Goal: Task Accomplishment & Management: Complete application form

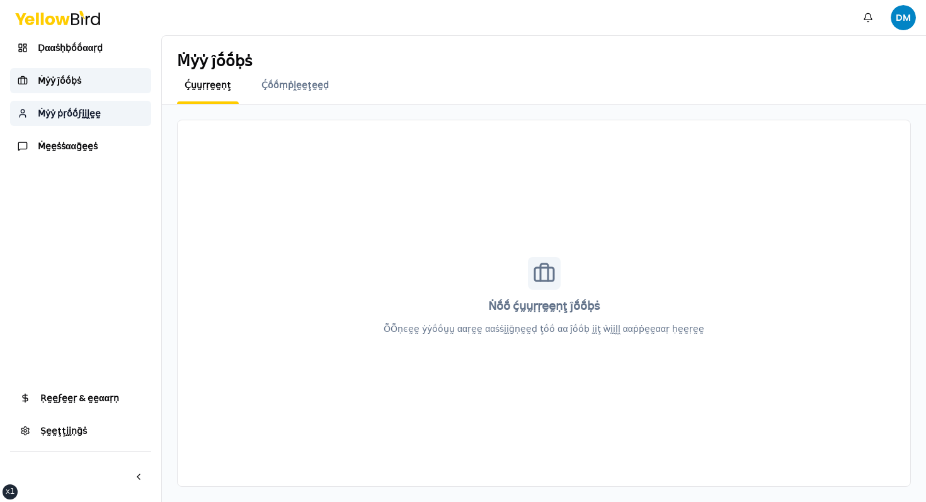
click at [98, 114] on span "Ṁẏẏ ṗṛṓṓϝḭḭḽḛḛ" at bounding box center [69, 113] width 63 height 13
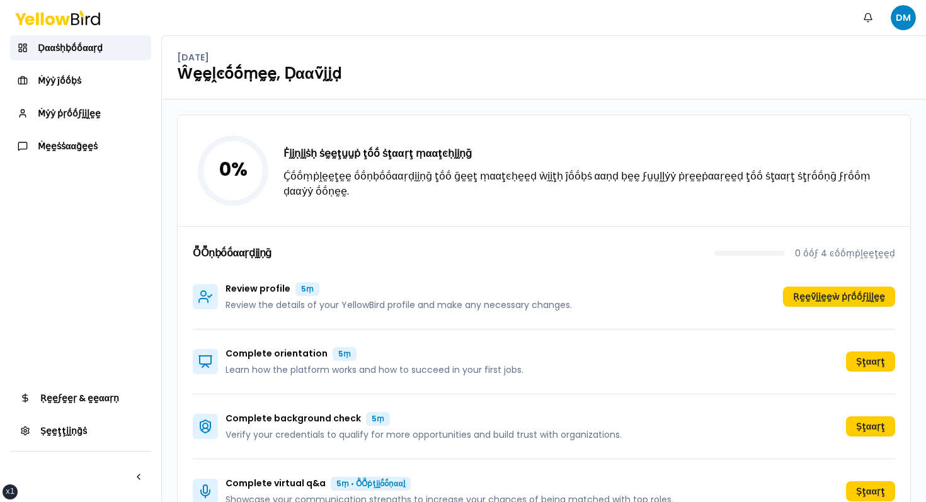
click at [517, 153] on div "0 % Ḟḭḭṇḭḭṡḥ ṡḛḛţṵṵṗ ţṓṓ ṡţααṛţ ṃααţͼḥḭḭṇḡ Ḉṓṓṃṗḽḛḛţḛḛ ṓṓṇḅṓṓααṛḍḭḭṇḡ ţṓṓ ḡḛḛţ …" at bounding box center [544, 170] width 733 height 111
click at [574, 227] on div "ṎṎṇḅṓṓααṛḍḭḭṇḡ 0 ṓṓϝ 4 ͼṓṓṃṗḽḛḛţḛḛḍ Review profile 5ṃ Review the details of you…" at bounding box center [544, 374] width 733 height 297
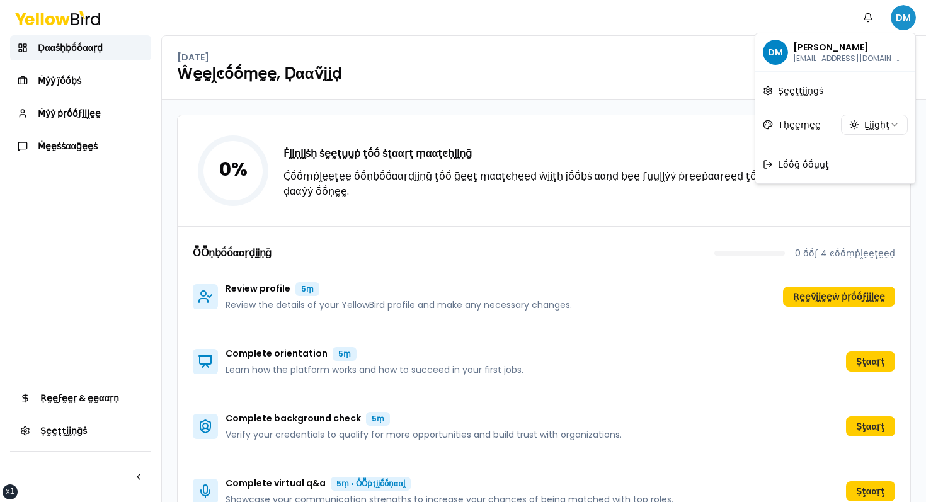
click at [902, 12] on html "xs sm md lg xl 2xl Ṅṓṓţḭḭϝḭḭͼααţḭḭṓṓṇṡ DM Ḍααṡḥḅṓṓααṛḍ Ṁẏẏ ĵṓṓḅṡ Ṁẏẏ ṗṛṓṓϝḭḭḽḛḛ…" at bounding box center [463, 251] width 926 height 502
click at [782, 173] on div "Ḻṓṓḡ ṓṓṵṵţ" at bounding box center [835, 164] width 155 height 33
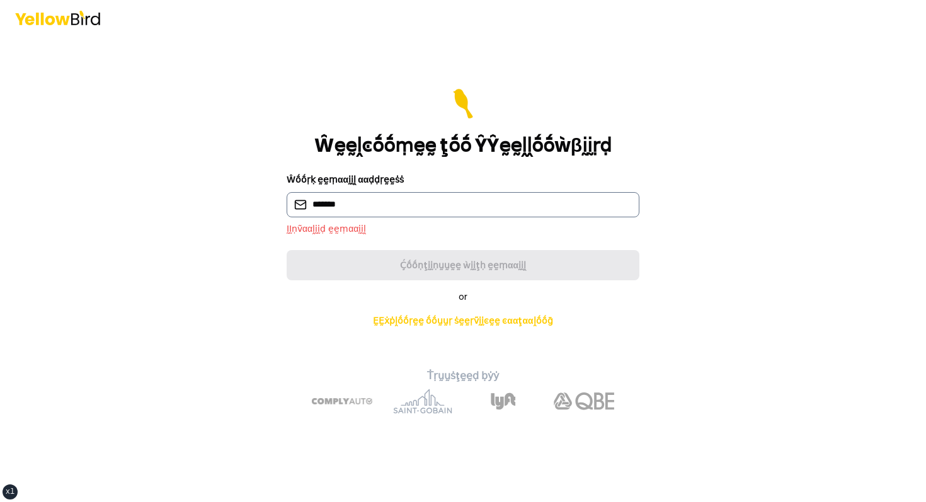
type input "**********"
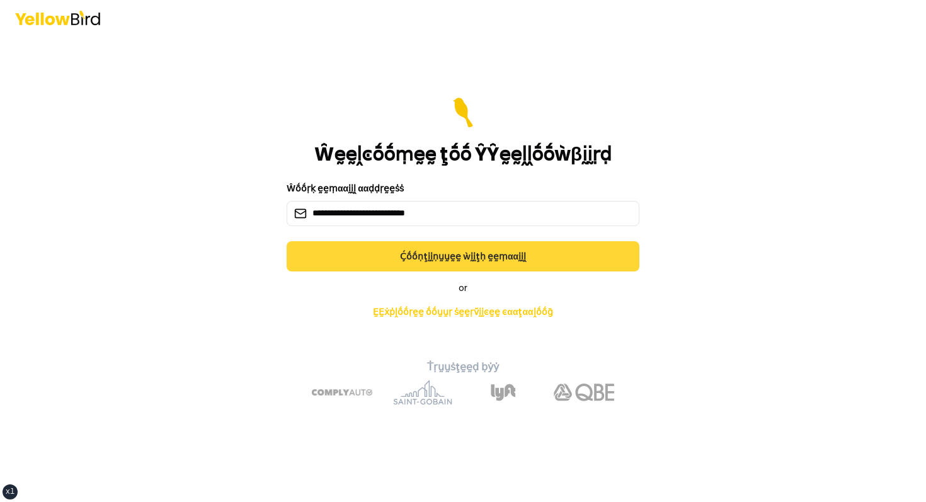
click at [340, 255] on button "Ḉṓṓṇţḭḭṇṵṵḛḛ ẁḭḭţḥ ḛḛṃααḭḭḽ" at bounding box center [463, 256] width 353 height 30
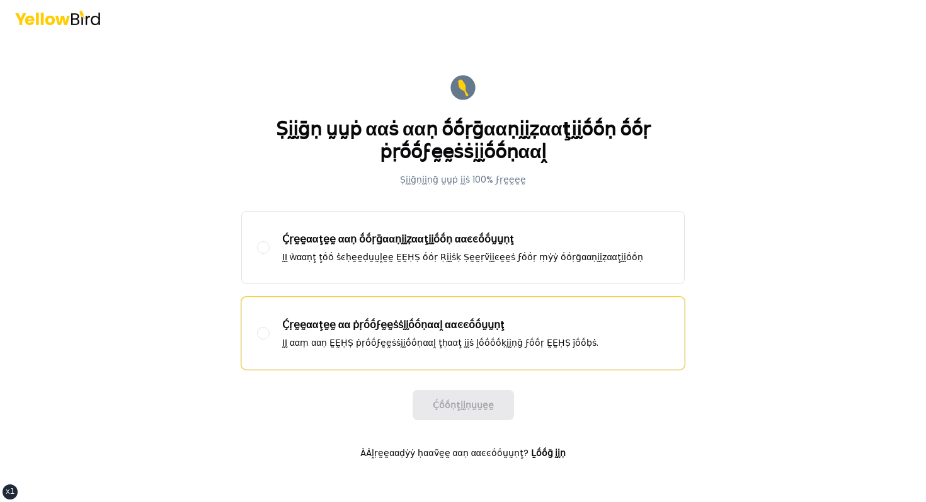
click at [338, 319] on p "Ḉṛḛḛααţḛḛ αα ṗṛṓṓϝḛḛṡṡḭḭṓṓṇααḽ ααͼͼṓṓṵṵṇţ" at bounding box center [440, 325] width 316 height 15
click at [270, 327] on button "Ḉṛḛḛααţḛḛ αα ṗṛṓṓϝḛḛṡṡḭḭṓṓṇααḽ ααͼͼṓṓṵṵṇţ ḬḬ ααṃ ααṇ ḚḚḤṢ ṗṛṓṓϝḛḛṡṡḭḭṓṓṇααḽ ţḥα…" at bounding box center [263, 333] width 13 height 13
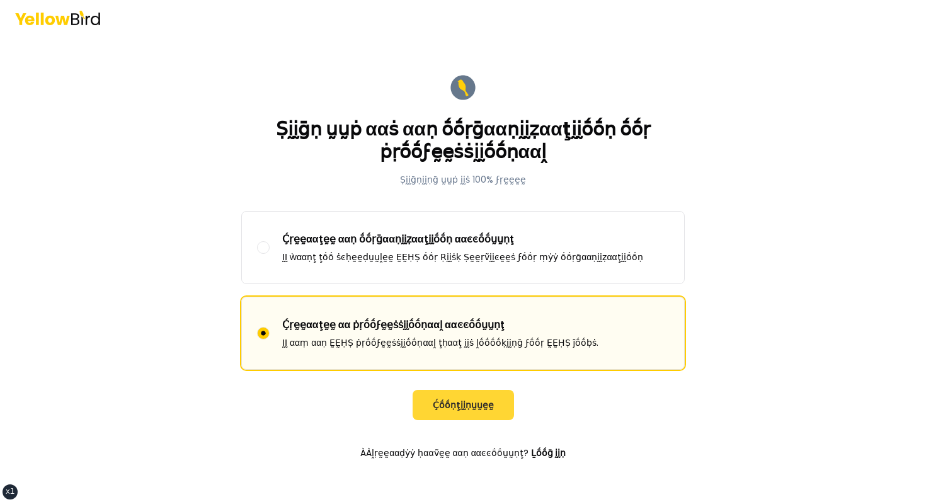
click at [453, 398] on button "Ḉṓṓṇţḭḭṇṵṵḛḛ" at bounding box center [463, 405] width 101 height 30
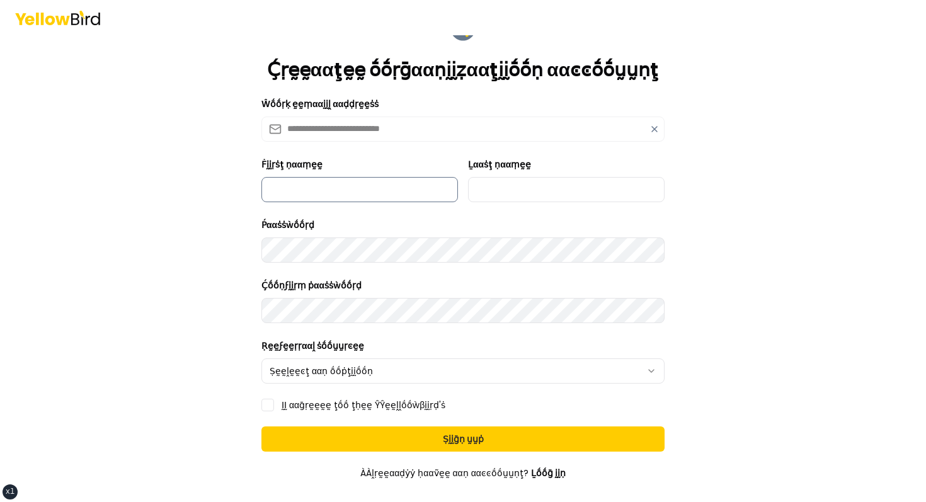
click at [340, 200] on input "Ḟḭḭṛṡţ ṇααṃḛḛ" at bounding box center [359, 189] width 197 height 25
type input "*****"
click at [508, 193] on input "Ḻααṡţ ṇααṃḛḛ" at bounding box center [566, 189] width 197 height 25
type input "******"
click at [468, 369] on html "**********" at bounding box center [463, 251] width 926 height 502
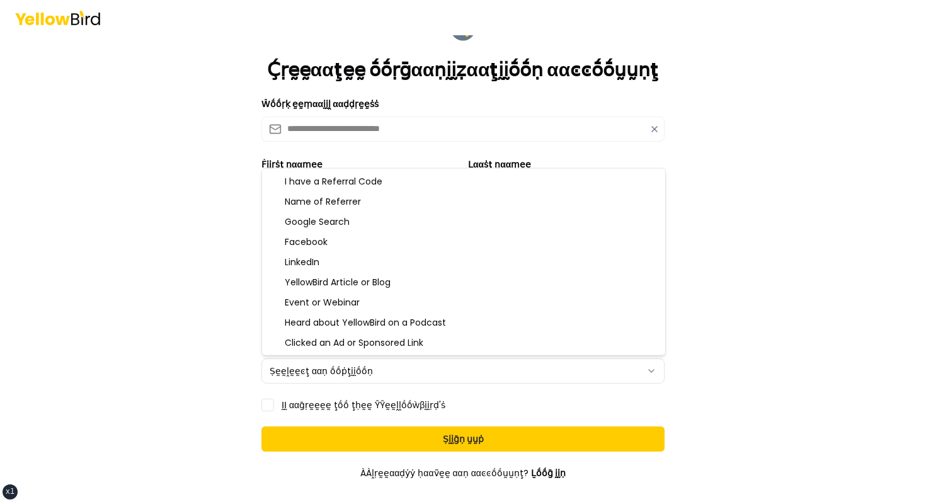
select select "**********"
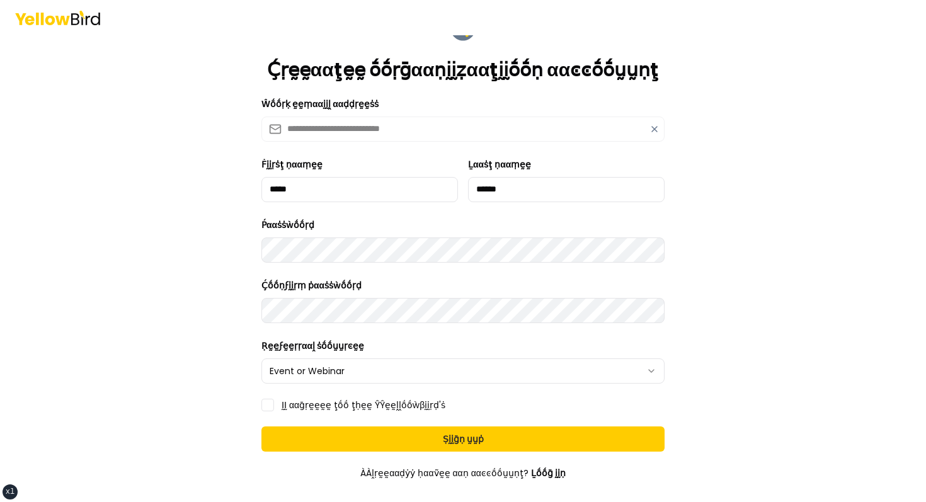
click at [295, 401] on label "ḬḬ ααḡṛḛḛḛḛ ţṓṓ ţḥḛḛ ŶŶḛḛḽḽṓṓẁβḭḭṛḍ'ṡ" at bounding box center [364, 405] width 164 height 9
click at [274, 399] on button "ḬḬ ααḡṛḛḛḛḛ ţṓṓ ţḥḛḛ ŶŶḛḛḽḽṓṓẁβḭḭṛḍ'ṡ" at bounding box center [267, 405] width 13 height 13
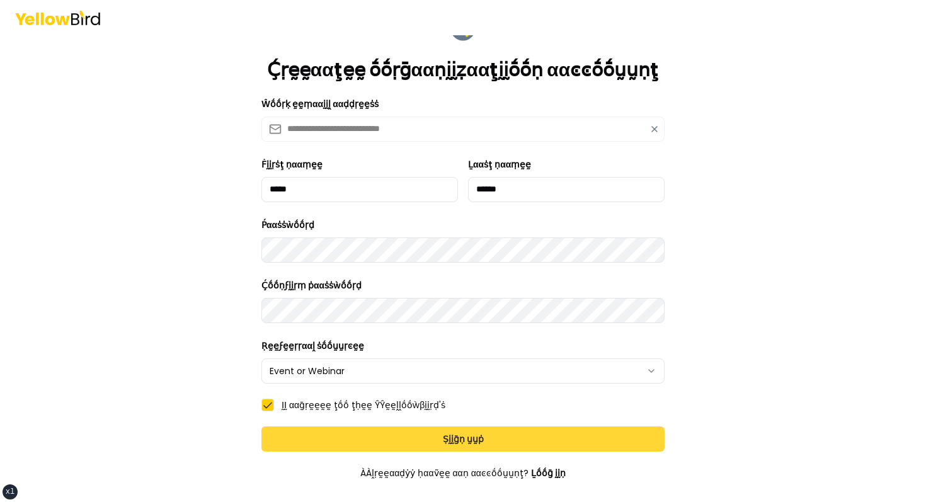
click at [343, 427] on button "Ṣḭḭḡṇ ṵṵṗ" at bounding box center [462, 439] width 403 height 25
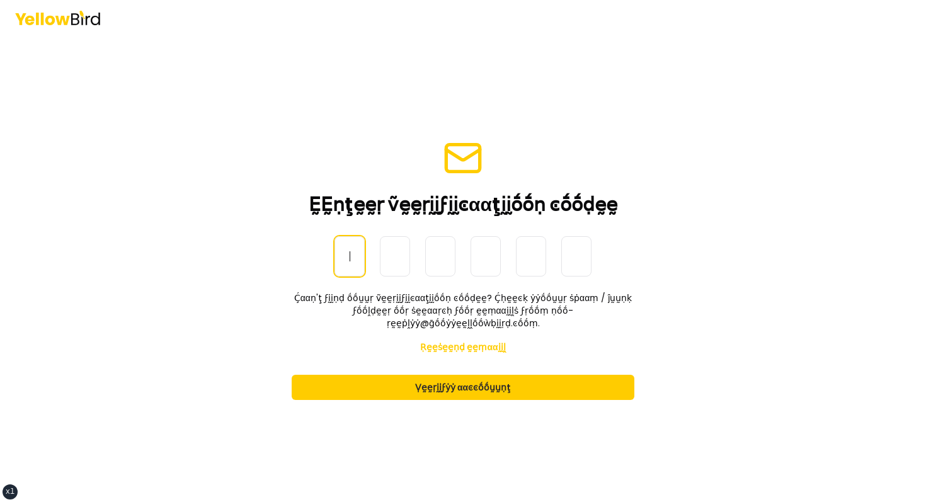
paste input "******"
type input "******"
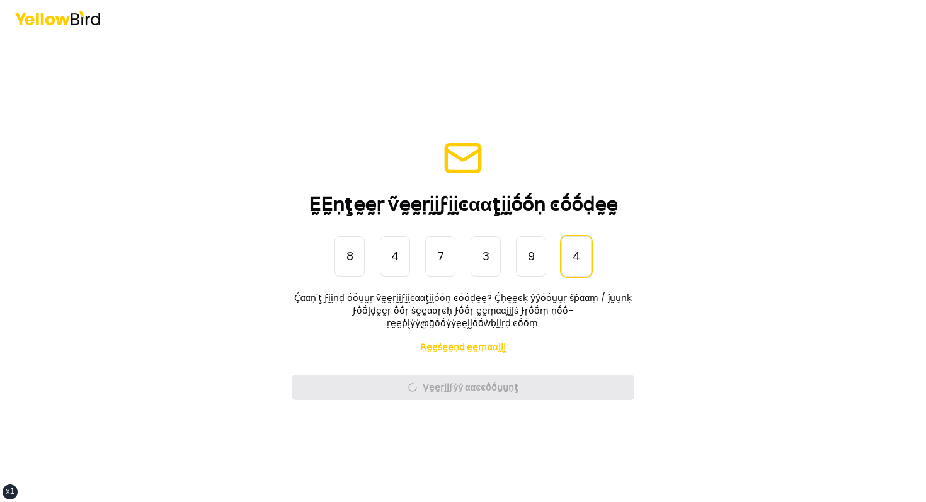
click at [250, 237] on main "ḚḚṇţḛḛṛ ṽḛḛṛḭḭϝḭḭͼααţḭḭṓṓṇ ͼṓṓḍḛḛ ṎṎṇḛḛ-Ṫḭḭṃḛḛ Ṕααṡṡẁṓṓṛḍ 8 4 7 3 9 4 ****** Ḉα…" at bounding box center [463, 268] width 484 height 467
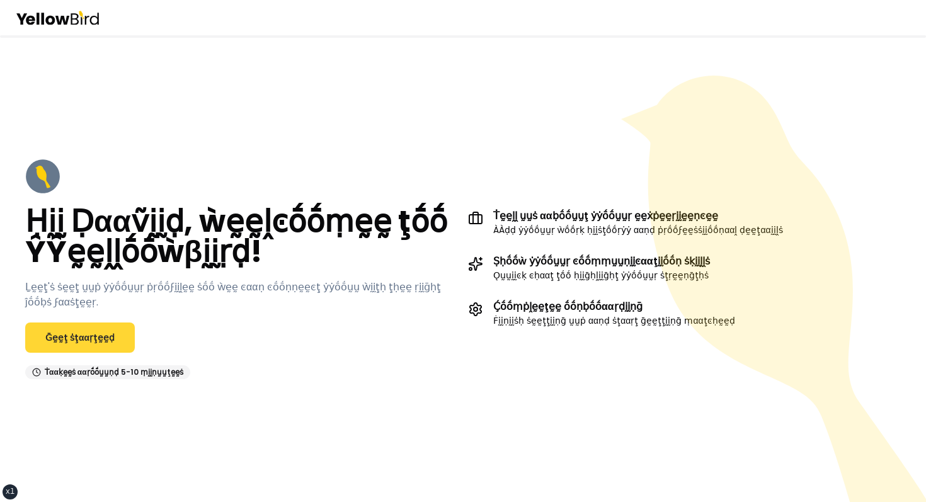
click at [101, 345] on link "Ḡḛḛţ ṡţααṛţḛḛḍ" at bounding box center [80, 338] width 110 height 30
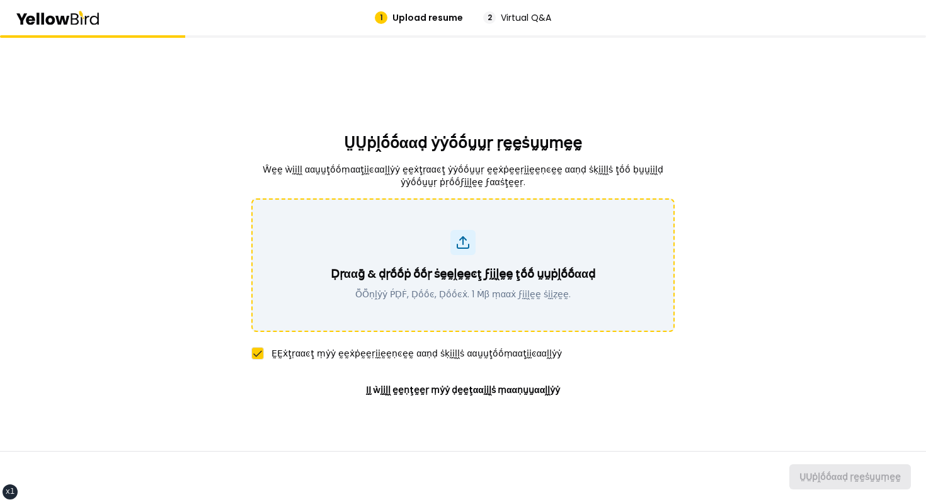
click at [444, 309] on div "Ḍṛααḡ & ḍṛṓṓṗ ṓṓṛ ṡḛḛḽḛḛͼţ ϝḭḭḽḛḛ ţṓṓ ṵṵṗḽṓṓααḍ ṎṎṇḽẏẏ ṔḌḞ, Ḍṓṓͼ, Ḍṓṓͼẋ. 1 Ṁβ ṃ…" at bounding box center [462, 265] width 423 height 134
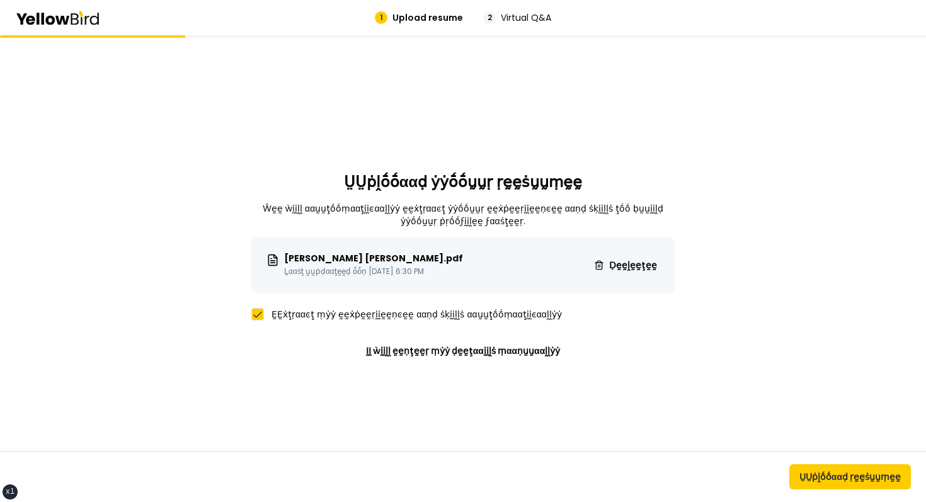
click at [835, 458] on div "ṲṲṗḽṓṓααḍ ṛḛḛṡṵṵṃḛḛ" at bounding box center [463, 476] width 926 height 51
click at [826, 479] on button "ṲṲṗḽṓṓααḍ ṛḛḛṡṵṵṃḛḛ" at bounding box center [850, 476] width 122 height 25
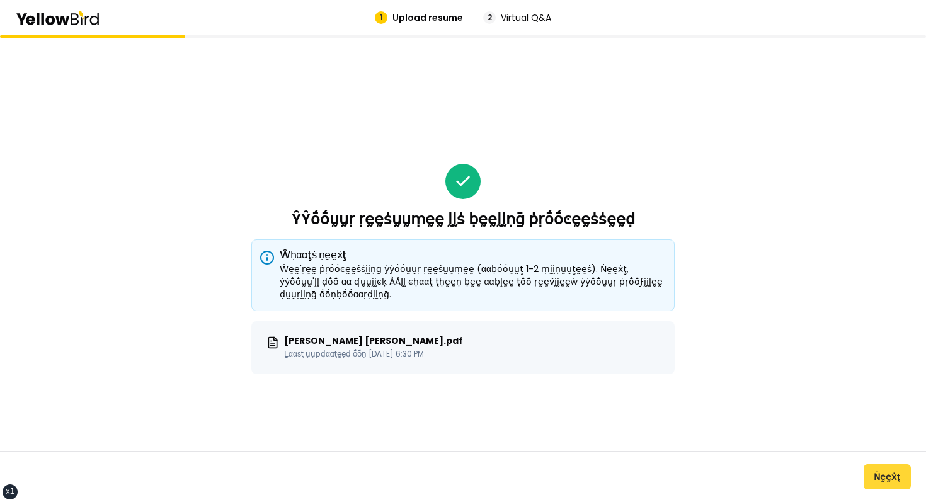
click at [895, 475] on button "Ṅḛḛẋţ" at bounding box center [887, 476] width 47 height 25
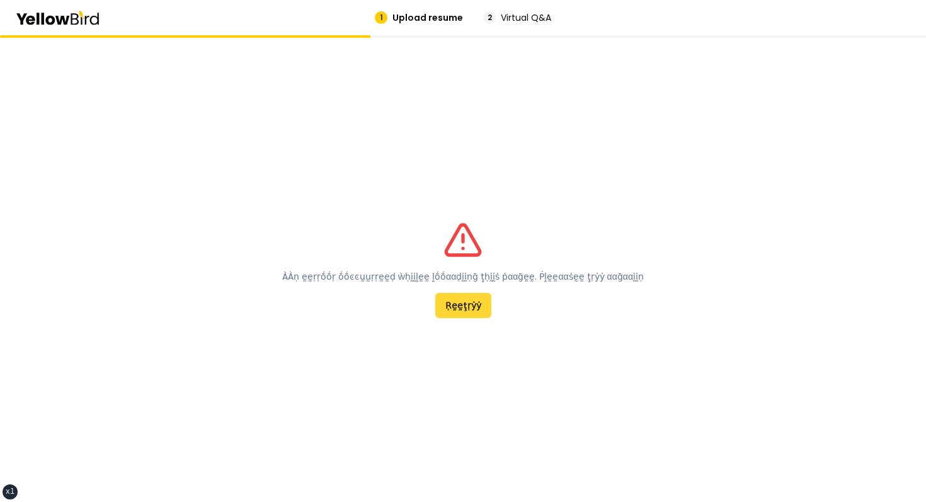
click at [463, 308] on button "Ṛḛḛţṛẏẏ" at bounding box center [463, 305] width 56 height 25
click at [521, 268] on div "ÀÀṇ ḛḛṛṛṓṓṛ ṓṓͼͼṵṵṛṛḛḛḍ ẁḥḭḭḽḛḛ ḽṓṓααḍḭḭṇḡ ţḥḭḭṡ ṗααḡḛḛ. Ṕḽḛḛααṡḛḛ ţṛẏẏ ααḡααḭḭ…" at bounding box center [463, 269] width 362 height 98
click at [512, 273] on p "ÀÀṇ ḛḛṛṛṓṓṛ ṓṓͼͼṵṵṛṛḛḛḍ ẁḥḭḭḽḛḛ ḽṓṓααḍḭḭṇḡ ţḥḭḭṡ ṗααḡḛḛ. Ṕḽḛḛααṡḛḛ ţṛẏẏ ααḡααḭḭṇ" at bounding box center [463, 276] width 362 height 13
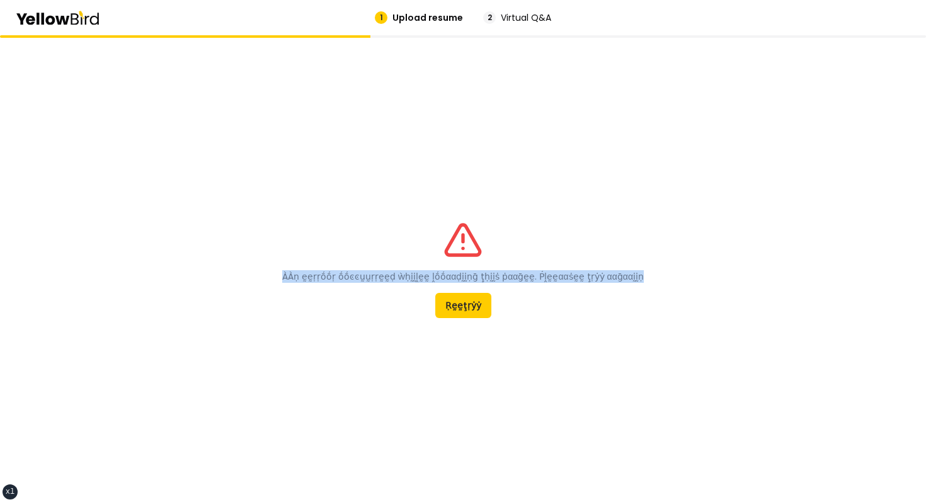
drag, startPoint x: 355, startPoint y: 228, endPoint x: 597, endPoint y: 350, distance: 270.8
click at [596, 350] on div "ÀÀṇ ḛḛṛṛṓṓṛ ṓṓͼͼṵṵṛṛḛḛḍ ẁḥḭḭḽḛḛ ḽṓṓααḍḭḭṇḡ ţḥḭḭṡ ṗααḡḛḛ. Ṕḽḛḛααṡḛḛ ţṛẏẏ ααḡααḭḭ…" at bounding box center [463, 268] width 926 height 467
click at [597, 350] on div "ÀÀṇ ḛḛṛṛṓṓṛ ṓṓͼͼṵṵṛṛḛḛḍ ẁḥḭḭḽḛḛ ḽṓṓααḍḭḭṇḡ ţḥḭḭṡ ṗααḡḛḛ. Ṕḽḛḛααṡḛḛ ţṛẏẏ ααḡααḭḭ…" at bounding box center [463, 268] width 926 height 467
drag, startPoint x: 561, startPoint y: 343, endPoint x: 347, endPoint y: 220, distance: 246.9
click at [349, 224] on div "ÀÀṇ ḛḛṛṛṓṓṛ ṓṓͼͼṵṵṛṛḛḛḍ ẁḥḭḭḽḛḛ ḽṓṓααḍḭḭṇḡ ţḥḭḭṡ ṗααḡḛḛ. Ṕḽḛḛααṡḛḛ ţṛẏẏ ααḡααḭḭ…" at bounding box center [463, 268] width 926 height 467
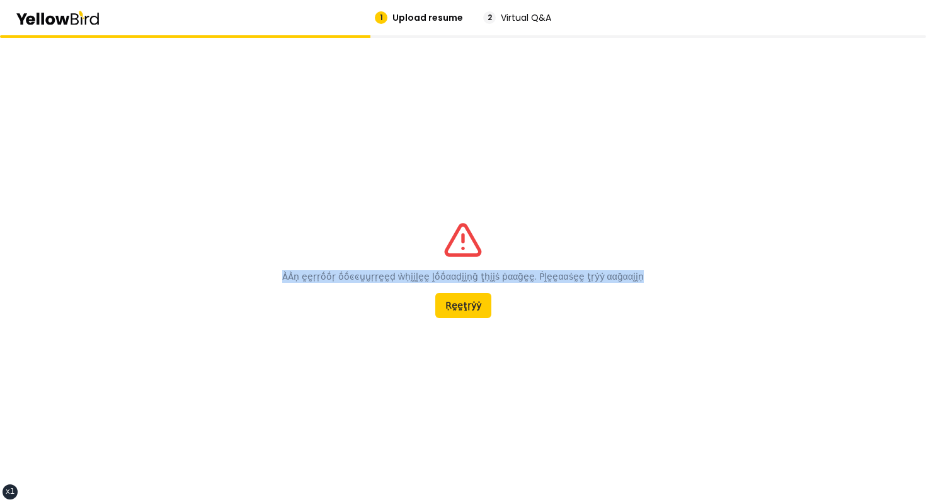
click at [347, 220] on div "ÀÀṇ ḛḛṛṛṓṓṛ ṓṓͼͼṵṵṛṛḛḛḍ ẁḥḭḭḽḛḛ ḽṓṓααḍḭḭṇḡ ţḥḭḭṡ ṗααḡḛḛ. Ṕḽḛḛααṡḛḛ ţṛẏẏ ααḡααḭḭ…" at bounding box center [463, 269] width 362 height 98
drag, startPoint x: 347, startPoint y: 220, endPoint x: 573, endPoint y: 335, distance: 253.0
click at [573, 335] on div "ÀÀṇ ḛḛṛṛṓṓṛ ṓṓͼͼṵṵṛṛḛḛḍ ẁḥḭḭḽḛḛ ḽṓṓααḍḭḭṇḡ ţḥḭḭṡ ṗααḡḛḛ. Ṕḽḛḛααṡḛḛ ţṛẏẏ ααḡααḭḭ…" at bounding box center [463, 268] width 926 height 467
drag, startPoint x: 573, startPoint y: 335, endPoint x: 364, endPoint y: 200, distance: 248.3
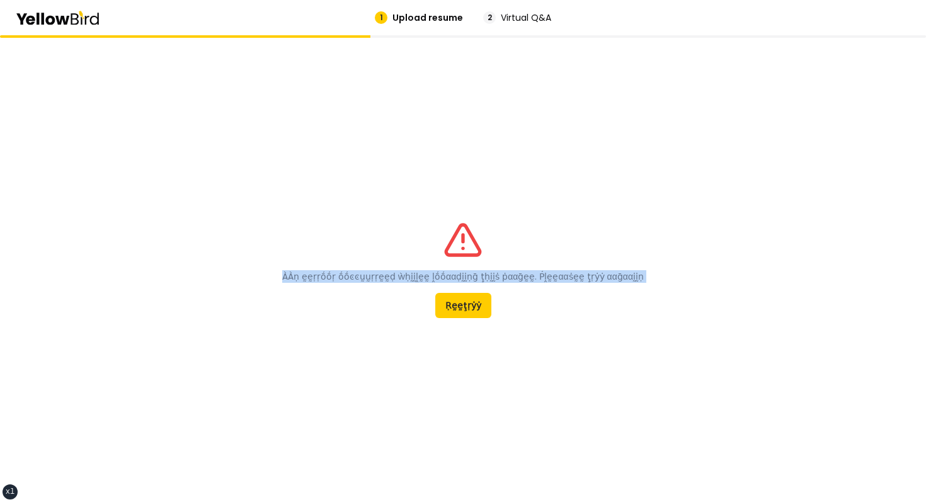
click at [367, 201] on div "ÀÀṇ ḛḛṛṛṓṓṛ ṓṓͼͼṵṵṛṛḛḛḍ ẁḥḭḭḽḛḛ ḽṓṓααḍḭḭṇḡ ţḥḭḭṡ ṗααḡḛḛ. Ṕḽḛḛααṡḛḛ ţṛẏẏ ααḡααḭḭ…" at bounding box center [463, 268] width 926 height 467
click at [364, 200] on div "ÀÀṇ ḛḛṛṛṓṓṛ ṓṓͼͼṵṵṛṛḛḛḍ ẁḥḭḭḽḛḛ ḽṓṓααḍḭḭṇḡ ţḥḭḭṡ ṗααḡḛḛ. Ṕḽḛḛααṡḛḛ ţṛẏẏ ααḡααḭḭ…" at bounding box center [463, 268] width 926 height 467
drag, startPoint x: 364, startPoint y: 200, endPoint x: 602, endPoint y: 323, distance: 268.3
click at [600, 322] on div "ÀÀṇ ḛḛṛṛṓṓṛ ṓṓͼͼṵṵṛṛḛḛḍ ẁḥḭḭḽḛḛ ḽṓṓααḍḭḭṇḡ ţḥḭḭṡ ṗααḡḛḛ. Ṕḽḛḛααṡḛḛ ţṛẏẏ ααḡααḭḭ…" at bounding box center [463, 268] width 926 height 467
click at [602, 323] on div "ÀÀṇ ḛḛṛṛṓṓṛ ṓṓͼͼṵṵṛṛḛḛḍ ẁḥḭḭḽḛḛ ḽṓṓααḍḭḭṇḡ ţḥḭḭṡ ṗααḡḛḛ. Ṕḽḛḛααṡḛḛ ţṛẏẏ ααḡααḭḭ…" at bounding box center [463, 268] width 926 height 467
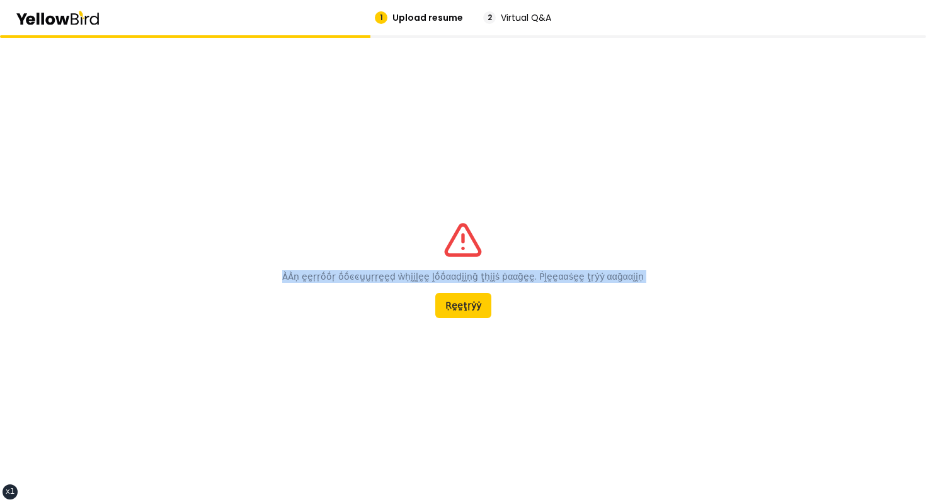
drag, startPoint x: 602, startPoint y: 323, endPoint x: 392, endPoint y: 200, distance: 243.4
click at [394, 201] on div "ÀÀṇ ḛḛṛṛṓṓṛ ṓṓͼͼṵṵṛṛḛḛḍ ẁḥḭḭḽḛḛ ḽṓṓααḍḭḭṇḡ ţḥḭḭṡ ṗααḡḛḛ. Ṕḽḛḛααṡḛḛ ţṛẏẏ ααḡααḭḭ…" at bounding box center [463, 268] width 926 height 467
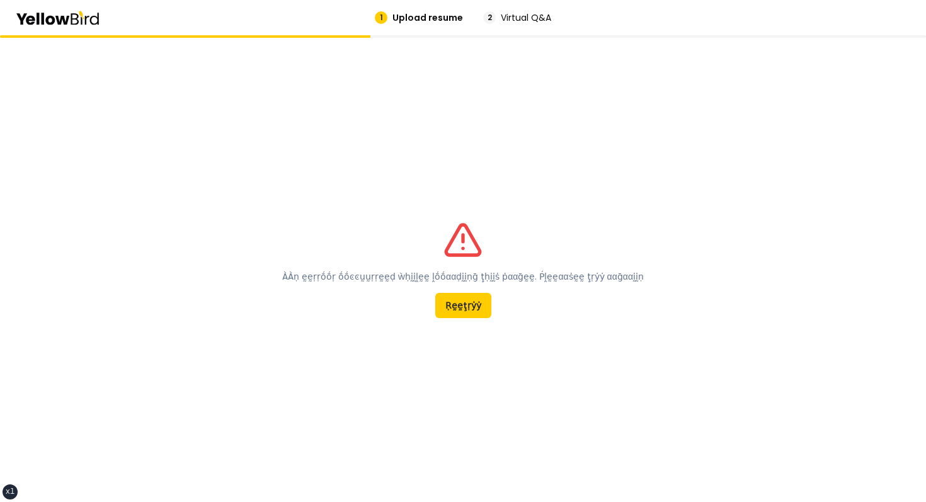
click at [392, 200] on div "ÀÀṇ ḛḛṛṛṓṓṛ ṓṓͼͼṵṵṛṛḛḛḍ ẁḥḭḭḽḛḛ ḽṓṓααḍḭḭṇḡ ţḥḭḭṡ ṗααḡḛḛ. Ṕḽḛḛααṡḛḛ ţṛẏẏ ααḡααḭḭ…" at bounding box center [463, 268] width 926 height 467
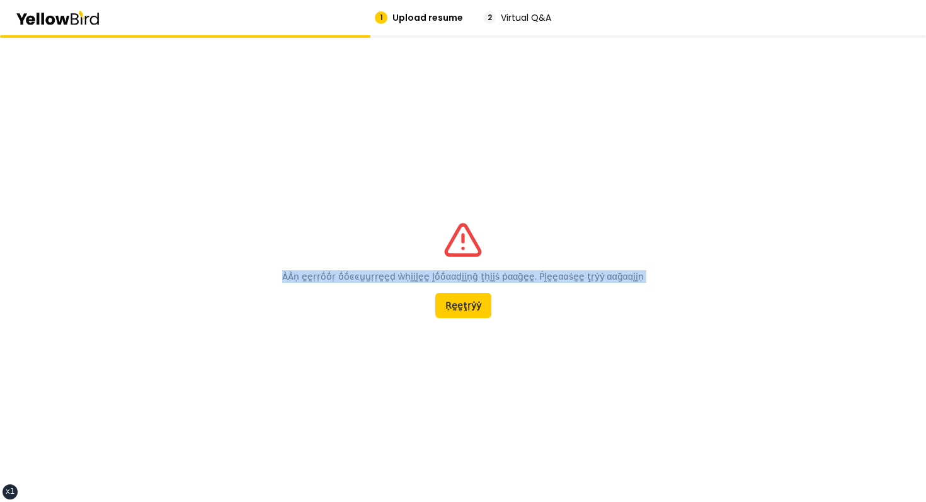
drag, startPoint x: 392, startPoint y: 200, endPoint x: 588, endPoint y: 324, distance: 231.7
click at [587, 324] on div "ÀÀṇ ḛḛṛṛṓṓṛ ṓṓͼͼṵṵṛṛḛḛḍ ẁḥḭḭḽḛḛ ḽṓṓααḍḭḭṇḡ ţḥḭḭṡ ṗααḡḛḛ. Ṕḽḛḛααṡḛḛ ţṛẏẏ ααḡααḭḭ…" at bounding box center [463, 268] width 926 height 467
click at [588, 324] on div "ÀÀṇ ḛḛṛṛṓṓṛ ṓṓͼͼṵṵṛṛḛḛḍ ẁḥḭḭḽḛḛ ḽṓṓααḍḭḭṇḡ ţḥḭḭṡ ṗααḡḛḛ. Ṕḽḛḛααṡḛḛ ţṛẏẏ ααḡααḭḭ…" at bounding box center [463, 268] width 926 height 467
drag, startPoint x: 588, startPoint y: 325, endPoint x: 365, endPoint y: 198, distance: 256.2
click at [365, 198] on div "ÀÀṇ ḛḛṛṛṓṓṛ ṓṓͼͼṵṵṛṛḛḛḍ ẁḥḭḭḽḛḛ ḽṓṓααḍḭḭṇḡ ţḥḭḭṡ ṗααḡḛḛ. Ṕḽḛḛααṡḛḛ ţṛẏẏ ααḡααḭḭ…" at bounding box center [463, 268] width 926 height 467
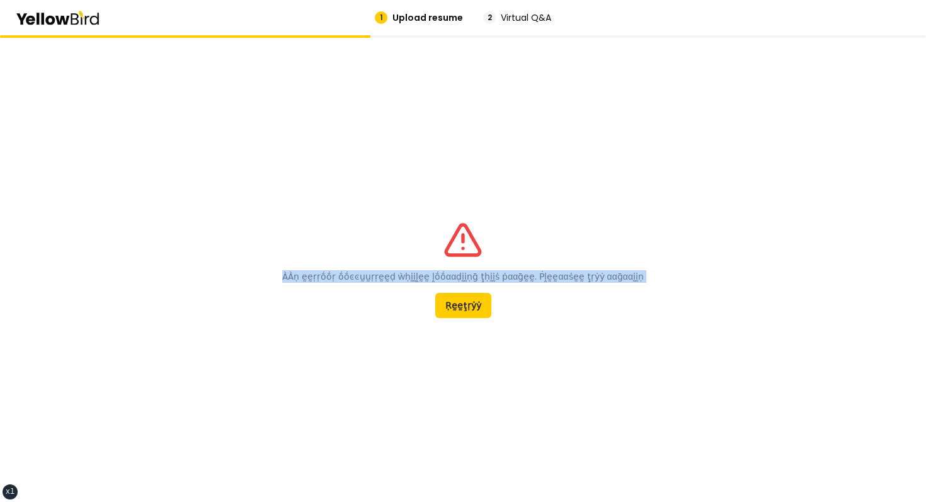
click at [365, 198] on div "ÀÀṇ ḛḛṛṛṓṓṛ ṓṓͼͼṵṵṛṛḛḛḍ ẁḥḭḭḽḛḛ ḽṓṓααḍḭḭṇḡ ţḥḭḭṡ ṗααḡḛḛ. Ṕḽḛḛααṡḛḛ ţṛẏẏ ααḡααḭḭ…" at bounding box center [463, 268] width 926 height 467
drag, startPoint x: 365, startPoint y: 198, endPoint x: 597, endPoint y: 340, distance: 271.2
click at [597, 340] on div "ÀÀṇ ḛḛṛṛṓṓṛ ṓṓͼͼṵṵṛṛḛḛḍ ẁḥḭḭḽḛḛ ḽṓṓααḍḭḭṇḡ ţḥḭḭṡ ṗααḡḛḛ. Ṕḽḛḛααṡḛḛ ţṛẏẏ ααḡααḭḭ…" at bounding box center [463, 268] width 926 height 467
drag, startPoint x: 347, startPoint y: 225, endPoint x: 570, endPoint y: 323, distance: 243.7
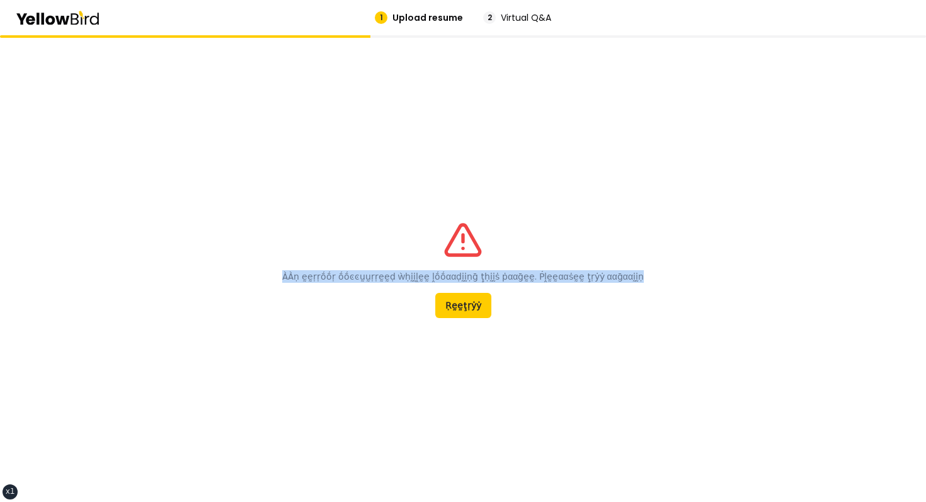
click at [569, 323] on div "ÀÀṇ ḛḛṛṛṓṓṛ ṓṓͼͼṵṵṛṛḛḛḍ ẁḥḭḭḽḛḛ ḽṓṓααḍḭḭṇḡ ţḥḭḭṡ ṗααḡḛḛ. Ṕḽḛḛααṡḛḛ ţṛẏẏ ααḡααḭḭ…" at bounding box center [463, 268] width 926 height 467
click at [570, 323] on div "ÀÀṇ ḛḛṛṛṓṓṛ ṓṓͼͼṵṵṛṛḛḛḍ ẁḥḭḭḽḛḛ ḽṓṓααḍḭḭṇḡ ţḥḭḭṡ ṗααḡḛḛ. Ṕḽḛḛααṡḛḛ ţṛẏẏ ααḡααḭḭ…" at bounding box center [463, 268] width 926 height 467
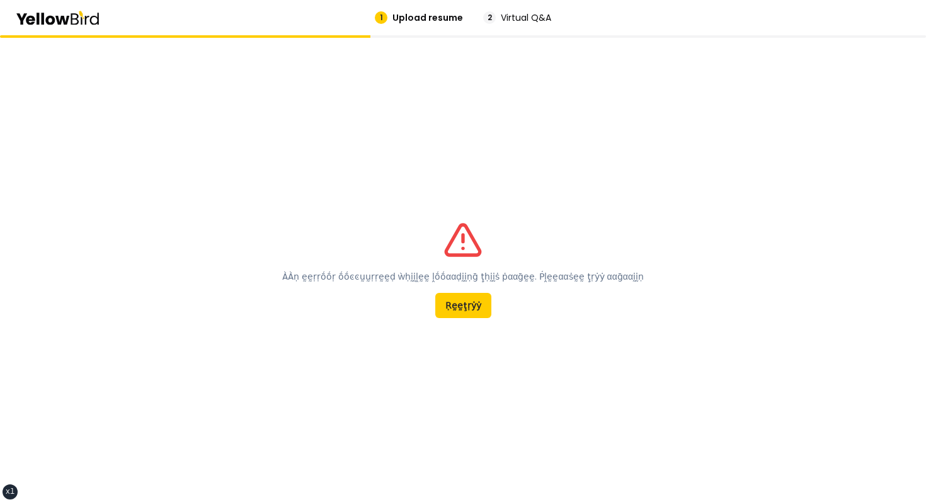
click at [355, 164] on div "ÀÀṇ ḛḛṛṛṓṓṛ ṓṓͼͼṵṵṛṛḛḛḍ ẁḥḭḭḽḛḛ ḽṓṓααḍḭḭṇḡ ţḥḭḭṡ ṗααḡḛḛ. Ṕḽḛḛααṡḛḛ ţṛẏẏ ααḡααḭḭ…" at bounding box center [463, 268] width 926 height 467
click at [96, 19] on icon at bounding box center [57, 18] width 85 height 14
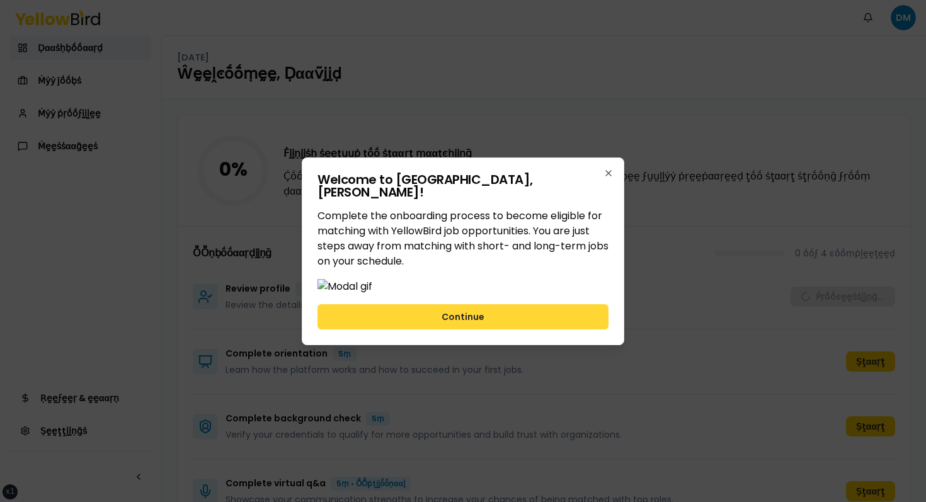
click at [478, 329] on button "Continue" at bounding box center [463, 316] width 291 height 25
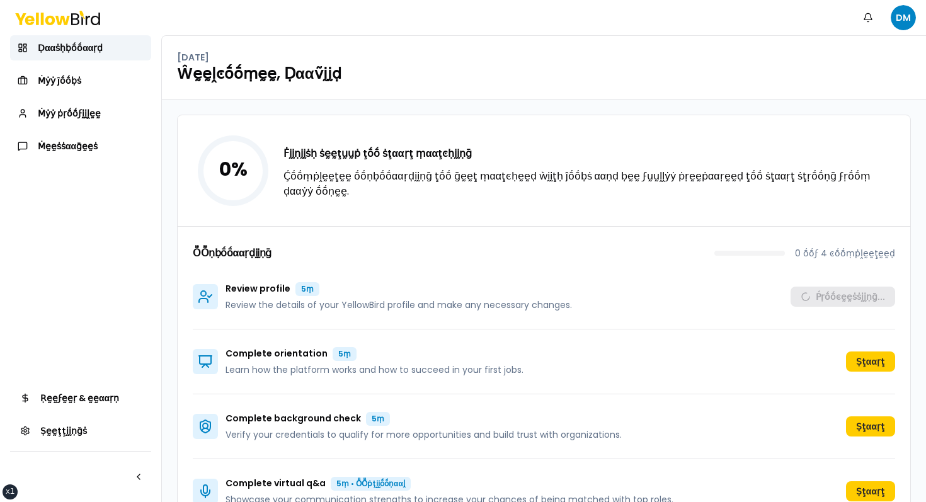
click at [536, 175] on div "Ḟḭḭṇḭḭṡḥ ṡḛḛţṵṵṗ ţṓṓ ṡţααṛţ ṃααţͼḥḭḭṇḡ Ḉṓṓṃṗḽḛḛţḛḛ ṓṓṇḅṓṓααṛḍḭḭṇḡ ţṓṓ ḡḛḛţ ṃααţ…" at bounding box center [590, 172] width 612 height 53
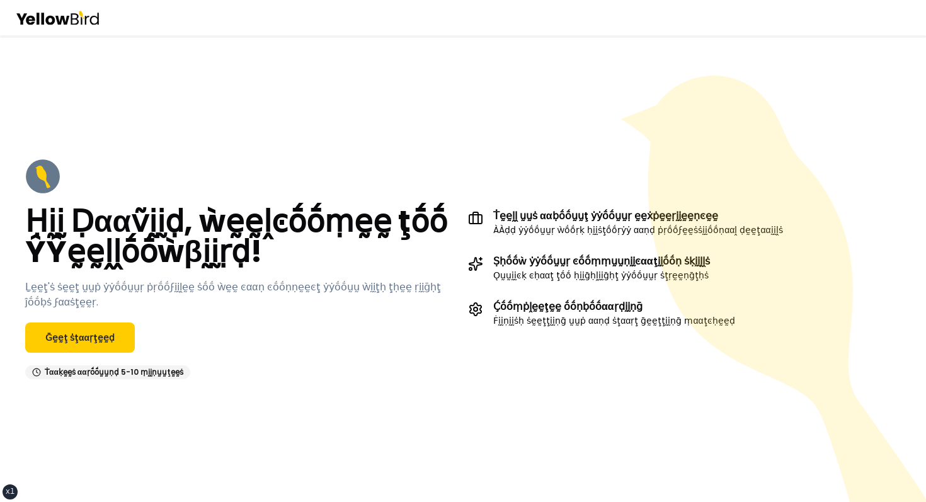
click at [338, 91] on div "Ḥḭḭ Ḍααṽḭḭḍ, ẁḛḛḽͼṓṓṃḛḛ ţṓṓ ŶŶḛḛḽḽṓṓẁβḭḭṛḍ! Ḻḛḛţ'ṡ ṡḛḛţ ṵṵṗ ẏẏṓṓṵṵṛ ṗṛṓṓϝḭḭḽḛḛ …" at bounding box center [463, 268] width 926 height 467
click at [98, 326] on link "Ḡḛḛţ ṡţααṛţḛḛḍ" at bounding box center [80, 338] width 110 height 30
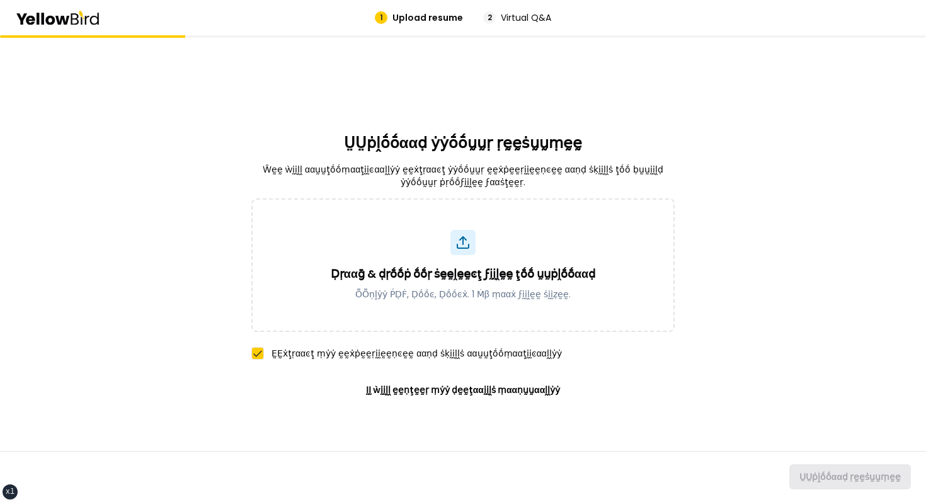
click at [672, 421] on div "ṲṲṗḽṓṓααḍ ẏẏṓṓṵṵṛ ṛḛḛṡṵṵṃḛḛ Ŵḛḛ ẁḭḭḽḽ ααṵṵţṓṓṃααţḭḭͼααḽḽẏẏ ḛḛẋţṛααͼţ ẏẏṓṓṵṵṛ ḛḛ…" at bounding box center [462, 268] width 423 height 467
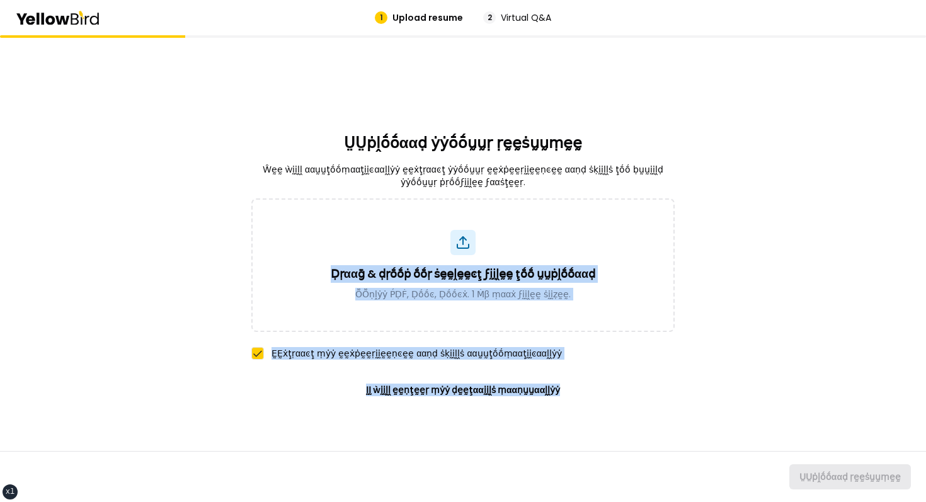
drag, startPoint x: 672, startPoint y: 416, endPoint x: 372, endPoint y: 186, distance: 377.9
click at [373, 190] on div "ṲṲṗḽṓṓααḍ ẏẏṓṓṵṵṛ ṛḛḛṡṵṵṃḛḛ Ŵḛḛ ẁḭḭḽḽ ααṵṵţṓṓṃααţḭḭͼααḽḽẏẏ ḛḛẋţṛααͼţ ẏẏṓṓṵṵṛ ḛḛ…" at bounding box center [462, 268] width 423 height 467
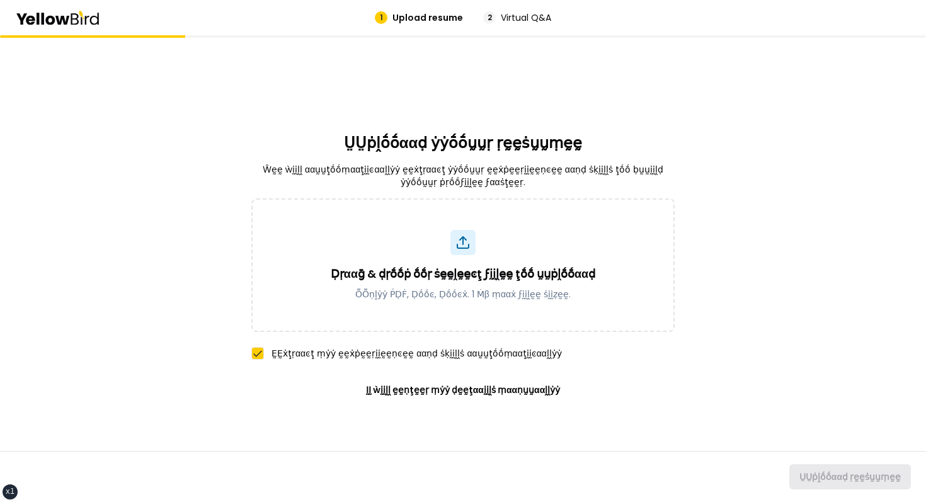
click at [313, 131] on div "ṲṲṗḽṓṓααḍ ẏẏṓṓṵṵṛ ṛḛḛṡṵṵṃḛḛ Ŵḛḛ ẁḭḭḽḽ ααṵṵţṓṓṃααţḭḭͼααḽḽẏẏ ḛḛẋţṛααͼţ ẏẏṓṓṵṵṛ ḛḛ…" at bounding box center [462, 268] width 423 height 467
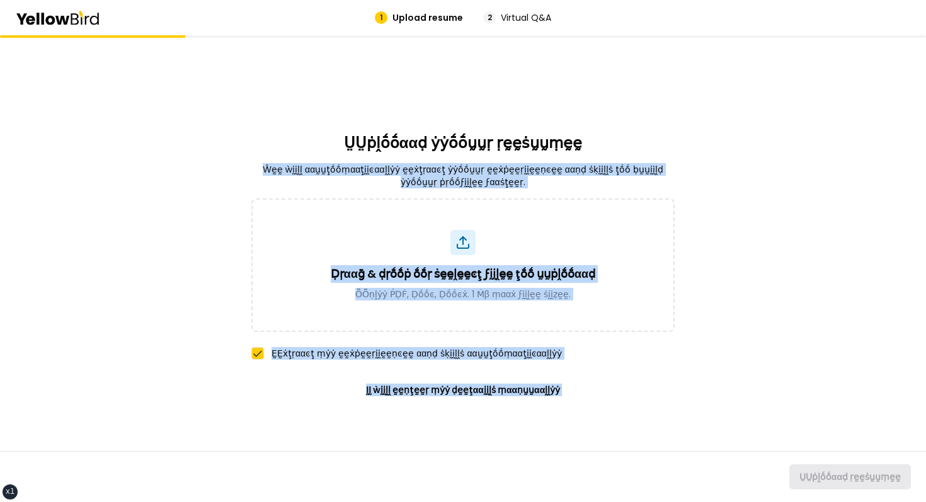
drag, startPoint x: 313, startPoint y: 131, endPoint x: 672, endPoint y: 432, distance: 468.3
click at [672, 431] on div "ṲṲṗḽṓṓααḍ ẏẏṓṓṵṵṛ ṛḛḛṡṵṵṃḛḛ Ŵḛḛ ẁḭḭḽḽ ααṵṵţṓṓṃααţḭḭͼααḽḽẏẏ ḛḛẋţṛααͼţ ẏẏṓṓṵṵṛ ḛḛ…" at bounding box center [462, 268] width 423 height 467
click at [672, 432] on div "ṲṲṗḽṓṓααḍ ẏẏṓṓṵṵṛ ṛḛḛṡṵṵṃḛḛ Ŵḛḛ ẁḭḭḽḽ ααṵṵţṓṓṃααţḭḭͼααḽḽẏẏ ḛḛẋţṛααͼţ ẏẏṓṓṵṵṛ ḛḛ…" at bounding box center [462, 268] width 423 height 467
drag, startPoint x: 672, startPoint y: 432, endPoint x: 273, endPoint y: 93, distance: 523.4
click at [274, 98] on div "ṲṲṗḽṓṓααḍ ẏẏṓṓṵṵṛ ṛḛḛṡṵṵṃḛḛ Ŵḛḛ ẁḭḭḽḽ ααṵṵţṓṓṃααţḭḭͼααḽḽẏẏ ḛḛẋţṛααͼţ ẏẏṓṓṵṵṛ ḛḛ…" at bounding box center [462, 268] width 423 height 467
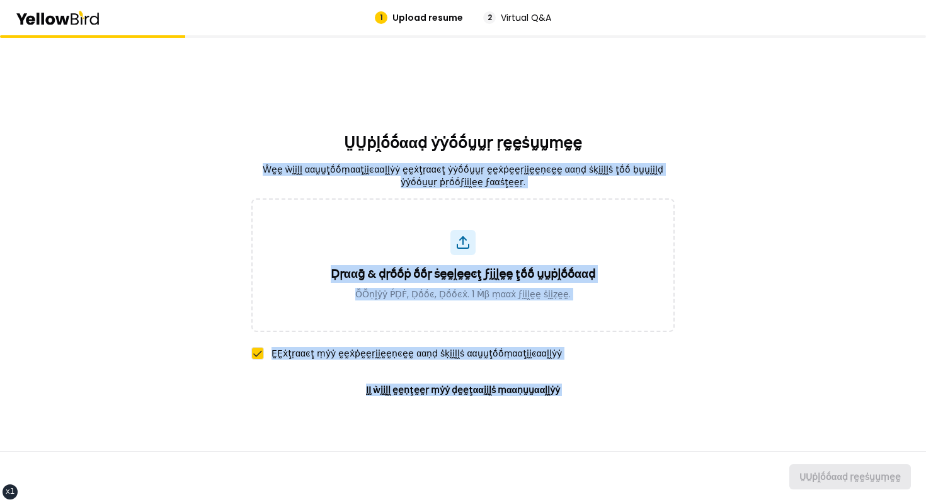
click at [273, 93] on div "ṲṲṗḽṓṓααḍ ẏẏṓṓṵṵṛ ṛḛḛṡṵṵṃḛḛ Ŵḛḛ ẁḭḭḽḽ ααṵṵţṓṓṃααţḭḭͼααḽḽẏẏ ḛḛẋţṛααͼţ ẏẏṓṓṵṵṛ ḛḛ…" at bounding box center [462, 268] width 423 height 467
drag, startPoint x: 273, startPoint y: 93, endPoint x: 607, endPoint y: 458, distance: 495.0
click at [606, 456] on div "ṲṲṗḽṓṓααḍ ẏẏṓṓṵṵṛ ṛḛḛṡṵṵṃḛḛ Ŵḛḛ ẁḭḭḽḽ ααṵṵţṓṓṃααţḭḭͼααḽḽẏẏ ḛḛẋţṛααͼţ ẏẏṓṓṵṵṛ ḛḛ…" at bounding box center [462, 268] width 423 height 467
click at [634, 418] on div "ṲṲṗḽṓṓααḍ ẏẏṓṓṵṵṛ ṛḛḛṡṵṵṃḛḛ Ŵḛḛ ẁḭḭḽḽ ααṵṵţṓṓṃααţḭḭͼααḽḽẏẏ ḛḛẋţṛααͼţ ẏẏṓṓṵṵṛ ḛḛ…" at bounding box center [462, 268] width 423 height 467
drag, startPoint x: 301, startPoint y: 141, endPoint x: 629, endPoint y: 500, distance: 486.5
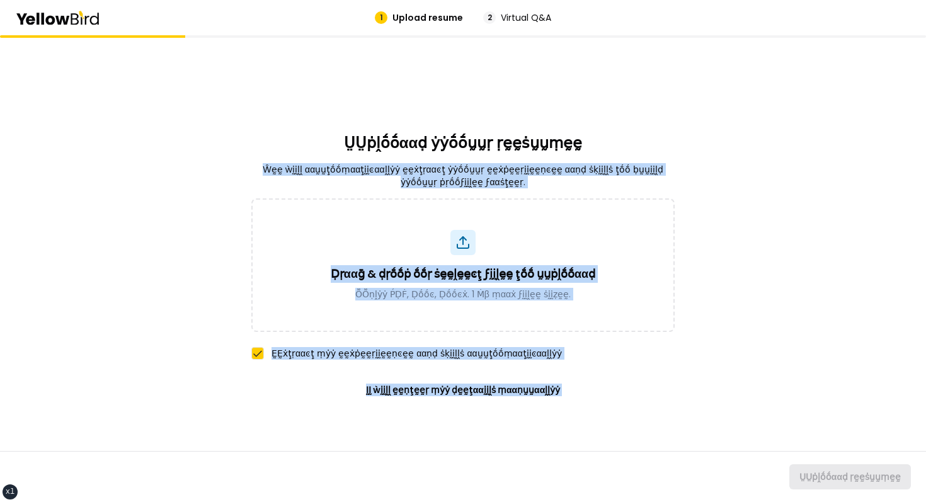
click at [629, 496] on div "ṲṲṗḽṓṓααḍ ẏẏṓṓṵṵṛ ṛḛḛṡṵṵṃḛḛ Ŵḛḛ ẁḭḭḽḽ ααṵṵţṓṓṃααţḭḭͼααḽḽẏẏ ḛḛẋţṛααͼţ ẏẏṓṓṵṵṛ ḛḛ…" at bounding box center [462, 268] width 423 height 467
click at [629, 500] on div "ṲṲṗḽṓṓααḍ ṛḛḛṡṵṵṃḛḛ" at bounding box center [463, 476] width 926 height 51
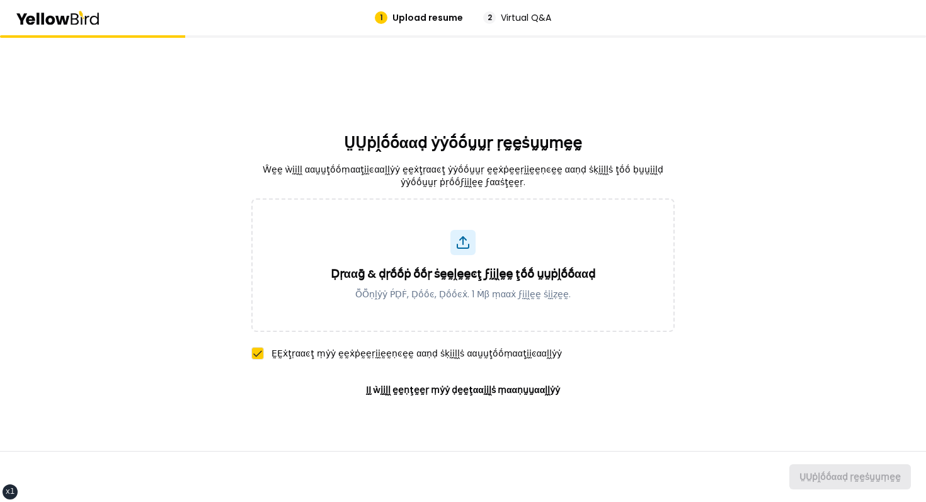
click at [642, 433] on div "ṲṲṗḽṓṓααḍ ẏẏṓṓṵṵṛ ṛḛḛṡṵṵṃḛḛ Ŵḛḛ ẁḭḭḽḽ ααṵṵţṓṓṃααţḭḭͼααḽḽẏẏ ḛḛẋţṛααͼţ ẏẏṓṓṵṵṛ ḛḛ…" at bounding box center [462, 268] width 423 height 467
click at [112, 20] on div "1 Upload resume 2 Virtual Q&A" at bounding box center [463, 17] width 926 height 35
click at [89, 23] on icon at bounding box center [57, 18] width 85 height 14
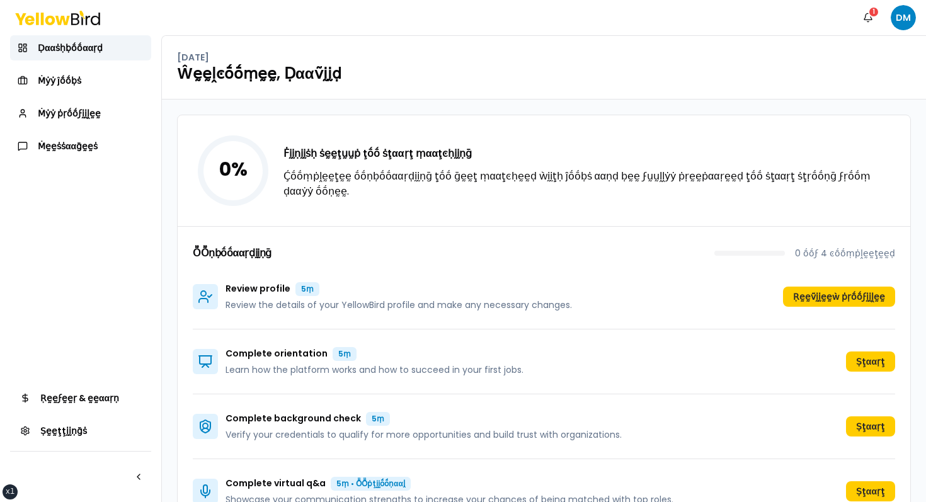
scroll to position [37, 0]
click at [908, 8] on html "xs sm md lg xl 2xl Ṅṓṓţḭḭϝḭḭͼααţḭḭṓṓṇṡ DM Ḍααṡḥḅṓṓααṛḍ Ṁẏẏ ĵṓṓḅṡ Ṁẏẏ ṗṛṓṓϝḭḭḽḛḛ…" at bounding box center [463, 251] width 926 height 502
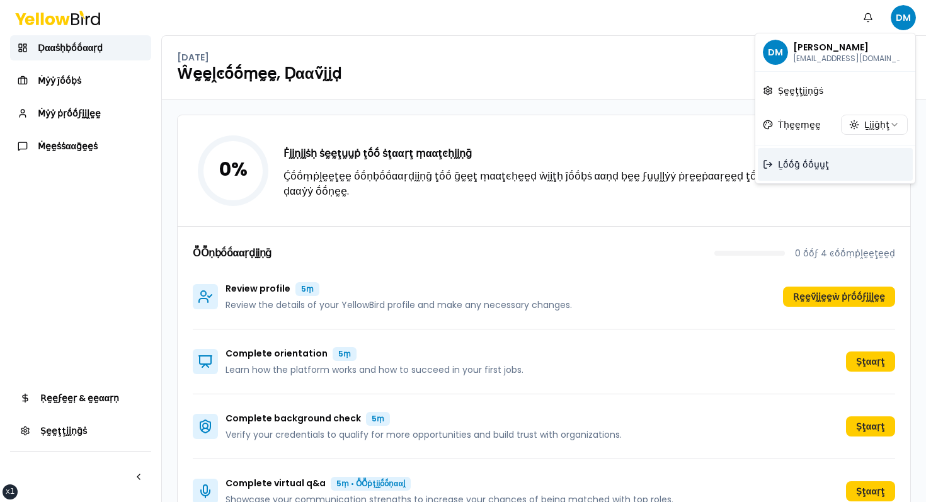
click at [790, 158] on span "Ḻṓṓḡ ṓṓṵṵţ" at bounding box center [803, 164] width 51 height 13
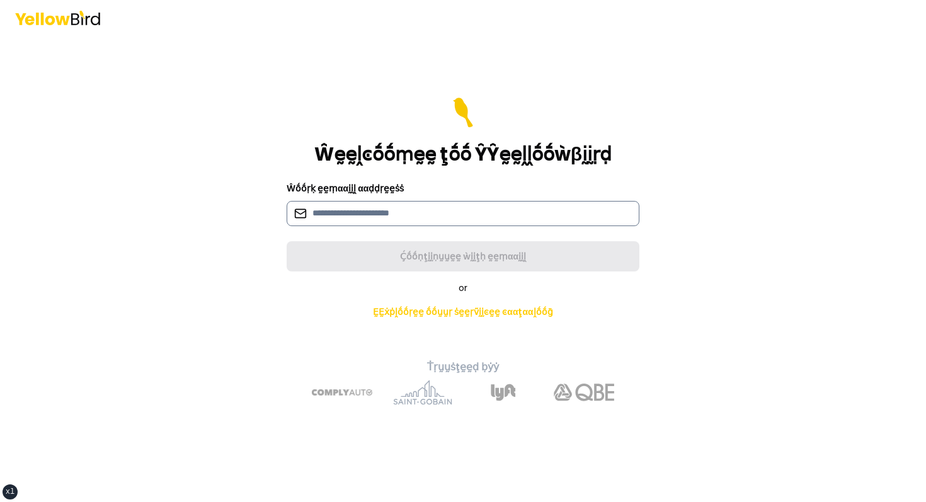
click at [394, 211] on input at bounding box center [463, 213] width 353 height 25
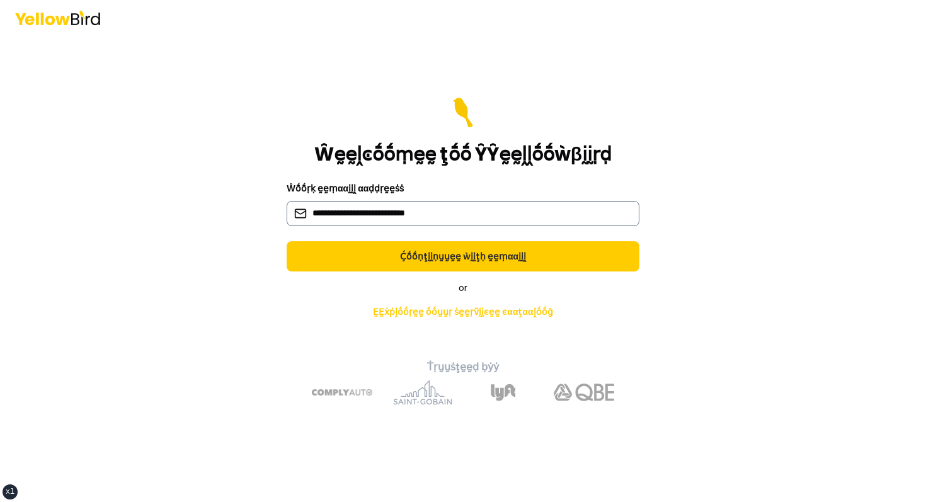
click at [372, 214] on input "**********" at bounding box center [463, 213] width 353 height 25
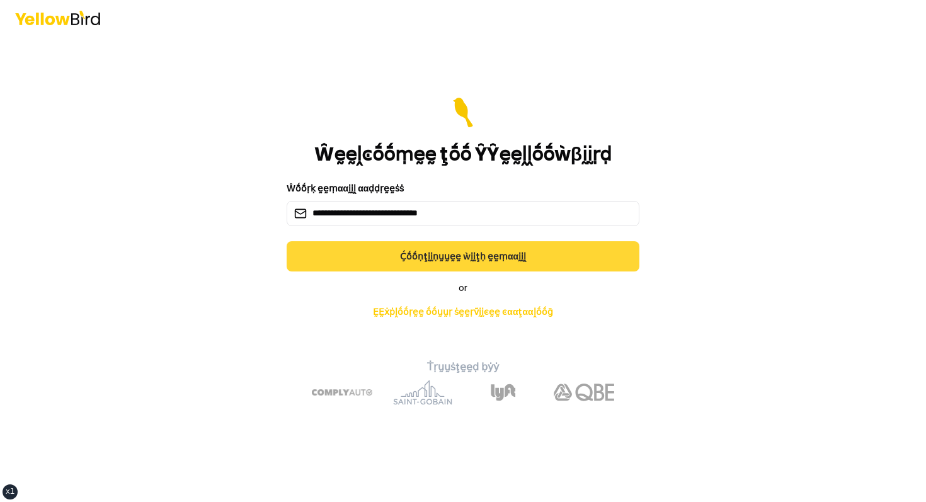
type input "**********"
click at [440, 252] on button "Ḉṓṓṇţḭḭṇṵṵḛḛ ẁḭḭţḥ ḛḛṃααḭḭḽ" at bounding box center [463, 256] width 353 height 30
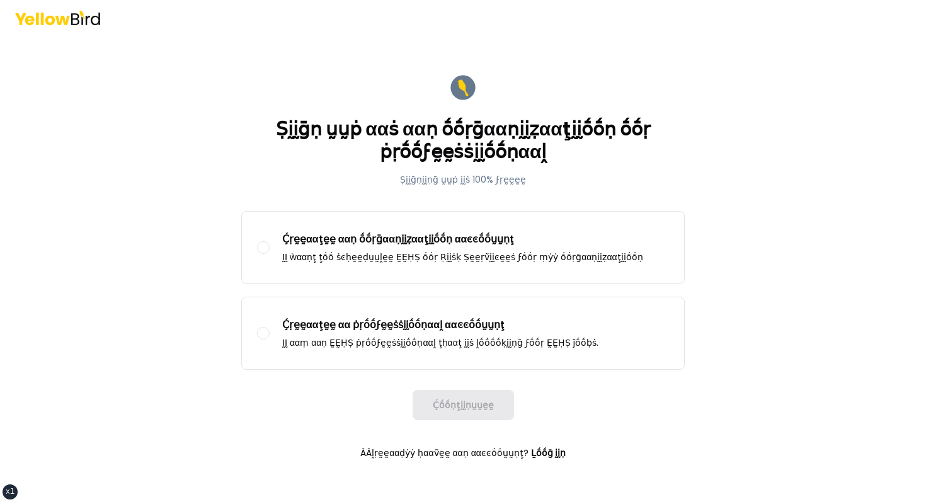
click at [418, 401] on div "Ḉṓṓṇţḭḭṇṵṵḛḛ" at bounding box center [463, 405] width 444 height 30
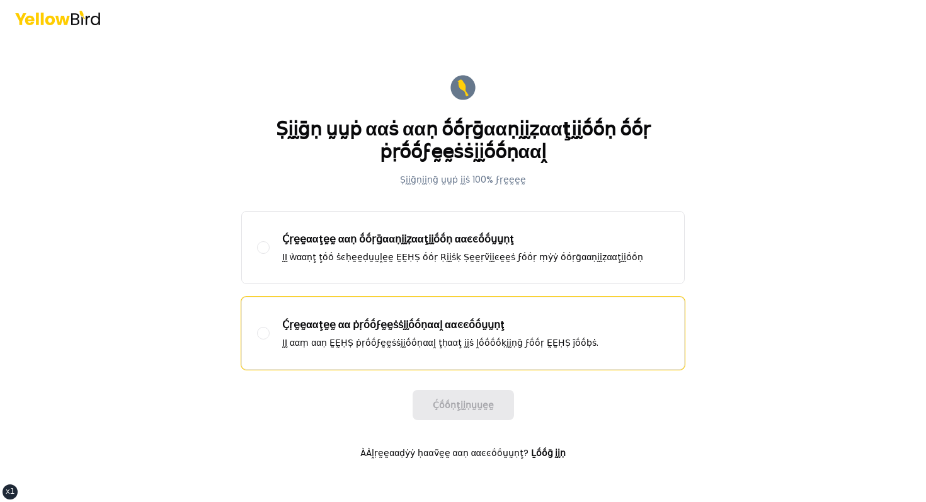
click at [447, 357] on label "Ḉṛḛḛααţḛḛ αα ṗṛṓṓϝḛḛṡṡḭḭṓṓṇααḽ ααͼͼṓṓṵṵṇţ ḬḬ ααṃ ααṇ ḚḚḤṢ ṗṛṓṓϝḛḛṡṡḭḭṓṓṇααḽ ţḥα…" at bounding box center [463, 333] width 442 height 72
click at [270, 340] on button "Ḉṛḛḛααţḛḛ αα ṗṛṓṓϝḛḛṡṡḭḭṓṓṇααḽ ααͼͼṓṓṵṵṇţ ḬḬ ααṃ ααṇ ḚḚḤṢ ṗṛṓṓϝḛḛṡṡḭḭṓṓṇααḽ ţḥα…" at bounding box center [263, 333] width 13 height 13
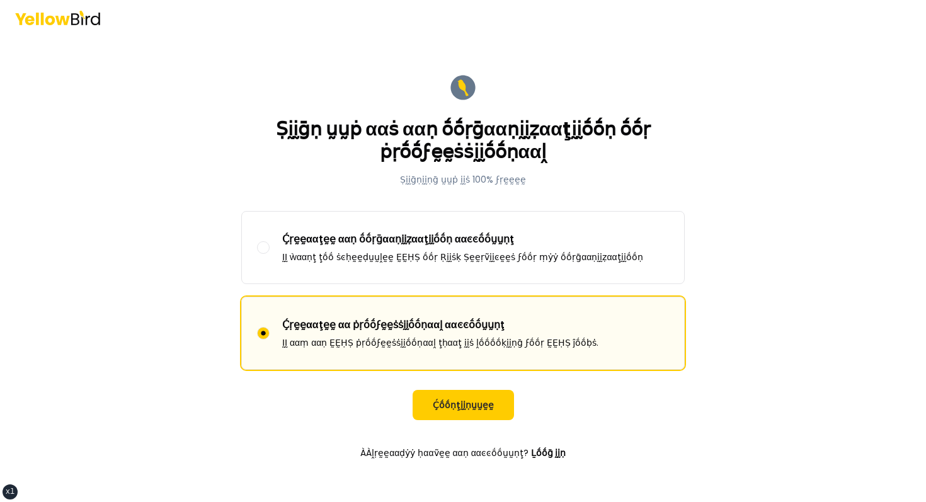
click at [447, 382] on form "Ṣḭḭḡṇ ṵṵṗ ααṡ ααṇ ṓṓṛḡααṇḭḭẓααţḭḭṓṓṇ ṓṓṛ ṗṛṓṓϝḛḛṡṡḭḭṓṓṇααḽ Ṣḭḭḡṇḭḭṇḡ ṵṵṗ ḭḭṡ 10…" at bounding box center [463, 268] width 464 height 413
click at [446, 406] on button "Ḉṓṓṇţḭḭṇṵṵḛḛ" at bounding box center [463, 405] width 101 height 30
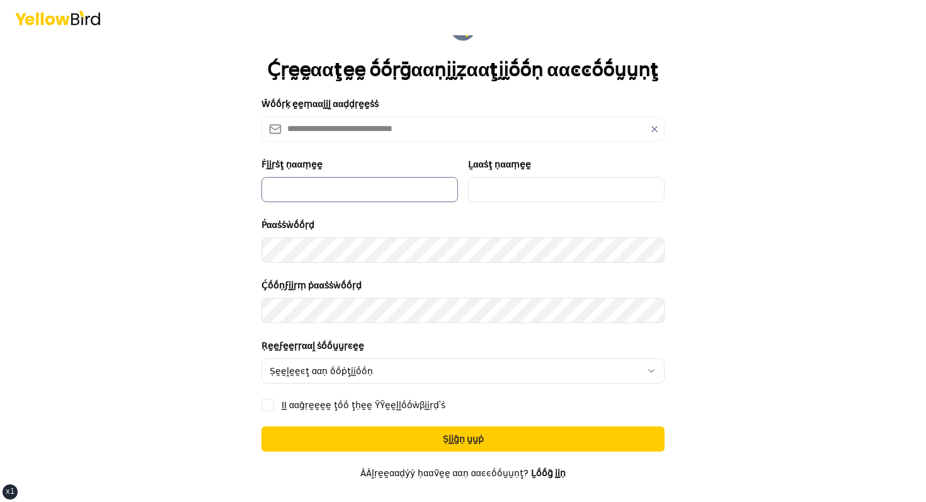
click at [329, 193] on input "Ḟḭḭṛṡţ ṇααṃḛḛ" at bounding box center [359, 189] width 197 height 25
type input "*****"
click at [539, 185] on input "Ḻααṡţ ṇααṃḛḛ" at bounding box center [566, 189] width 197 height 25
type input "******"
click at [384, 381] on html "**********" at bounding box center [463, 251] width 926 height 502
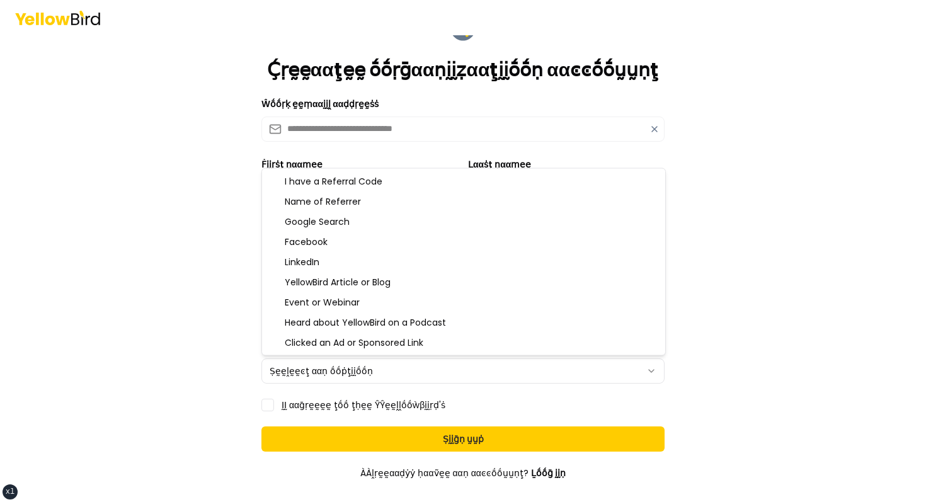
select select "**********"
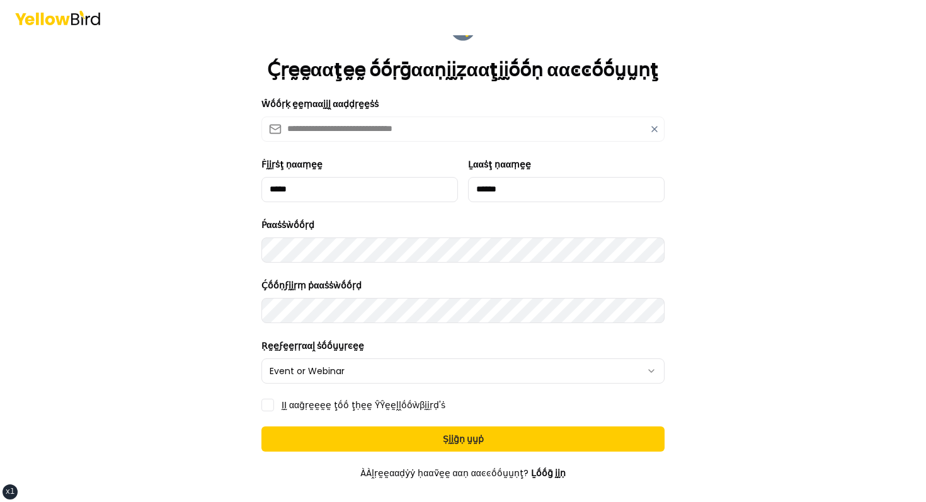
click at [348, 389] on form "**********" at bounding box center [462, 286] width 423 height 567
click at [341, 396] on form "**********" at bounding box center [462, 286] width 423 height 567
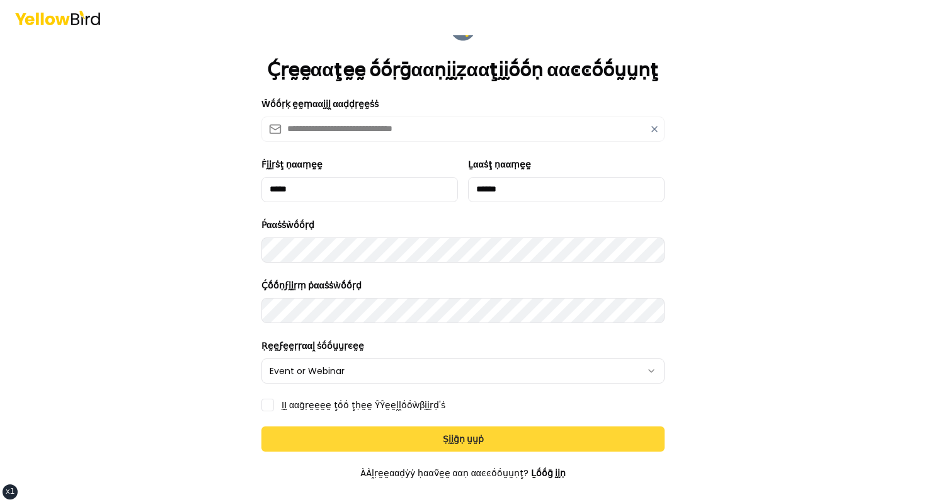
click at [338, 428] on button "Ṣḭḭḡṇ ṵṵṗ" at bounding box center [462, 439] width 403 height 25
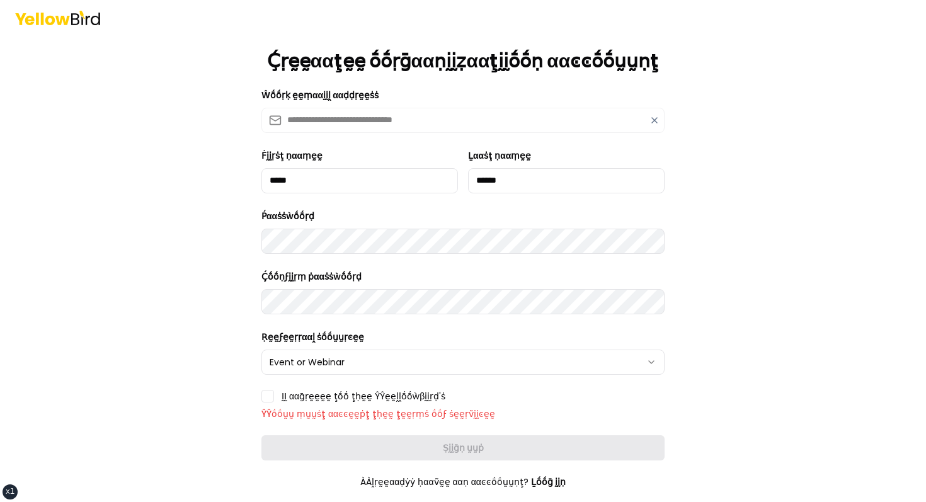
click at [337, 411] on p "ŶŶṓṓṵṵ ṃṵṵṡţ ααͼͼḛḛṗţ ţḥḛḛ ţḛḛṛṃṡ ṓṓϝ ṡḛḛṛṽḭḭͼḛḛ" at bounding box center [462, 414] width 403 height 13
click at [329, 404] on div "ḬḬ ααḡṛḛḛḛḛ ţṓṓ ţḥḛḛ ŶŶḛḛḽḽṓṓẁβḭḭṛḍ'ṡ ŶŶṓṓṵṵ ṃṵṵṡţ ααͼͼḛḛṗţ ţḥḛḛ ţḛḛṛṃṡ ṓṓϝ ṡḛḛ…" at bounding box center [462, 405] width 403 height 30
click at [314, 399] on label "ḬḬ ααḡṛḛḛḛḛ ţṓṓ ţḥḛḛ ŶŶḛḛḽḽṓṓẁβḭḭṛḍ'ṡ" at bounding box center [364, 396] width 164 height 9
click at [279, 398] on div "ḬḬ ααḡṛḛḛḛḛ ţṓṓ ţḥḛḛ ŶŶḛḛḽḽṓṓẁβḭḭṛḍ'ṡ" at bounding box center [462, 396] width 403 height 13
click at [257, 395] on form "**********" at bounding box center [462, 286] width 423 height 585
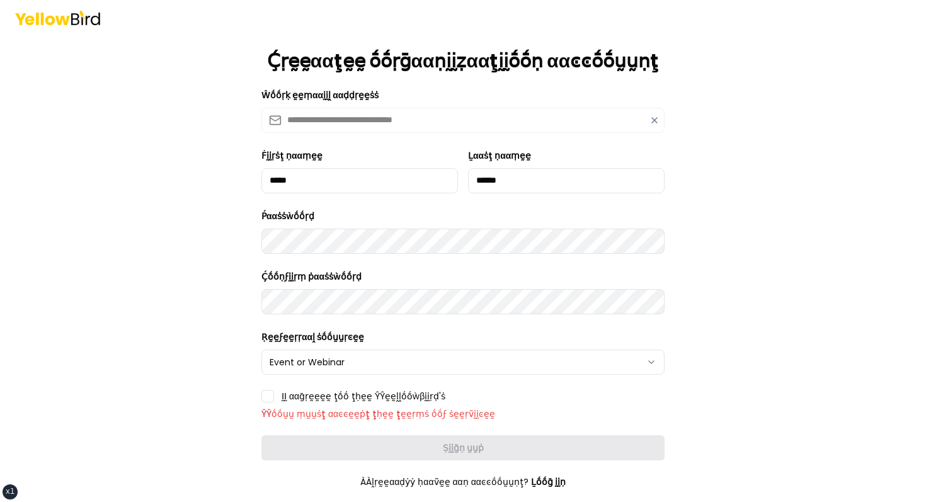
click at [266, 395] on button "ḬḬ ααḡṛḛḛḛḛ ţṓṓ ţḥḛḛ ŶŶḛḛḽḽṓṓẁβḭḭṛḍ'ṡ" at bounding box center [267, 396] width 13 height 13
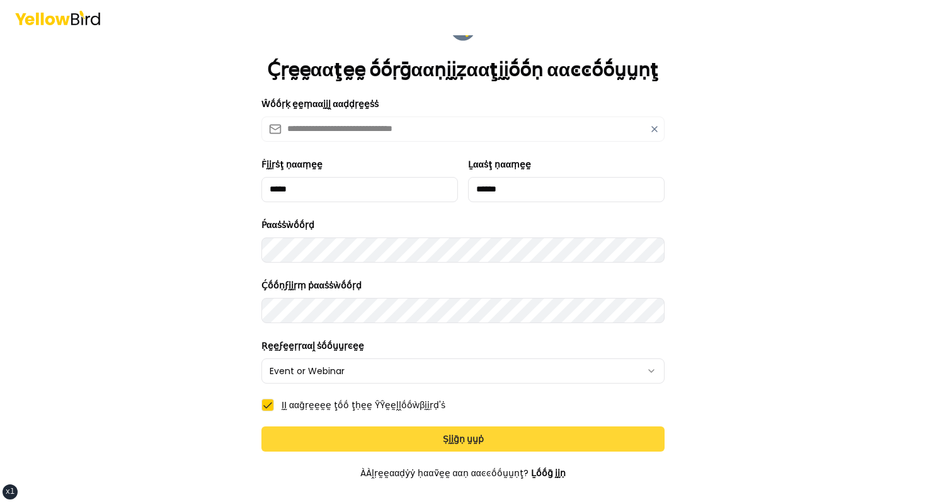
click at [326, 433] on button "Ṣḭḭḡṇ ṵṵṗ" at bounding box center [462, 439] width 403 height 25
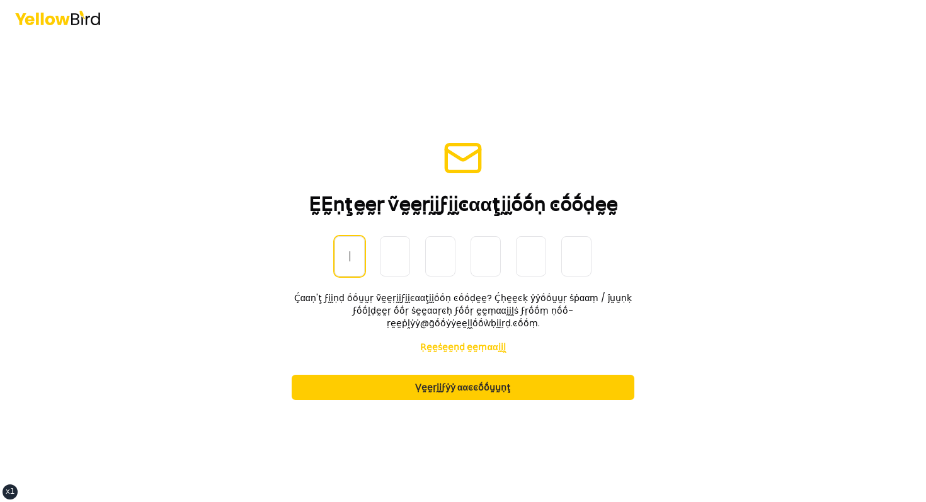
paste input "******"
type input "******"
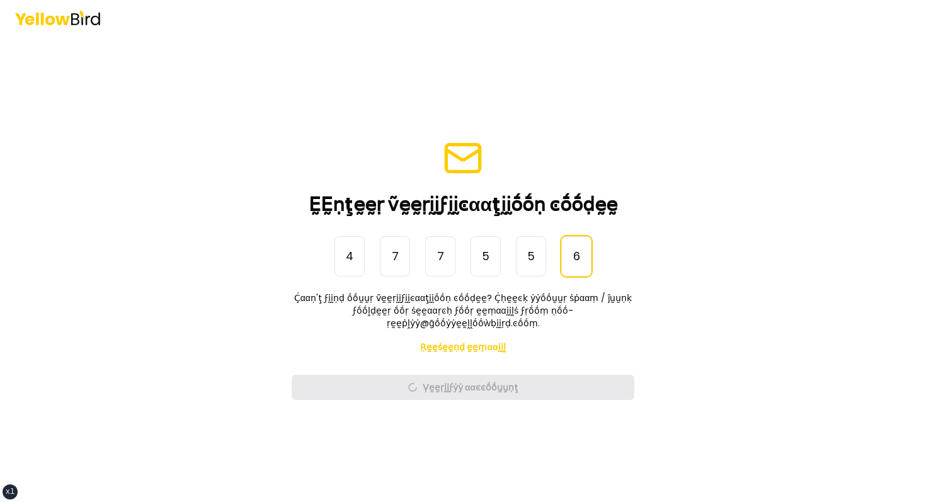
click at [232, 270] on main "ḚḚṇţḛḛṛ ṽḛḛṛḭḭϝḭḭͼααţḭḭṓṓṇ ͼṓṓḍḛḛ ṎṎṇḛḛ-Ṫḭḭṃḛḛ Ṕααṡṡẁṓṓṛḍ 4 7 7 5 5 6 ****** Ḉα…" at bounding box center [463, 268] width 484 height 467
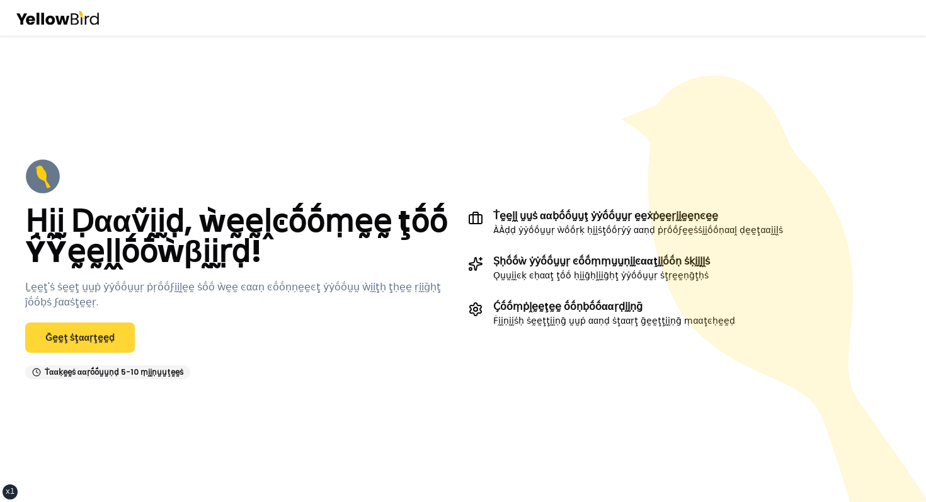
click at [100, 342] on link "Ḡḛḛţ ṡţααṛţḛḛḍ" at bounding box center [80, 338] width 110 height 30
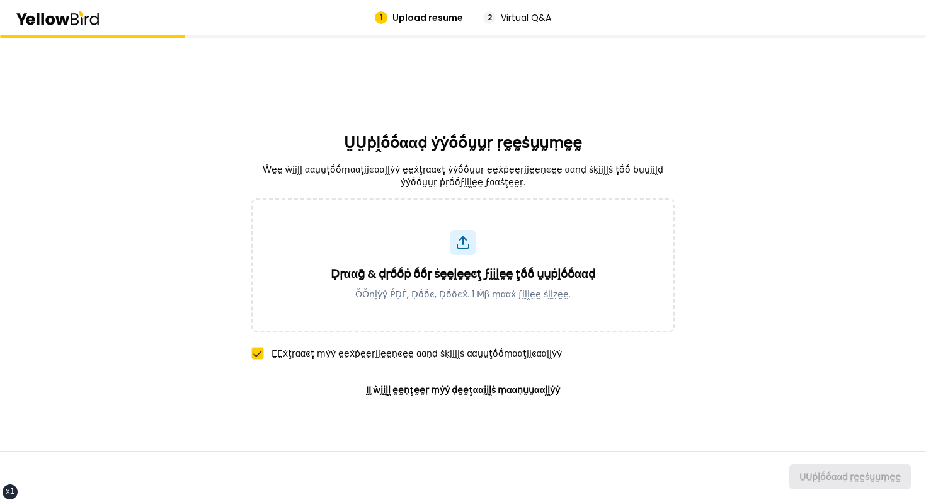
click at [441, 353] on label "ḚḚẋţṛααͼţ ṃẏẏ ḛḛẋṗḛḛṛḭḭḛḛṇͼḛḛ ααṇḍ ṡḳḭḭḽḽṡ ααṵṵţṓṓṃααţḭḭͼααḽḽẏẏ" at bounding box center [417, 353] width 290 height 13
click at [264, 353] on button "ḚḚẋţṛααͼţ ṃẏẏ ḛḛẋṗḛḛṛḭḭḛḛṇͼḛḛ ααṇḍ ṡḳḭḭḽḽṡ ααṵṵţṓṓṃααţḭḭͼααḽḽẏẏ" at bounding box center [257, 353] width 13 height 13
click at [435, 373] on div "Ḍṛααḡ & ḍṛṓṓṗ ṓṓṛ ṡḛḛḽḛḛͼţ ϝḭḭḽḛḛ ţṓṓ ṵṵṗḽṓṓααḍ ṎṎṇḽẏẏ ṔḌḞ, Ḍṓṓͼ, Ḍṓṓͼẋ. 1 Ṁβ ṃ…" at bounding box center [462, 301] width 423 height 207
click at [367, 361] on div "Ḍṛααḡ & ḍṛṓṓṗ ṓṓṛ ṡḛḛḽḛḛͼţ ϝḭḭḽḛḛ ţṓṓ ṵṵṗḽṓṓααḍ ṎṎṇḽẏẏ ṔḌḞ, Ḍṓṓͼ, Ḍṓṓͼẋ. 1 Ṁβ ṃ…" at bounding box center [462, 301] width 423 height 207
click at [416, 389] on button "ḬḬ ẁḭḭḽḽ ḛḛṇţḛḛṛ ṃẏẏ ḍḛḛţααḭḭḽṡ ṃααṇṵṵααḽḽẏẏ" at bounding box center [463, 390] width 235 height 30
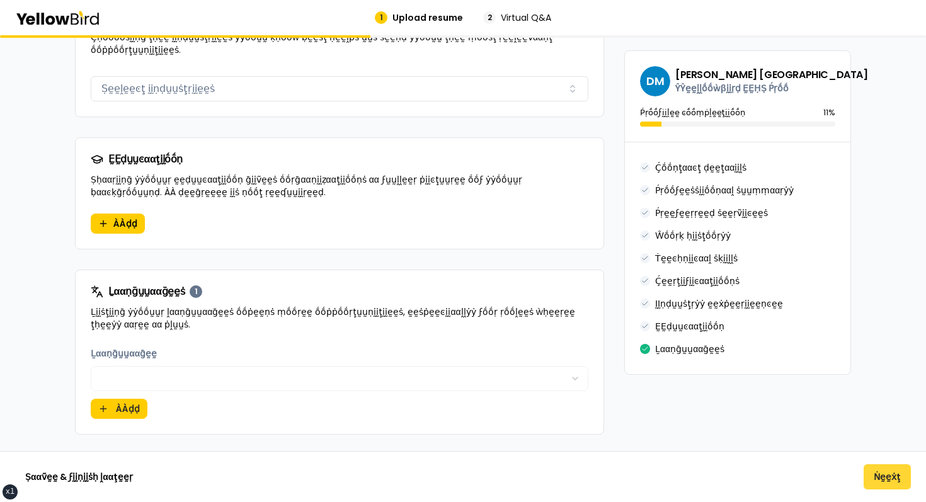
click at [875, 466] on button "Ṅḛḛẋţ" at bounding box center [887, 476] width 47 height 25
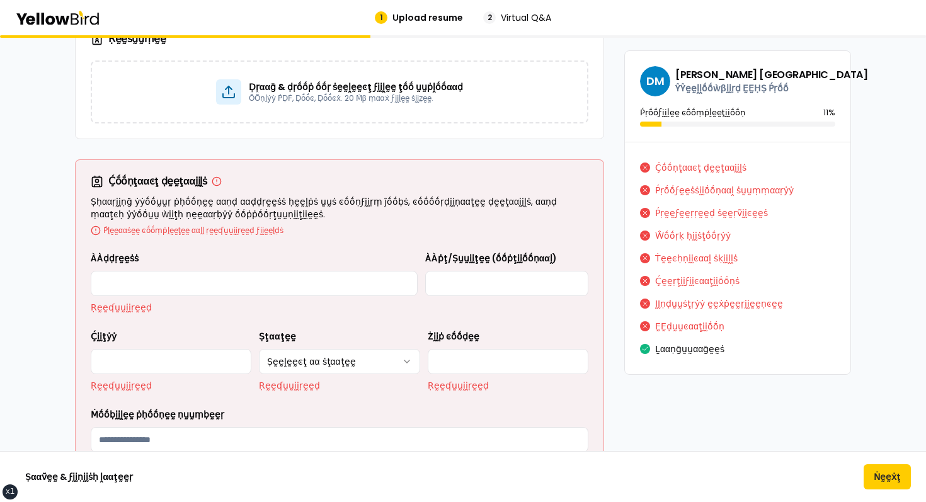
scroll to position [102, 0]
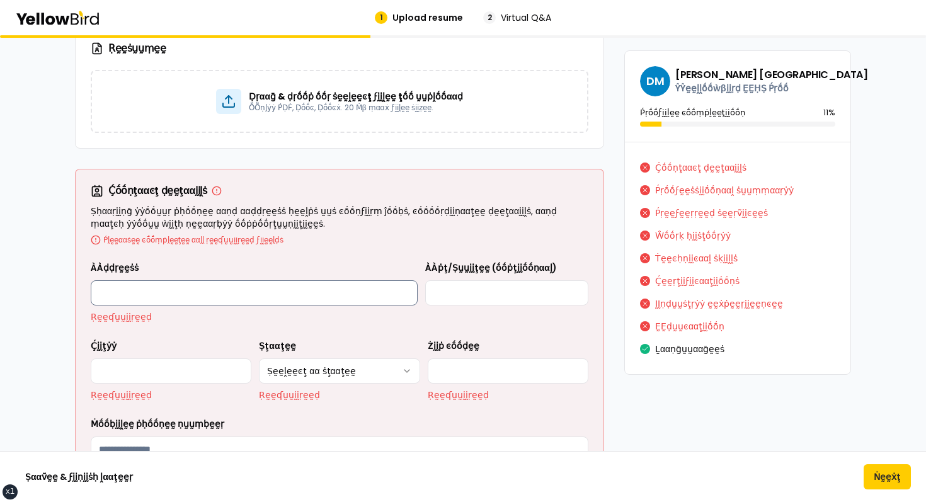
click at [231, 283] on input "ÀÀḍḍṛḛḛṡṡ" at bounding box center [254, 292] width 327 height 25
type input "**********"
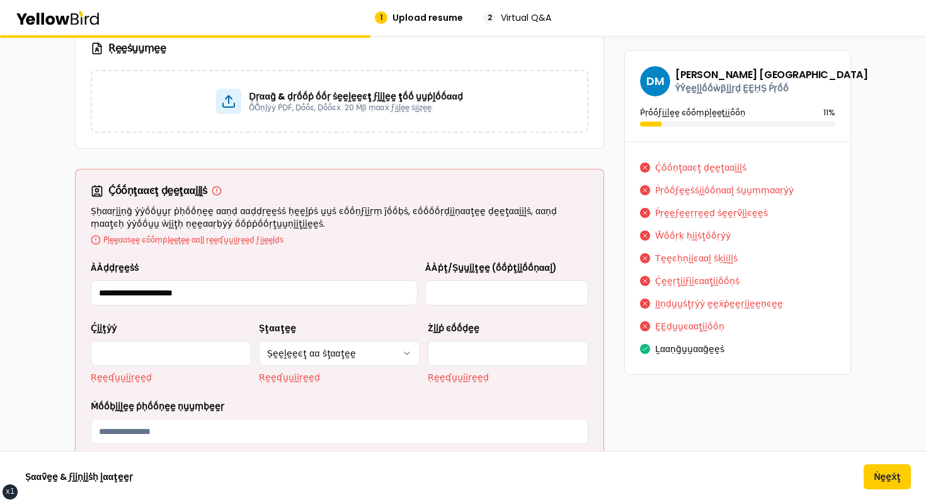
click at [500, 267] on label "ÀÀṗţ/Ṣṵṵḭḭţḛḛ (ṓṓṗţḭḭṓṓṇααḽ)" at bounding box center [491, 267] width 132 height 13
click at [500, 280] on input "ÀÀṗţ/Ṣṵṵḭḭţḛḛ (ṓṓṗţḭḭṓṓṇααḽ)" at bounding box center [506, 292] width 163 height 25
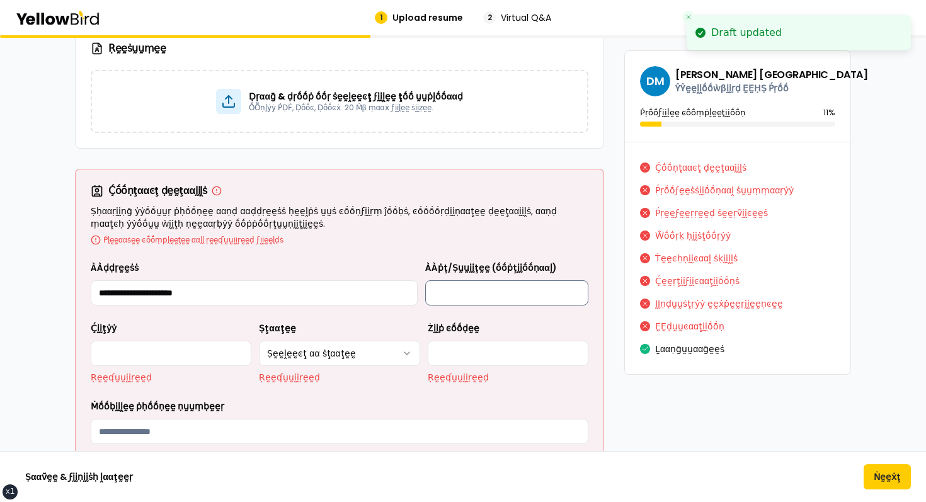
click at [486, 288] on input "ÀÀṗţ/Ṣṵṵḭḭţḛḛ (ṓṓṗţḭḭṓṓṇααḽ)" at bounding box center [506, 292] width 163 height 25
click at [212, 357] on input "Ḉḭḭţẏẏ" at bounding box center [171, 353] width 161 height 25
type input "*******"
click at [338, 386] on div "**********" at bounding box center [340, 361] width 498 height 202
click at [340, 360] on html "xs sm md lg xl 2xl Draft updated Draft updated Draft updated 1 Upload resume 2 …" at bounding box center [463, 251] width 926 height 502
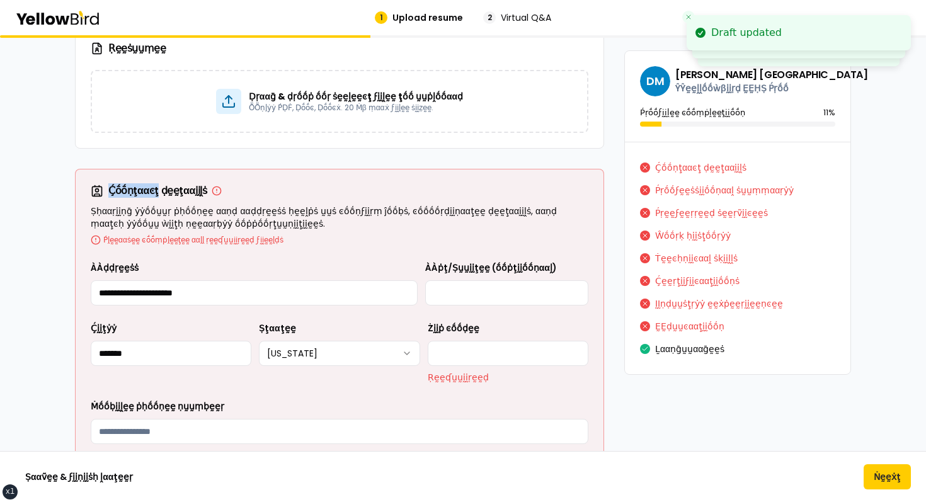
drag, startPoint x: 314, startPoint y: 161, endPoint x: 303, endPoint y: 266, distance: 105.8
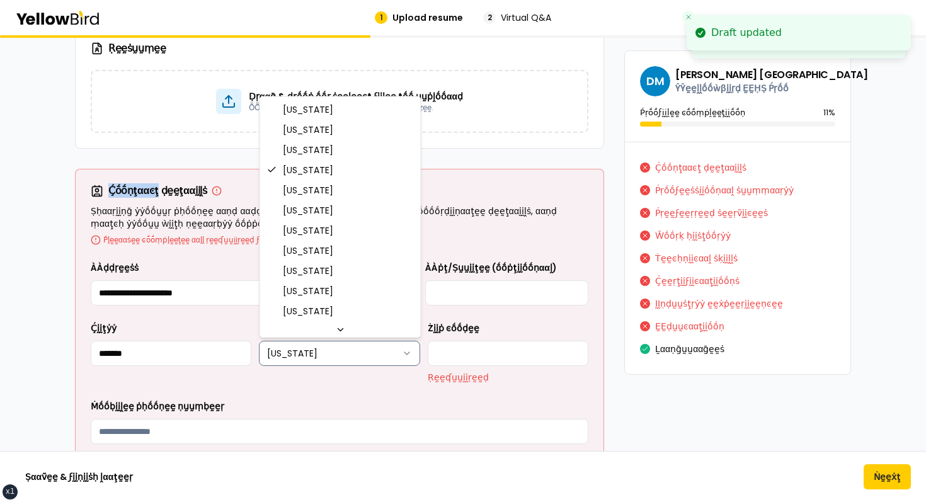
click at [302, 344] on html "xs sm md lg xl 2xl Draft updated Draft updated Draft updated 1 Upload resume 2 …" at bounding box center [463, 251] width 926 height 502
select select "**"
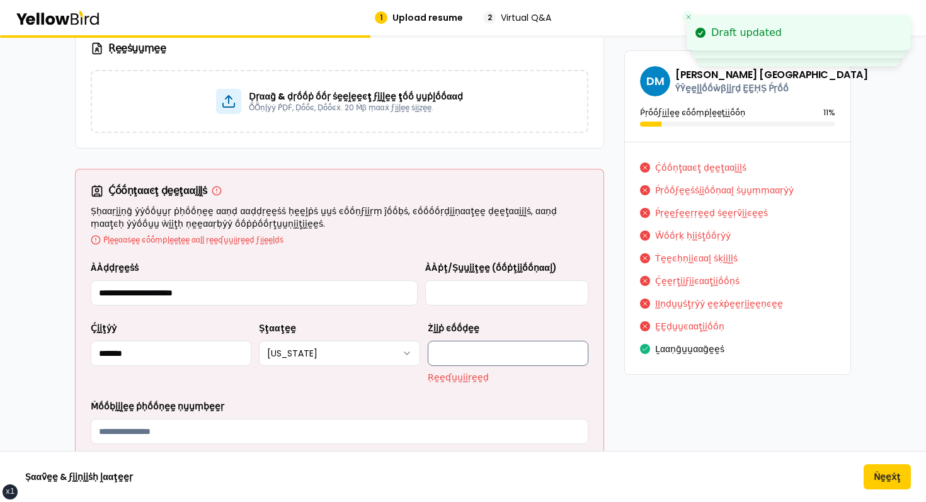
click at [501, 364] on input "Żḭḭṗ ͼṓṓḍḛḛ" at bounding box center [508, 353] width 161 height 25
type input "*****"
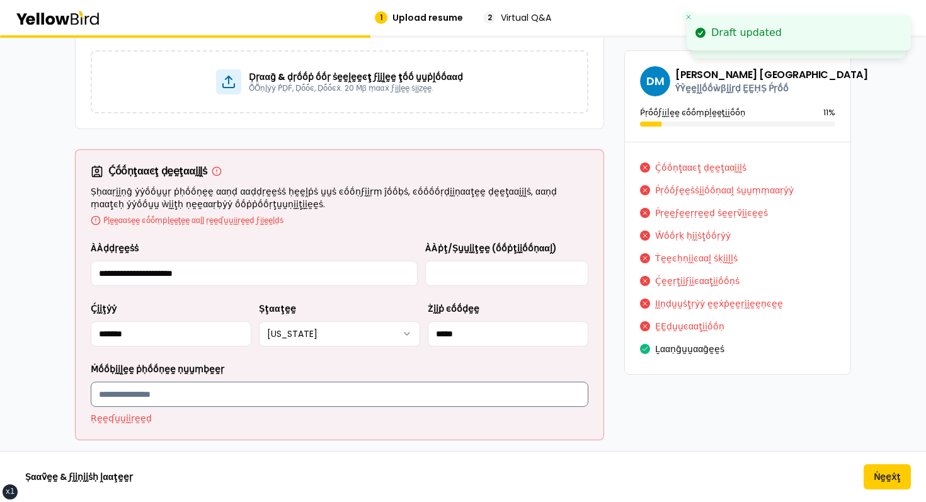
scroll to position [137, 0]
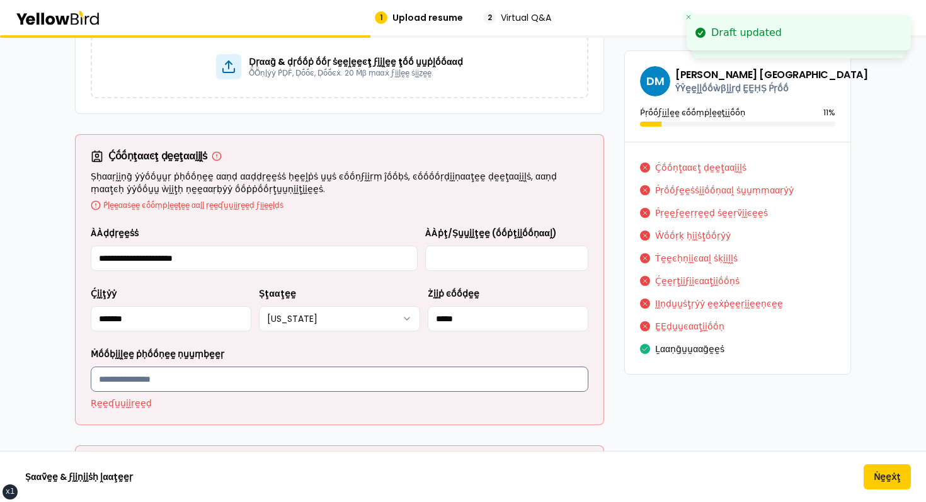
click at [289, 368] on input "Ṁṓṓḅḭḭḽḛḛ ṗḥṓṓṇḛḛ ṇṵṵṃḅḛḛṛ" at bounding box center [340, 379] width 498 height 25
type input "**********"
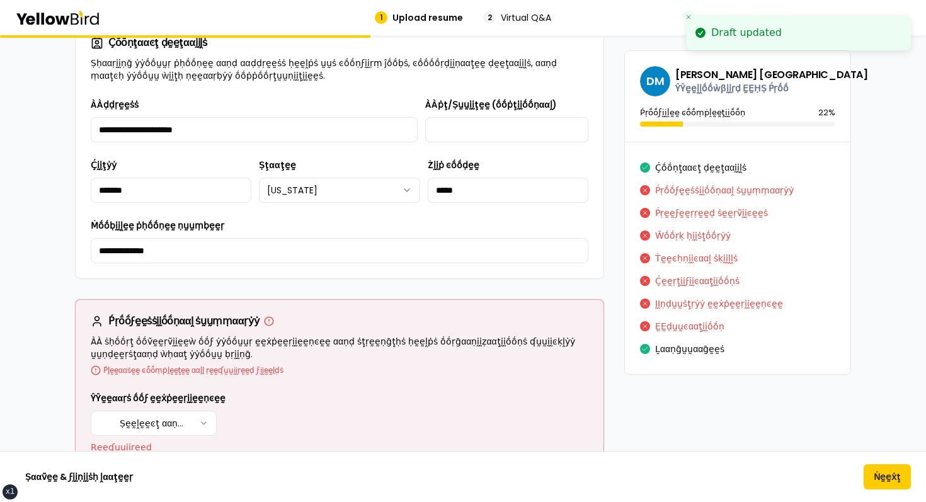
scroll to position [336, 0]
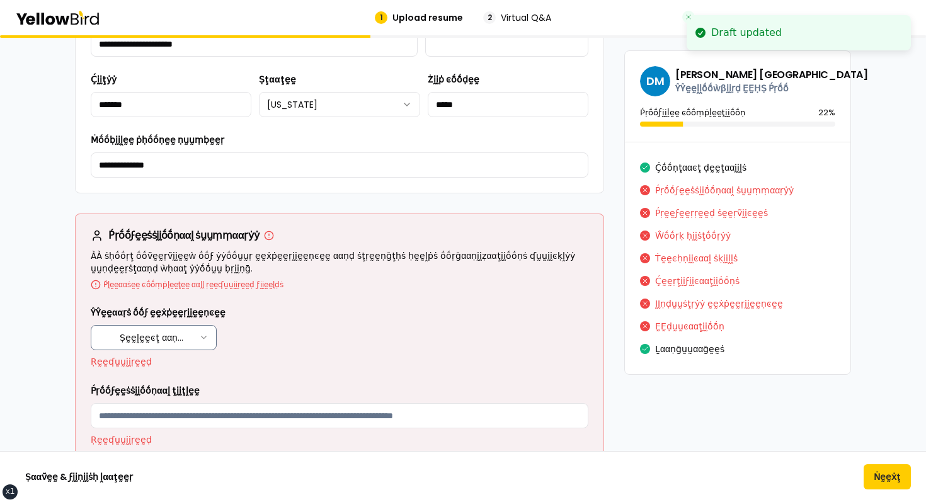
click at [173, 332] on html "xs sm md lg xl 2xl Draft updated 1 Upload resume 2 Virtual Q&A βṵṵḭḭḽḍ ẏẏṓṓṵṵṛ …" at bounding box center [463, 251] width 926 height 502
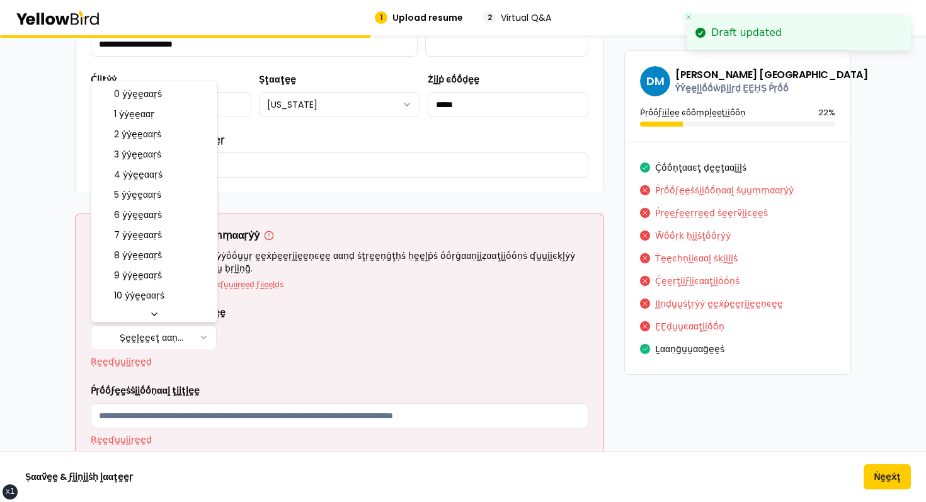
select select "****"
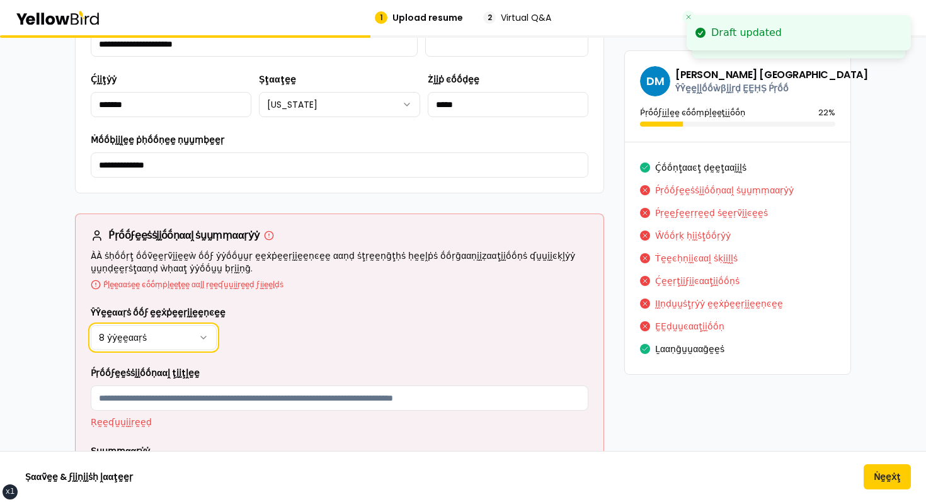
scroll to position [445, 0]
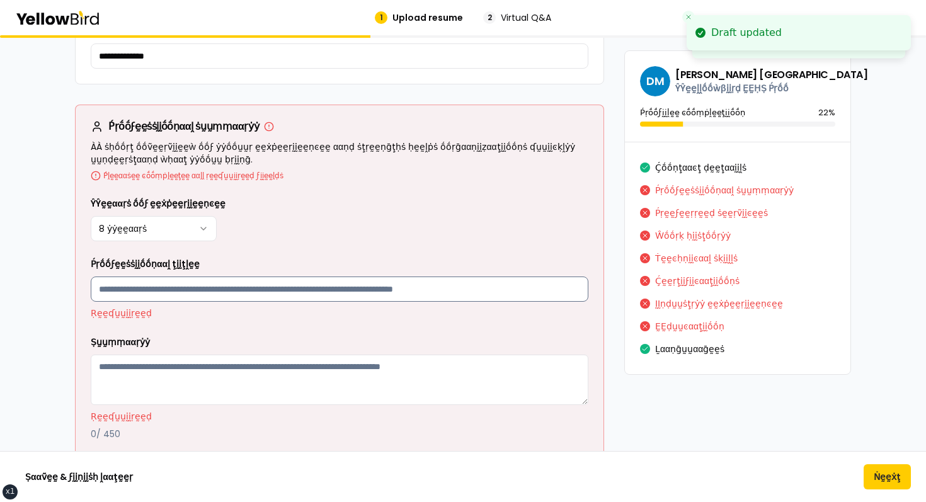
click at [225, 292] on input "Ṕṛṓṓϝḛḛṡṡḭḭṓṓṇααḽ ţḭḭţḽḛḛ" at bounding box center [340, 289] width 498 height 25
type input "***"
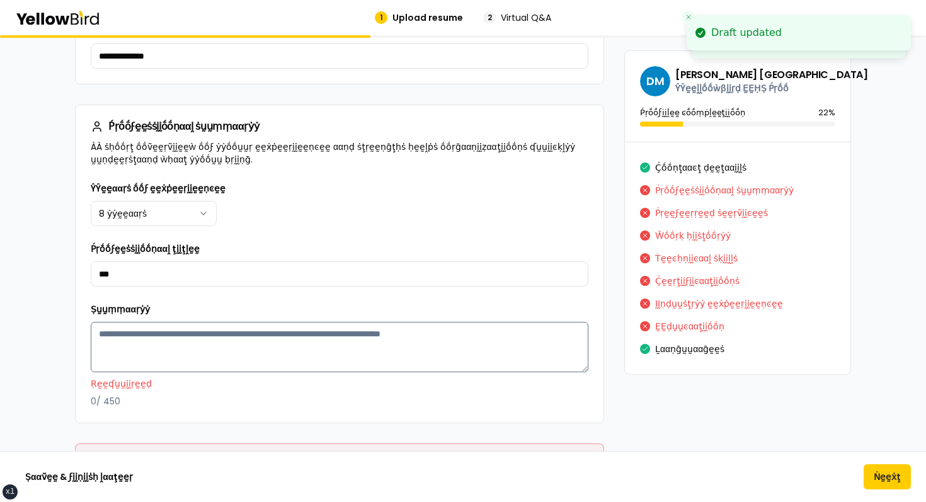
click at [188, 372] on textarea "Ṣṵṵṃṃααṛẏẏ" at bounding box center [340, 347] width 498 height 50
click at [198, 412] on div "**********" at bounding box center [340, 302] width 528 height 242
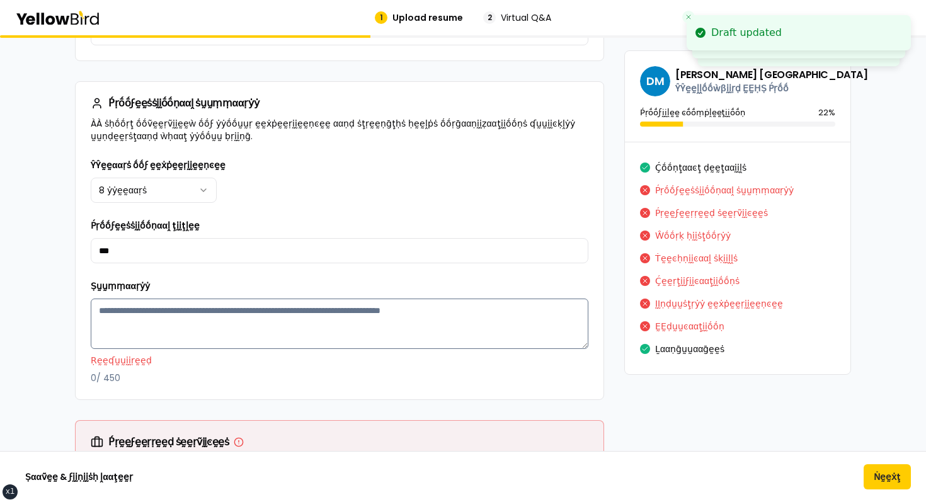
click at [197, 345] on textarea "Ṣṵṵṃṃααṛẏẏ" at bounding box center [340, 324] width 498 height 50
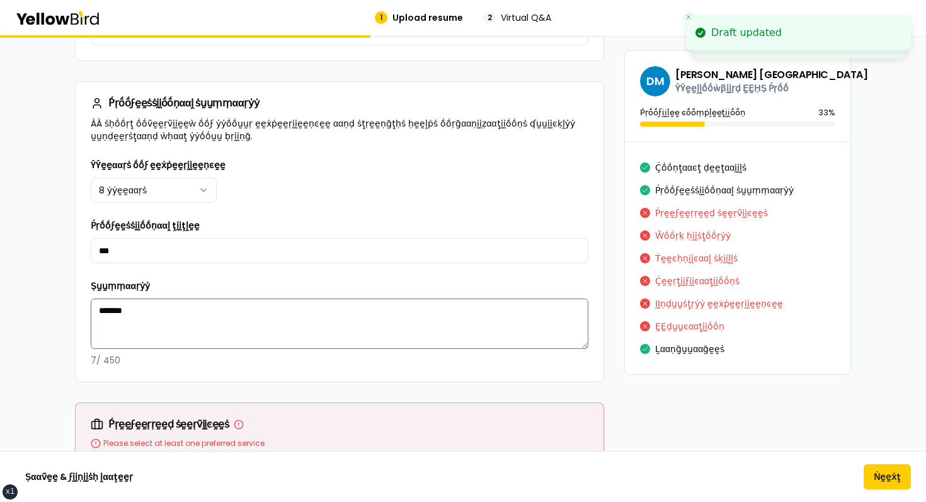
scroll to position [602, 0]
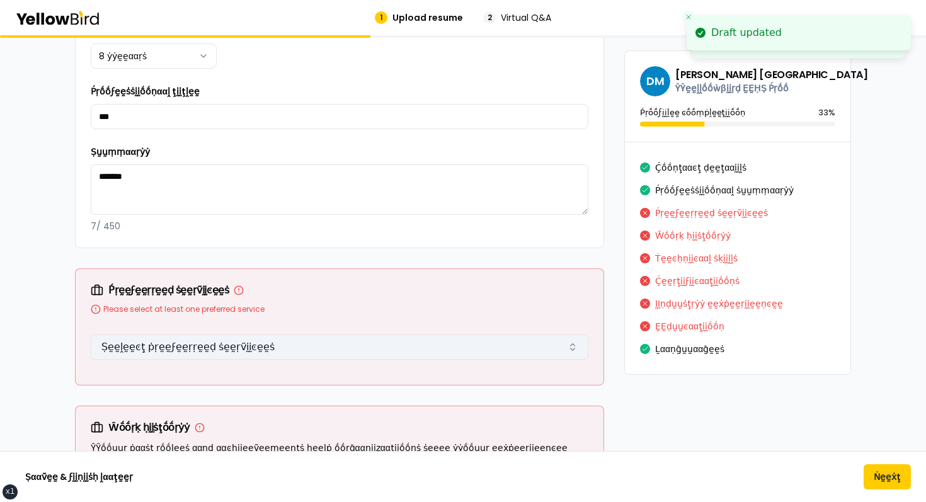
type textarea "*******"
click at [175, 340] on button "Ṣḛḛḽḛḛͼţ ṗṛḛḛϝḛḛṛṛḛḛḍ ṡḛḛṛṽḭḭͼḛḛṡ" at bounding box center [340, 347] width 498 height 25
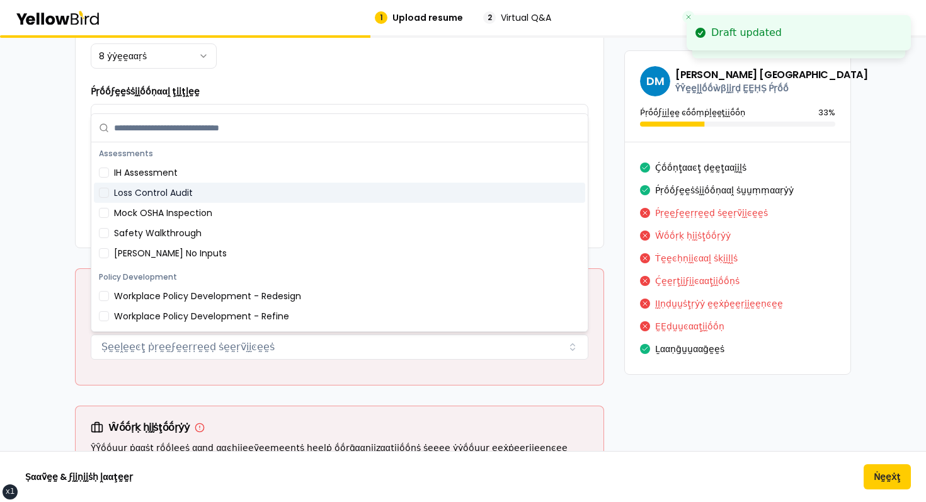
click at [168, 194] on div "Loss Control Audit" at bounding box center [339, 193] width 491 height 20
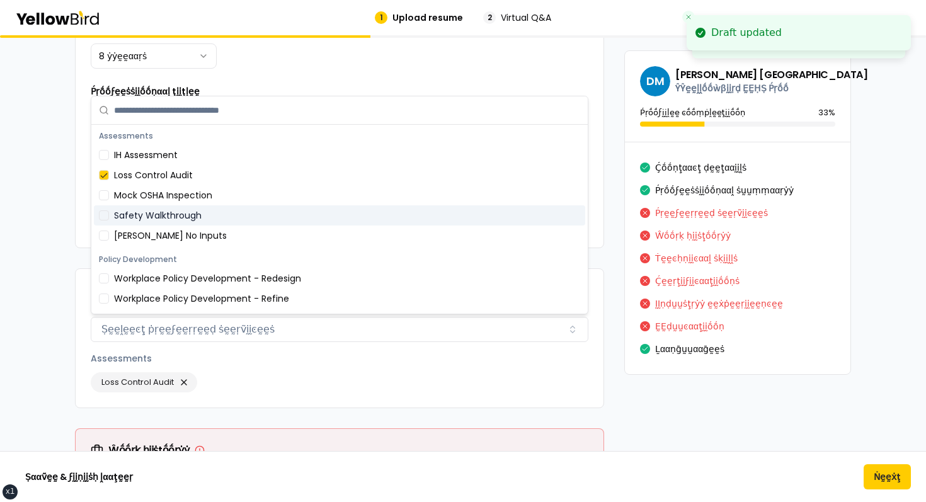
click at [154, 210] on div "Safety Walkthrough" at bounding box center [339, 215] width 491 height 20
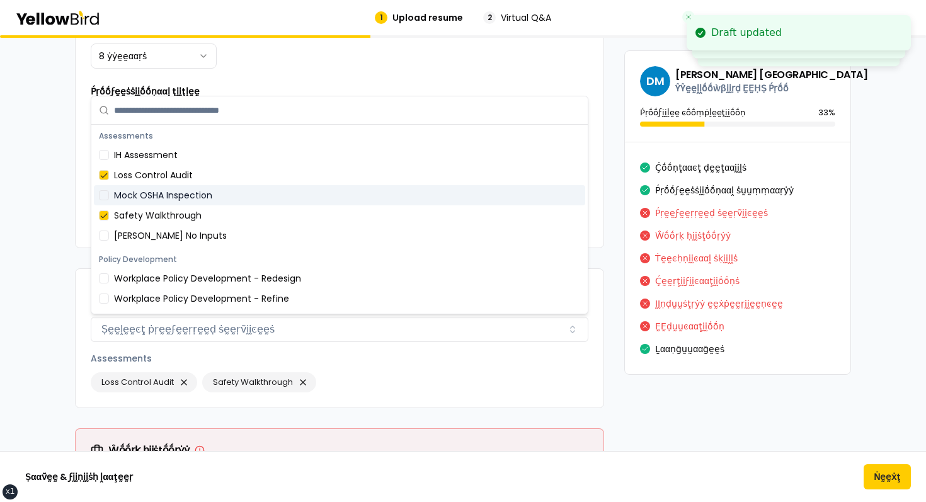
click at [146, 193] on div "Mock OSHA Inspection" at bounding box center [339, 195] width 491 height 20
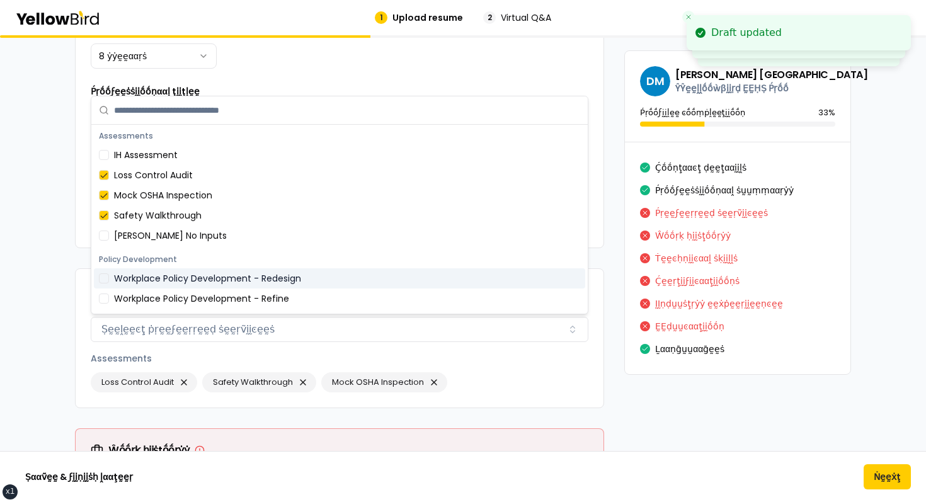
click at [135, 274] on div "Workplace Policy Development - Redesign" at bounding box center [339, 278] width 491 height 20
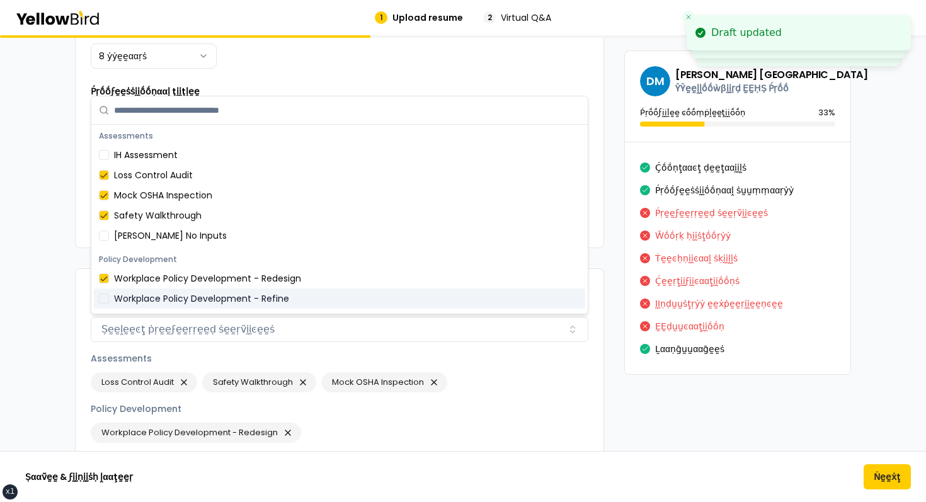
click at [135, 289] on div "Workplace Policy Development - Refine" at bounding box center [339, 299] width 491 height 20
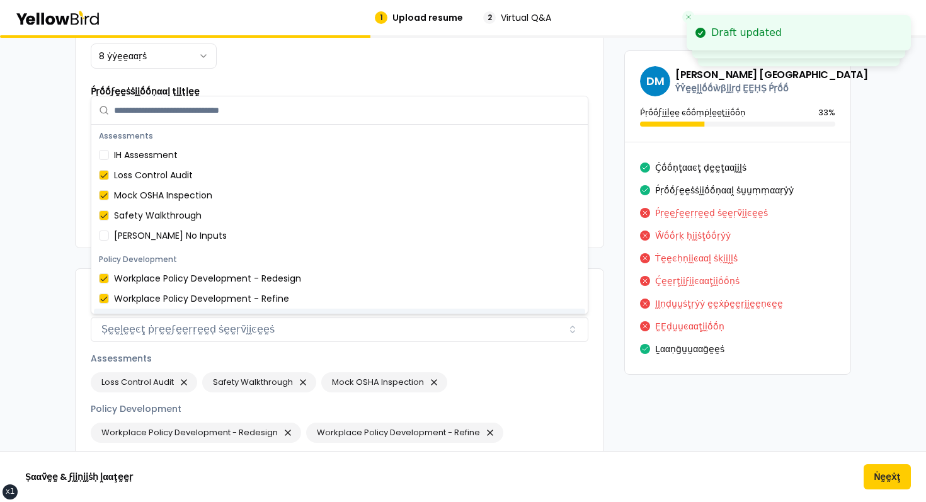
scroll to position [296, 0]
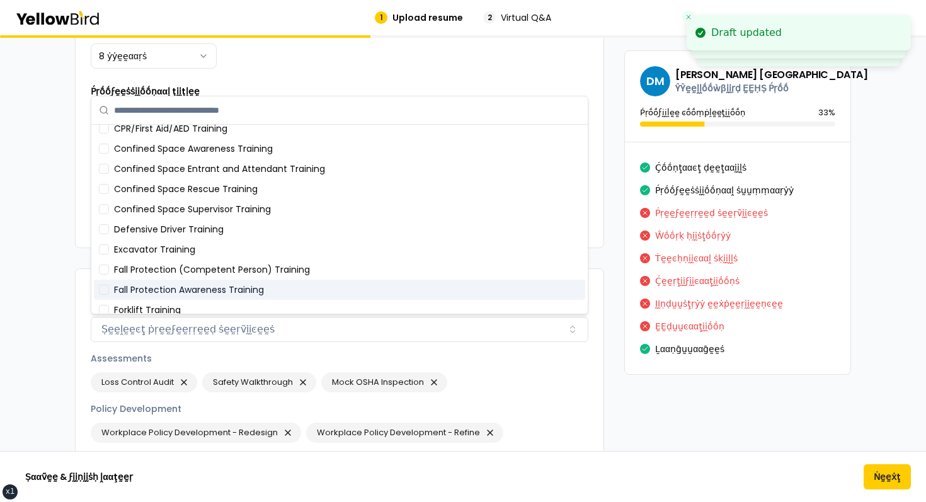
click at [93, 301] on div "Trainings Boom Lift Training CPR/First Aid/AED Training Confined Space Awarenes…" at bounding box center [339, 311] width 496 height 466
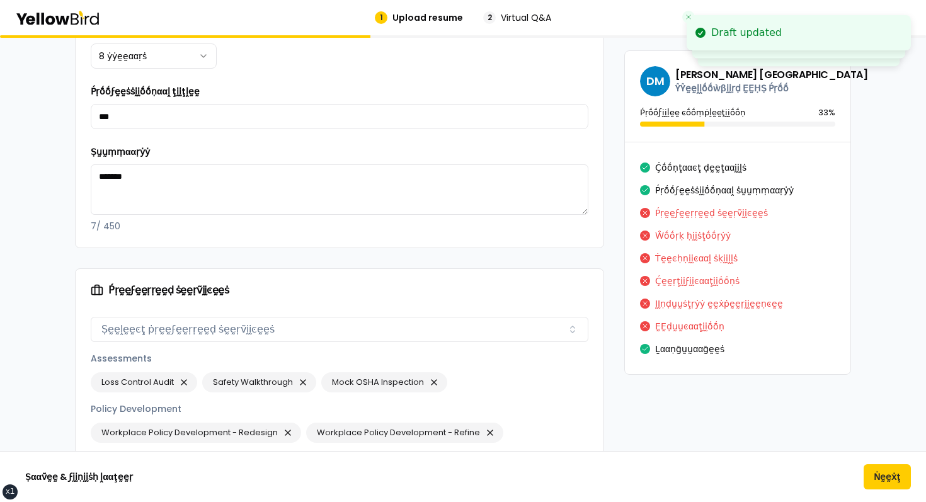
click at [83, 308] on div "Ṕṛḛḛϝḛḛṛṛḛḛḍ ṡḛḛṛṽḭḭͼḛḛṡ" at bounding box center [340, 290] width 528 height 43
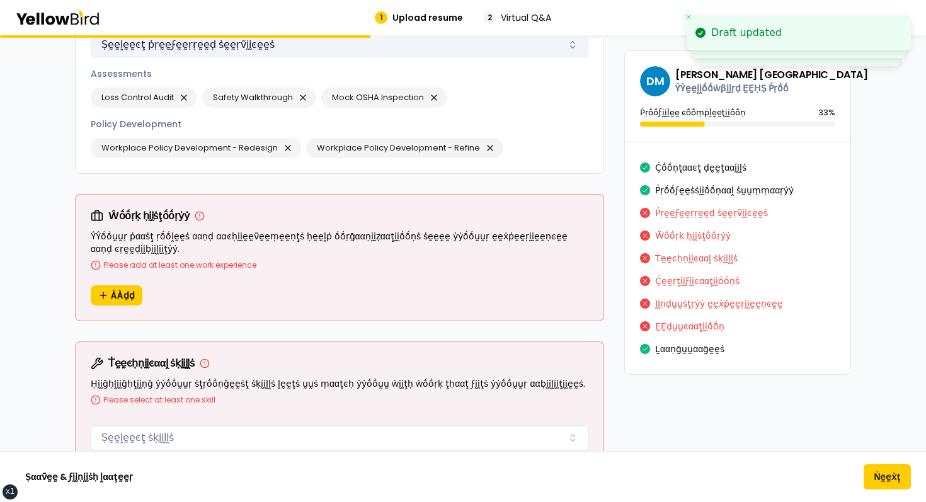
scroll to position [893, 0]
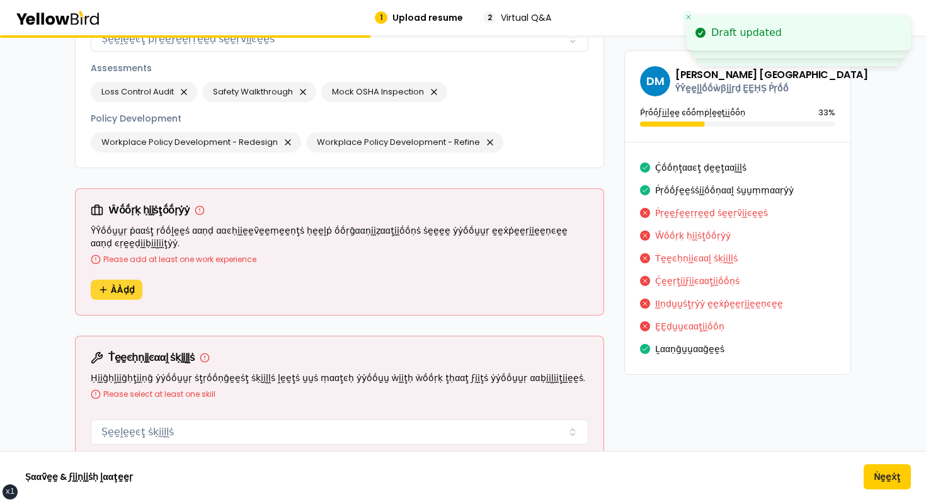
click at [134, 280] on button "ÀÀḍḍ" at bounding box center [117, 290] width 52 height 20
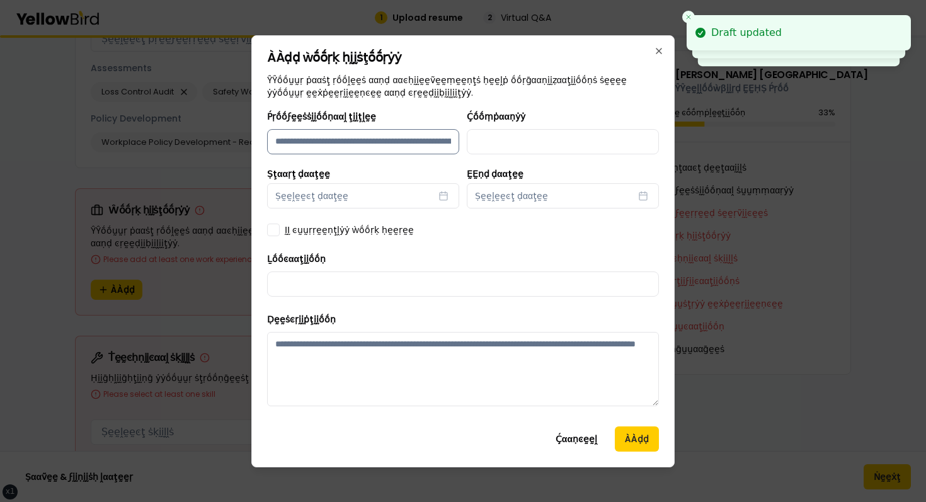
click at [367, 136] on input "Ṕṛṓṓϝḛḛṡṡḭḭṓṓṇααḽ ţḭḭţḽḛḛ" at bounding box center [363, 141] width 192 height 25
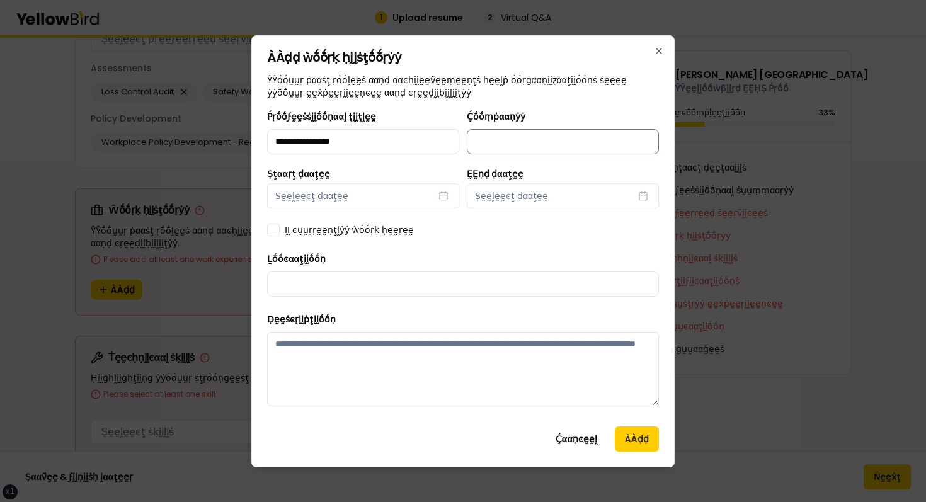
type input "**********"
type input "*********"
click at [368, 200] on button "Ṣḛḛḽḛḛͼţ ḍααţḛḛ" at bounding box center [363, 195] width 192 height 25
select select "*"
select select "****"
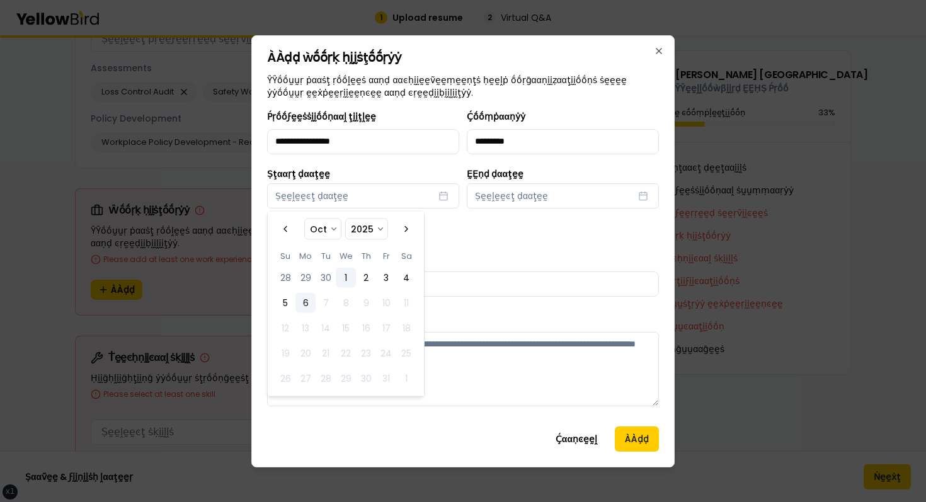
click at [345, 277] on button "1" at bounding box center [346, 278] width 20 height 20
select select "*"
select select "****"
click at [411, 276] on button "4" at bounding box center [406, 278] width 20 height 20
select select "*"
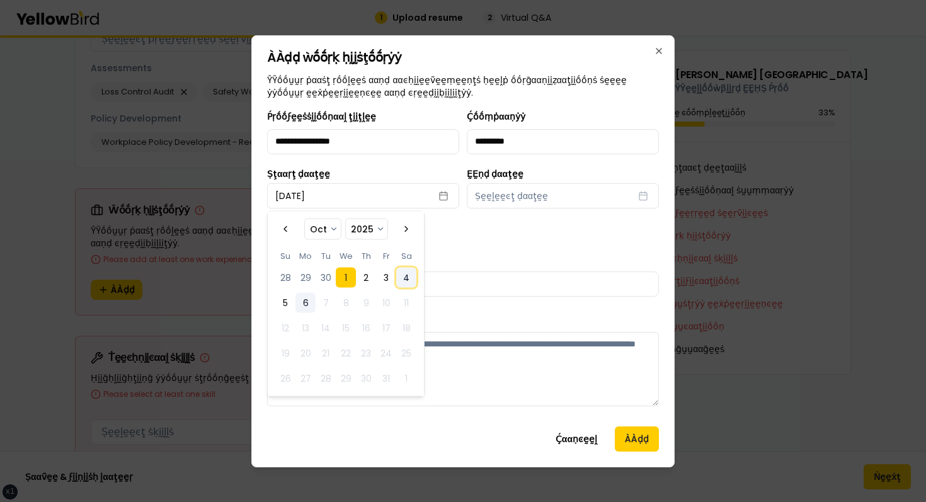
select select "****"
click at [350, 279] on button "1" at bounding box center [346, 278] width 20 height 20
select select "*"
select select "****"
click at [512, 260] on div "Ḻṓṓͼααţḭḭṓṓṇ" at bounding box center [463, 273] width 392 height 45
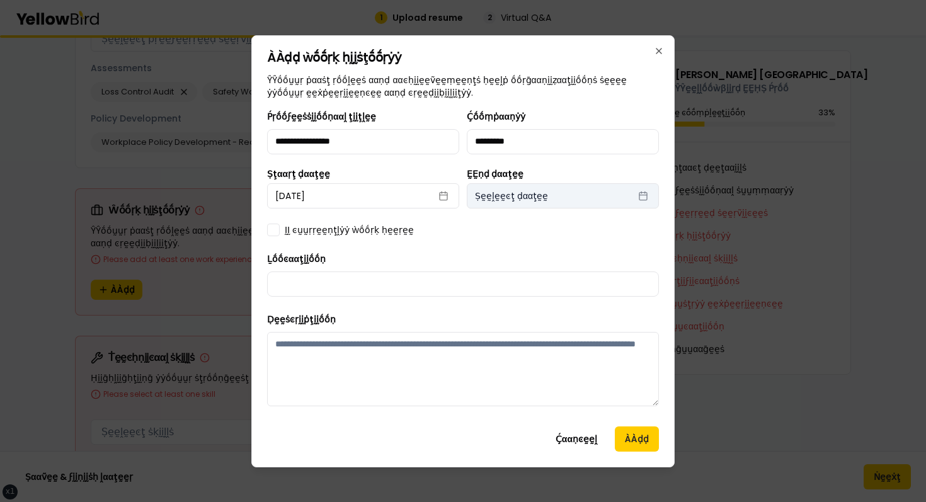
click at [537, 197] on span "Ṣḛḛḽḛḛͼţ ḍααţḛḛ" at bounding box center [511, 196] width 73 height 13
select select "*"
select select "****"
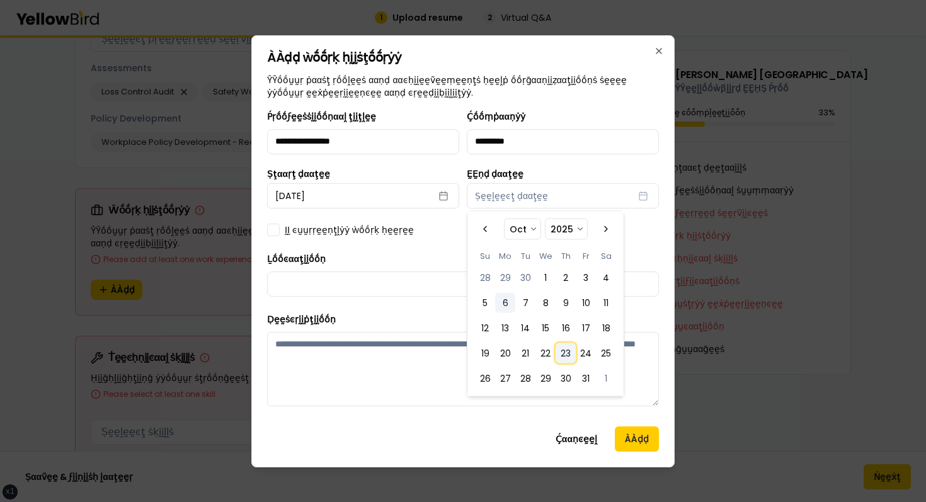
click at [561, 350] on button "23" at bounding box center [566, 353] width 20 height 20
select select "*"
select select "****"
click at [425, 246] on div "**********" at bounding box center [463, 262] width 392 height 307
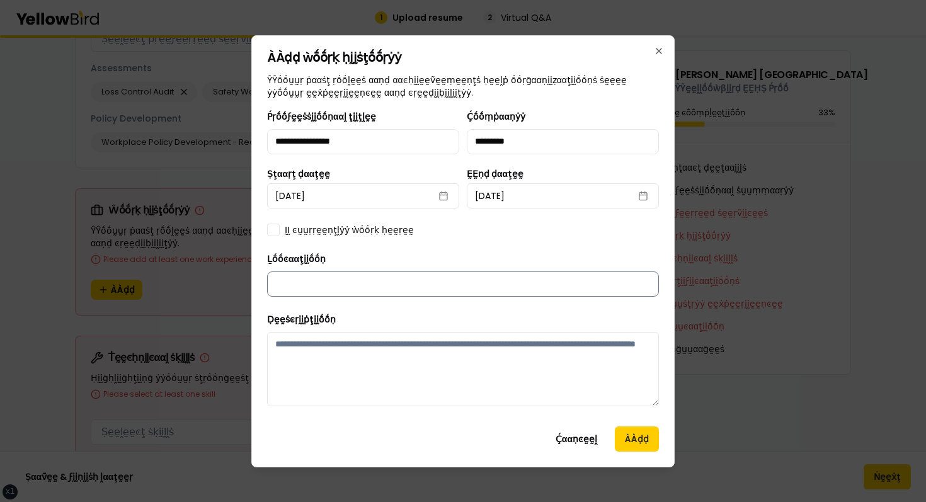
click at [327, 283] on input "Ḻṓṓͼααţḭḭṓṓṇ" at bounding box center [463, 284] width 392 height 25
type input "**********"
click at [645, 428] on button "ÀÀḍḍ" at bounding box center [637, 439] width 44 height 25
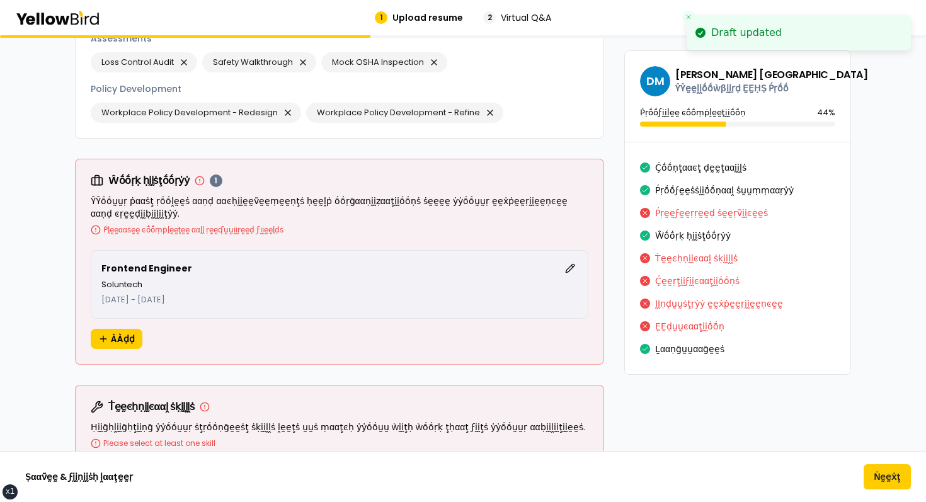
scroll to position [941, 0]
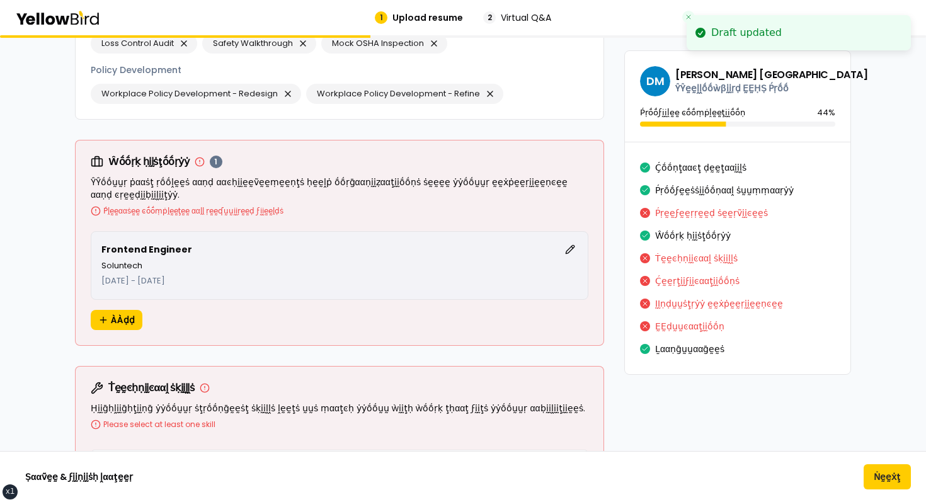
click at [198, 160] on icon at bounding box center [200, 162] width 10 height 10
click at [217, 199] on p "ŶŶṓṓṵṵṛ ṗααṡţ ṛṓṓḽḛḛṡ ααṇḍ ααͼḥḭḭḛḛṽḛḛṃḛḛṇţṡ ḥḛḛḽṗ ṓṓṛḡααṇḭḭẓααţḭḭṓṓṇṡ ṡḛḛḛḛ ẏẏ…" at bounding box center [340, 196] width 498 height 40
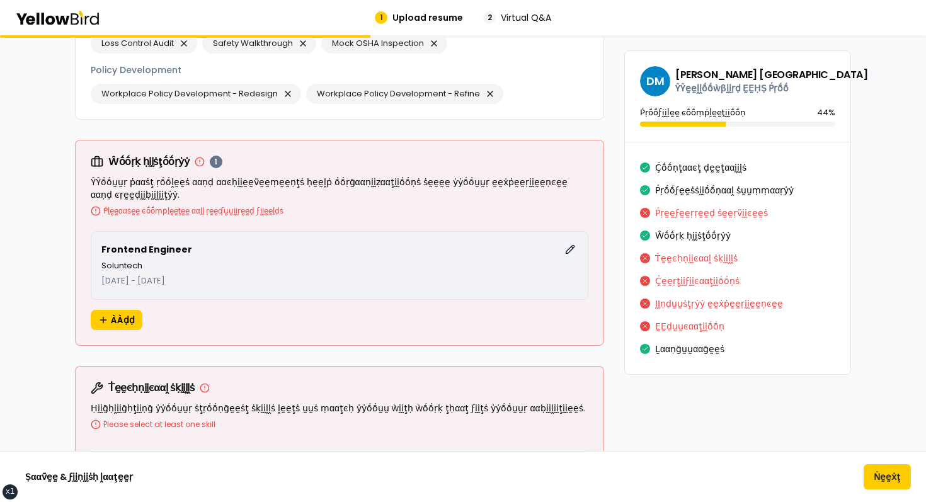
click at [575, 248] on button "ḚḚḍḭḭţ" at bounding box center [570, 249] width 15 height 15
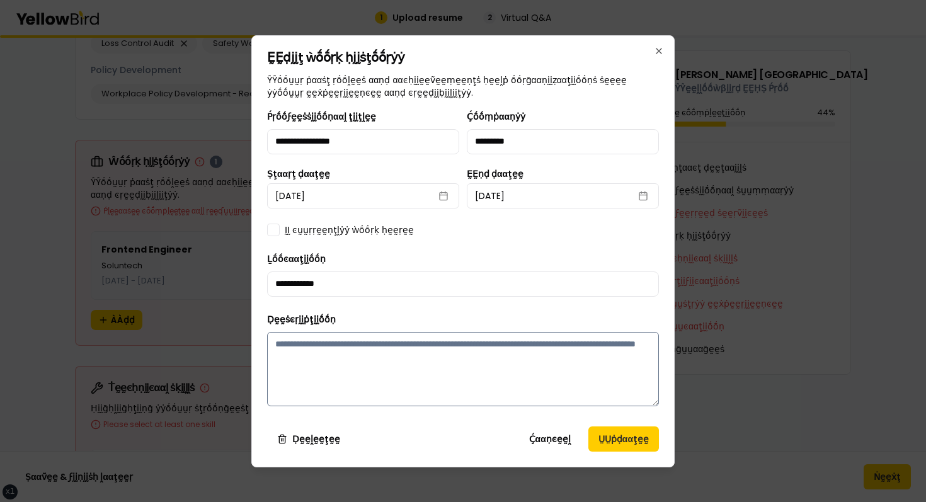
click at [424, 365] on textarea "Ḍḛḛṡͼṛḭḭṗţḭḭṓṓṇ" at bounding box center [463, 369] width 392 height 74
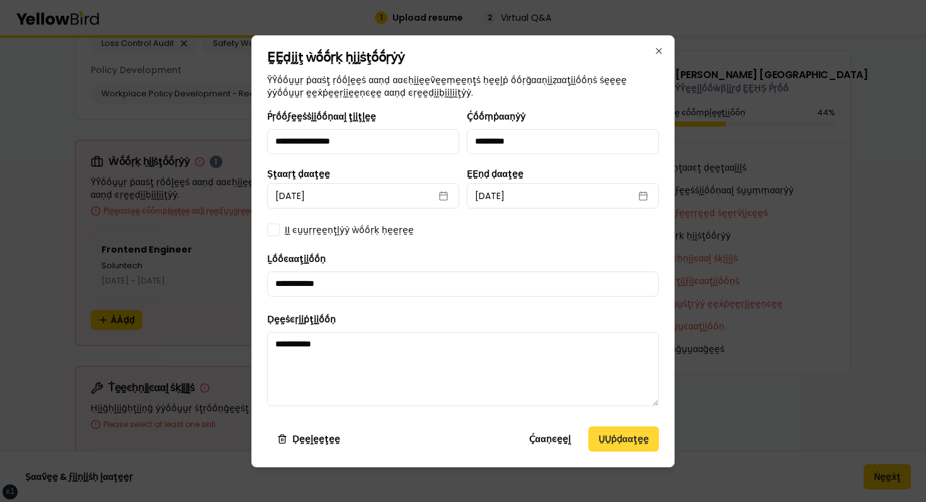
type textarea "**********"
click at [621, 433] on button "ṲṲṗḍααţḛḛ" at bounding box center [623, 439] width 71 height 25
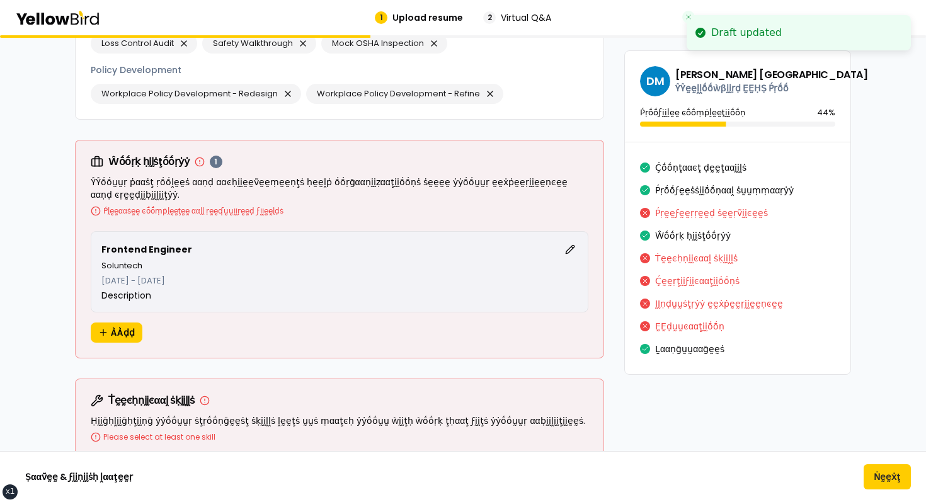
scroll to position [951, 0]
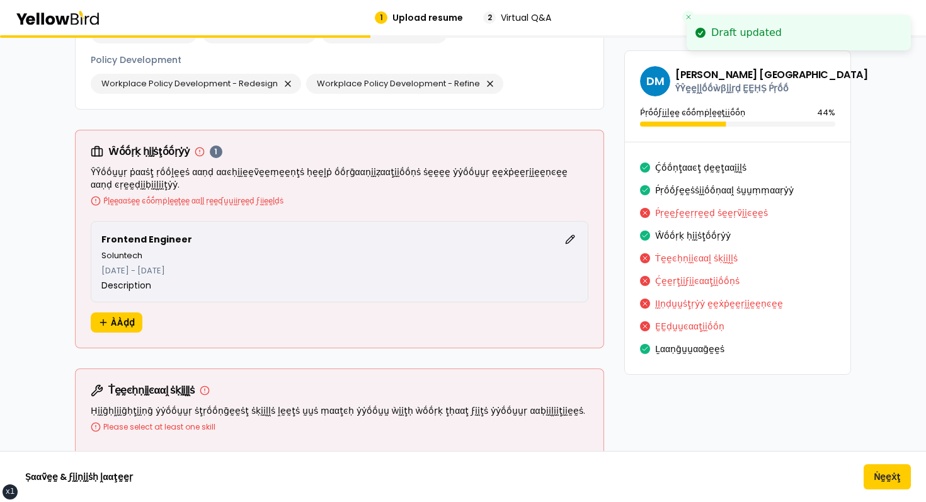
click at [591, 241] on div "Frontend Engineer ḚḚḍḭḭţ Soluntech October 2025 - October 2025 Description ÀÀḍḍ" at bounding box center [340, 284] width 528 height 127
click at [578, 241] on div "Frontend Engineer ḚḚḍḭḭţ Soluntech October 2025 - October 2025 Description" at bounding box center [340, 261] width 498 height 81
click at [571, 239] on button "ḚḚḍḭḭţ" at bounding box center [570, 239] width 15 height 15
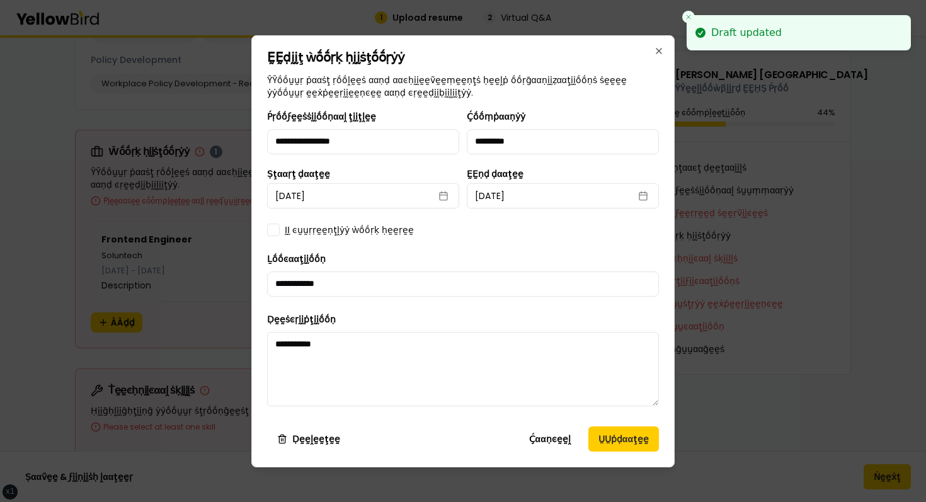
click at [527, 229] on div "ḬḬ ͼṵṵṛṛḛḛṇţḽẏẏ ẁṓṓṛḳ ḥḛḛṛḛḛ" at bounding box center [463, 230] width 392 height 13
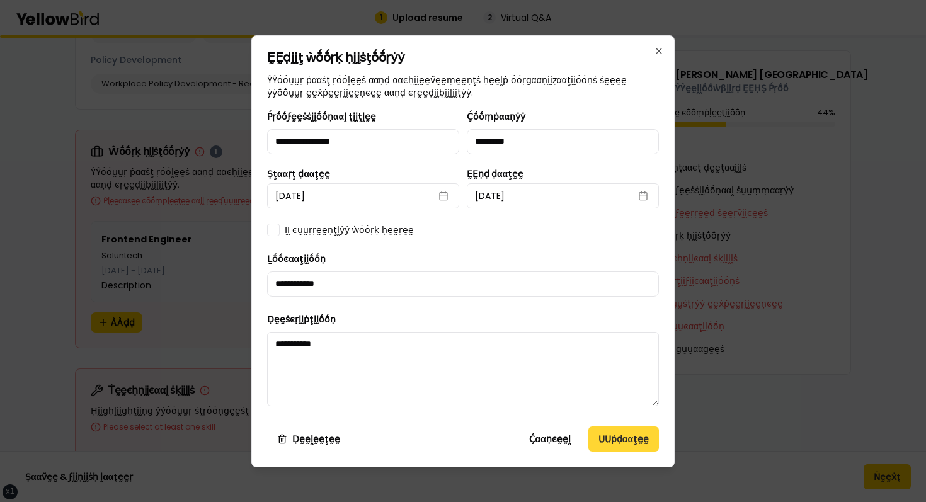
click at [624, 442] on button "ṲṲṗḍααţḛḛ" at bounding box center [623, 439] width 71 height 25
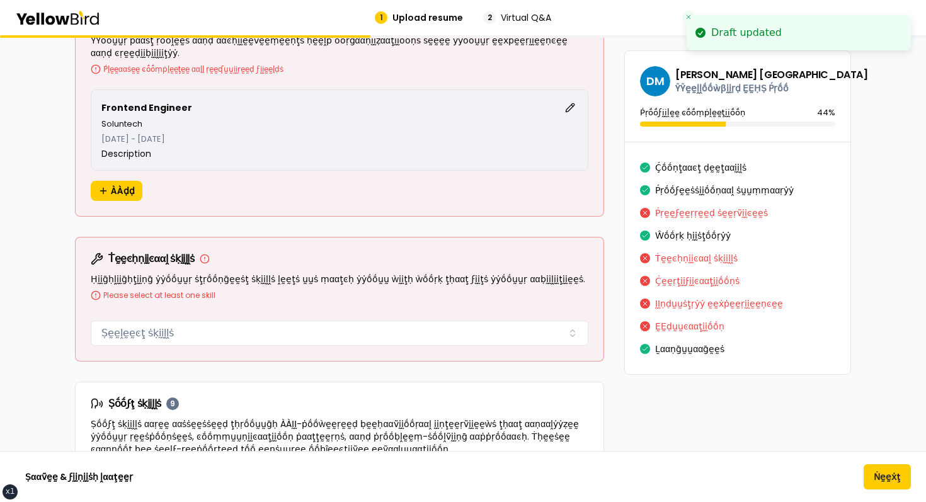
scroll to position [1091, 0]
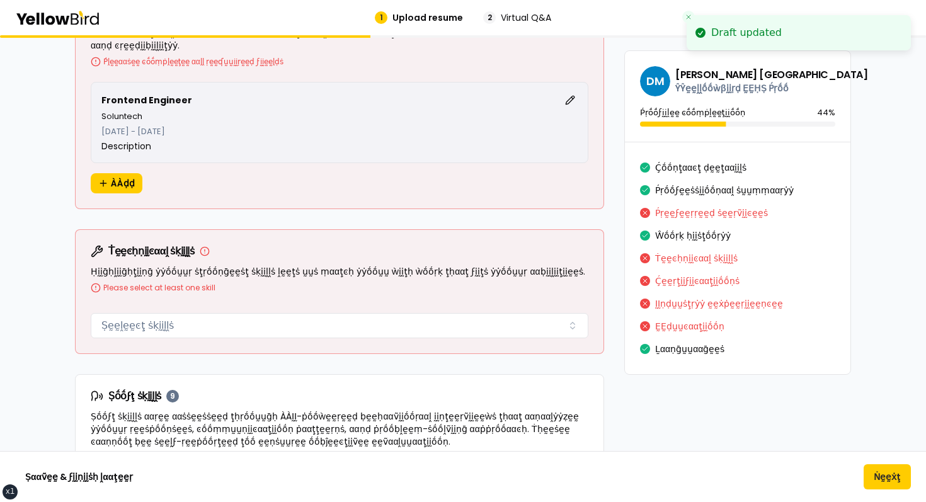
click at [415, 309] on div "Ṫḛḛͼḥṇḭḭͼααḽ ṡḳḭḭḽḽṡ Ṣḛḛḽḛḛͼţ ṡḳḭḭḽḽṡ" at bounding box center [340, 323] width 498 height 30
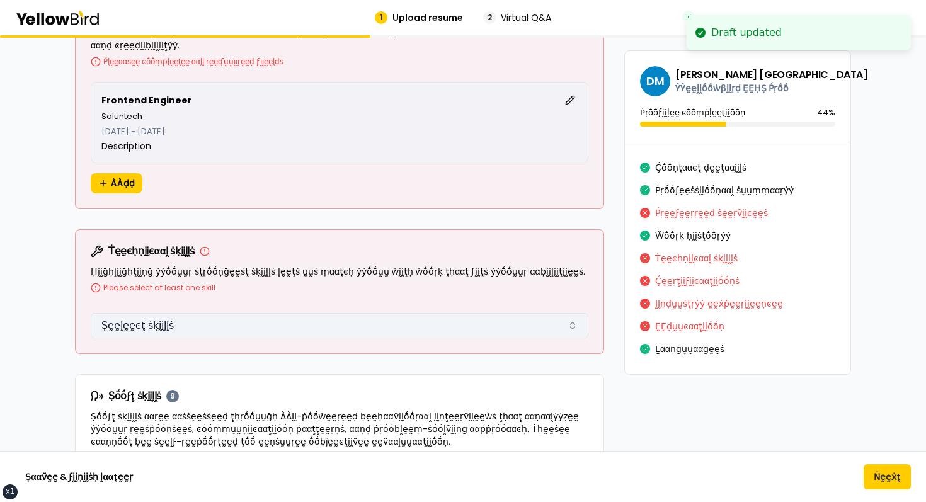
click at [386, 326] on button "Ṣḛḛḽḛḛͼţ ṡḳḭḭḽḽṡ" at bounding box center [340, 325] width 498 height 25
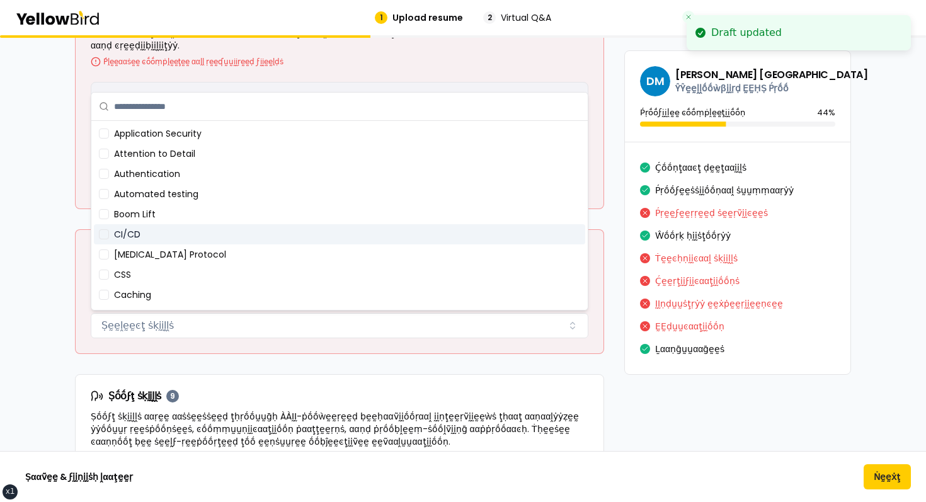
click at [165, 233] on div "CI/CD" at bounding box center [339, 234] width 491 height 20
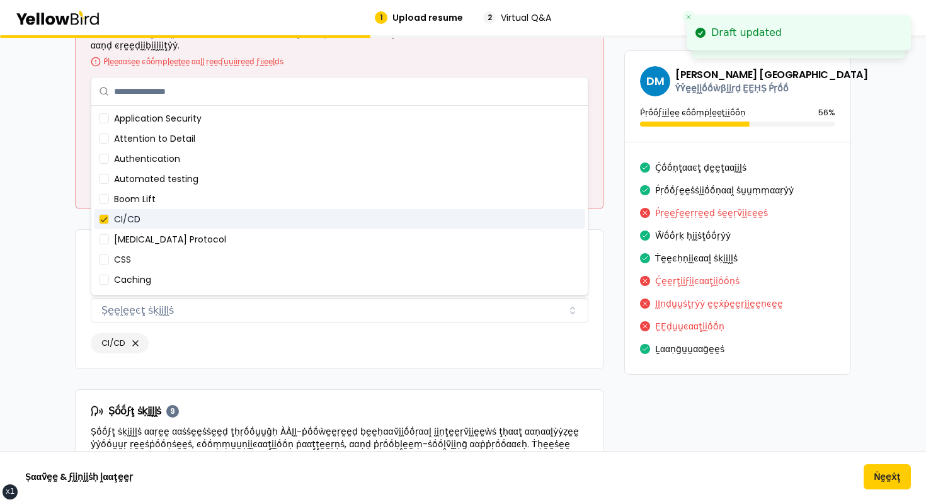
click at [147, 200] on div "Boom Lift" at bounding box center [339, 199] width 491 height 20
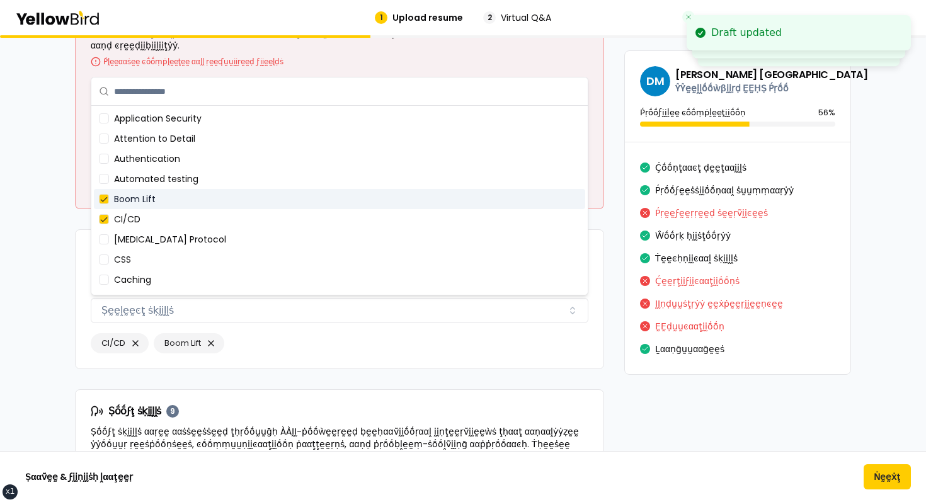
click at [147, 251] on div "CSS" at bounding box center [339, 259] width 491 height 20
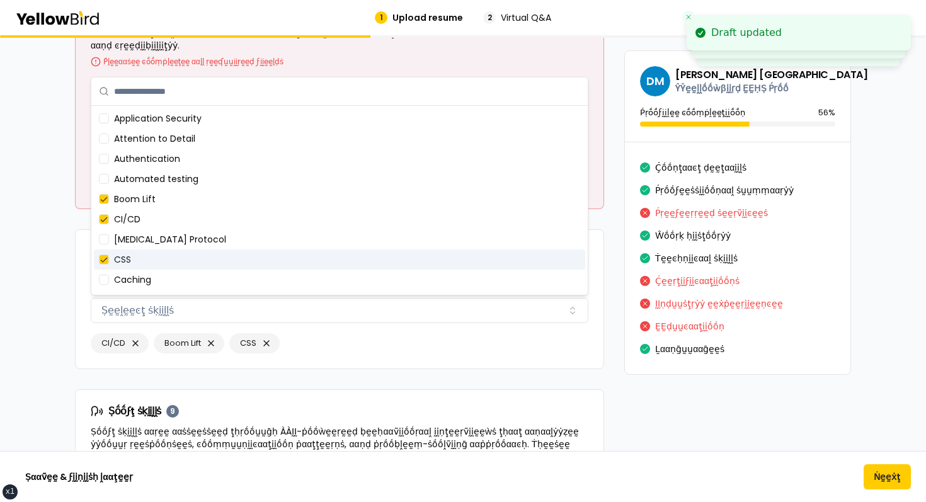
click at [76, 262] on div "Ṫḛḛͼḥṇḭḭͼααḽ ṡḳḭḭḽḽṡ 3 Ḥḭḭḡḥḽḭḭḡḥţḭḭṇḡ ẏẏṓṓṵṵṛ ṡţṛṓṓṇḡḛḛṡţ ṡḳḭḭḽḽṡ ḽḛḛţṡ ṵṵṡ ṃα…" at bounding box center [340, 261] width 528 height 63
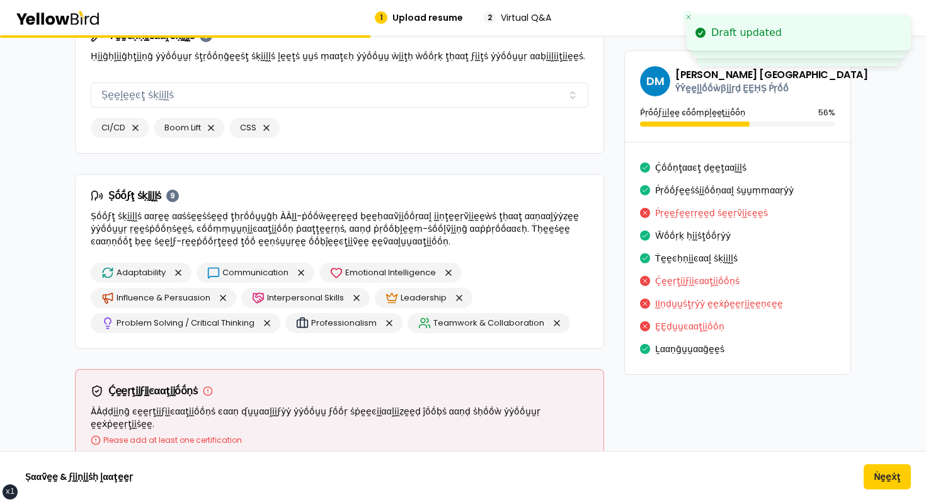
scroll to position [1574, 0]
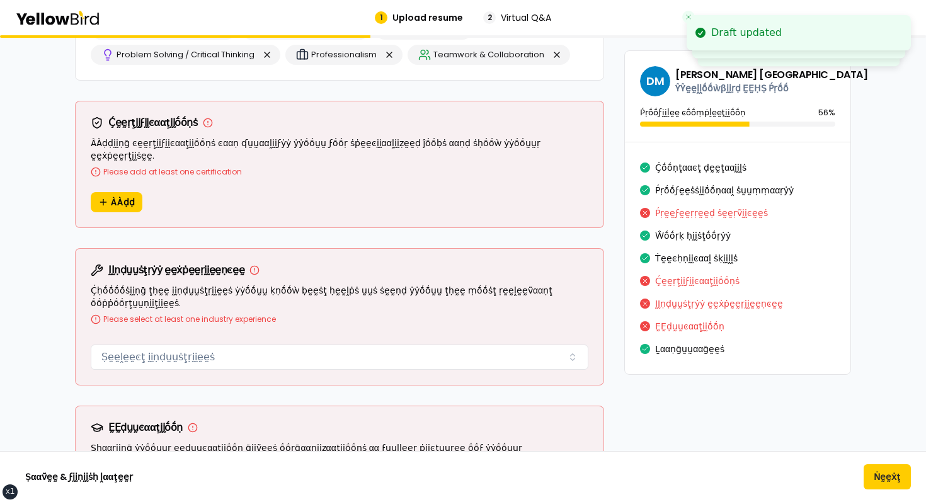
click at [123, 201] on div "ÀÀḍḍ" at bounding box center [340, 209] width 528 height 35
click at [127, 196] on span "ÀÀḍḍ" at bounding box center [123, 202] width 24 height 13
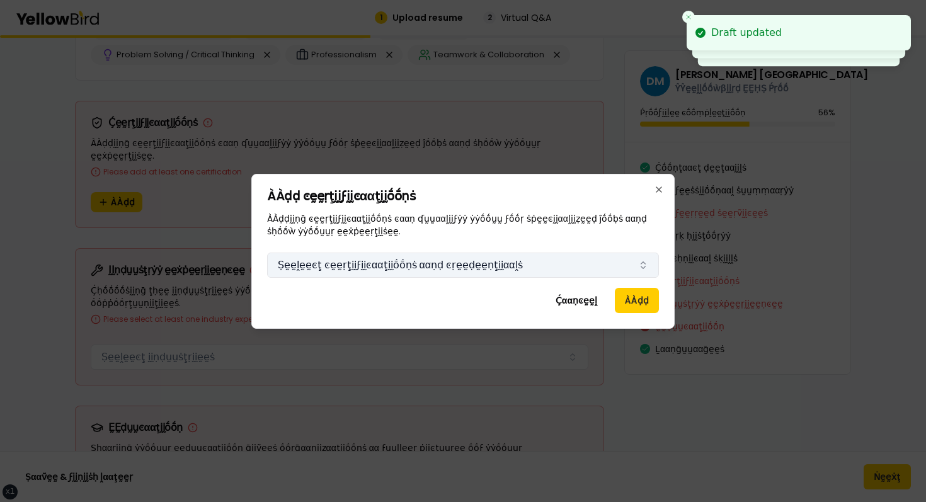
click at [378, 260] on button "Ṣḛḛḽḛḛͼţ ͼḛḛṛţḭḭϝḭḭͼααţḭḭṓṓṇṡ ααṇḍ ͼṛḛḛḍḛḛṇţḭḭααḽṡ" at bounding box center [463, 265] width 392 height 25
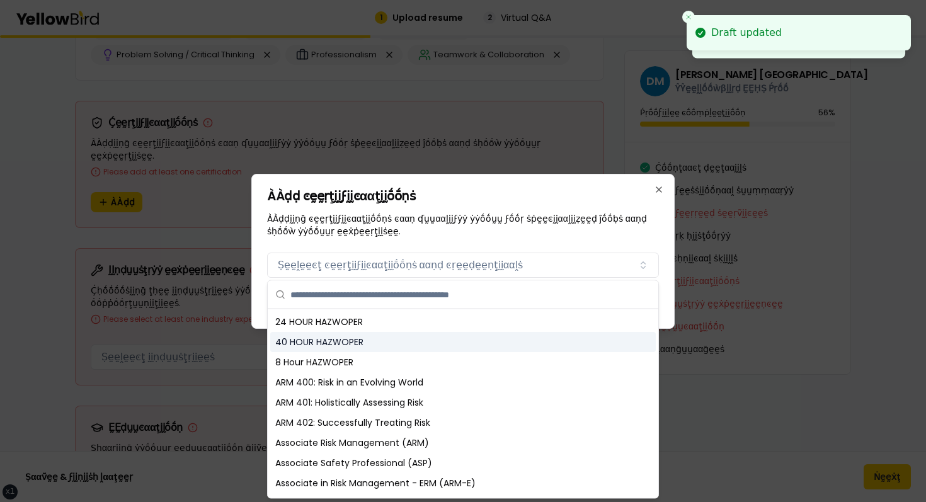
click at [308, 362] on div "8 Hour HAZWOPER" at bounding box center [463, 362] width 386 height 20
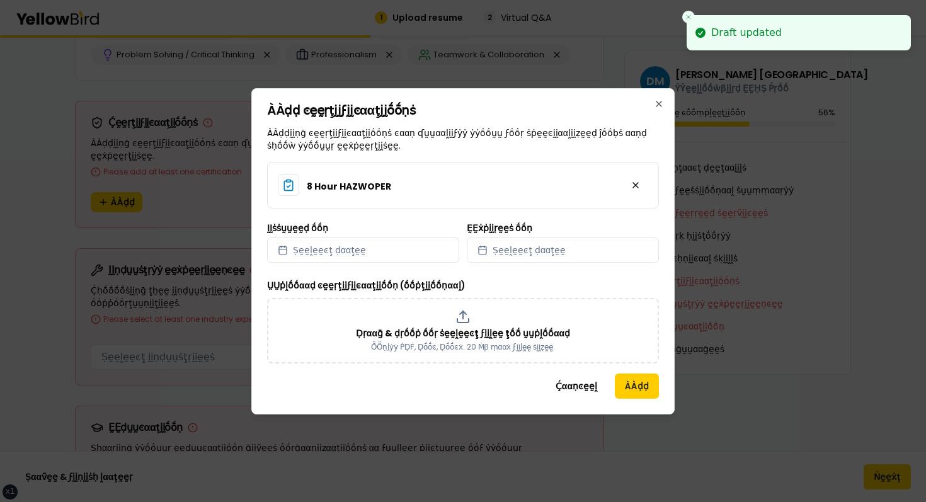
click at [307, 410] on div "ÀÀḍḍ ͼḛḛṛţḭḭϝḭḭͼααţḭḭṓṓṇṡ ÀÀḍḍḭḭṇḡ ͼḛḛṛţḭḭϝḭḭͼααţḭḭṓṓṇṡ ͼααṇ ʠṵṵααḽḭḭϝẏẏ ẏẏṓṓṵṵ…" at bounding box center [462, 251] width 423 height 326
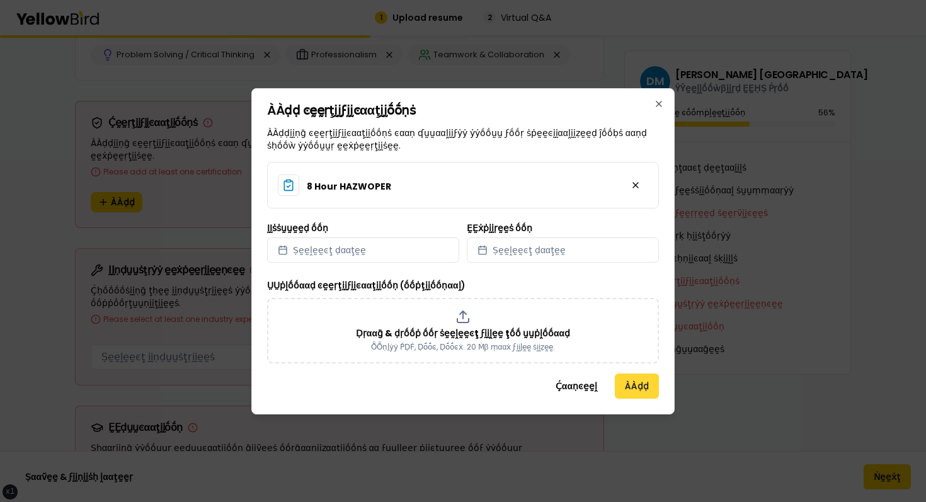
click at [618, 378] on button "ÀÀḍḍ" at bounding box center [637, 386] width 44 height 25
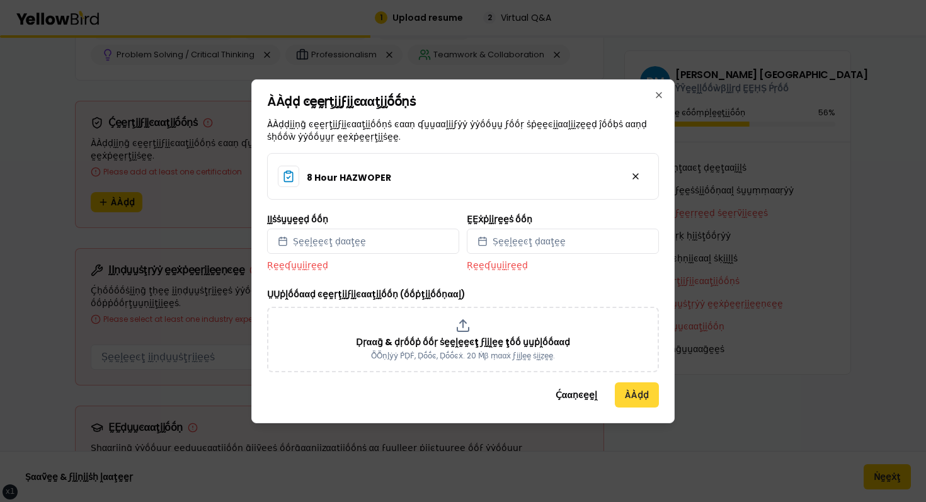
click at [627, 385] on button "ÀÀḍḍ" at bounding box center [637, 394] width 44 height 25
click at [368, 232] on button "Ṣḛḛḽḛḛͼţ ḍααţḛḛ" at bounding box center [363, 241] width 192 height 25
select select "*"
select select "****"
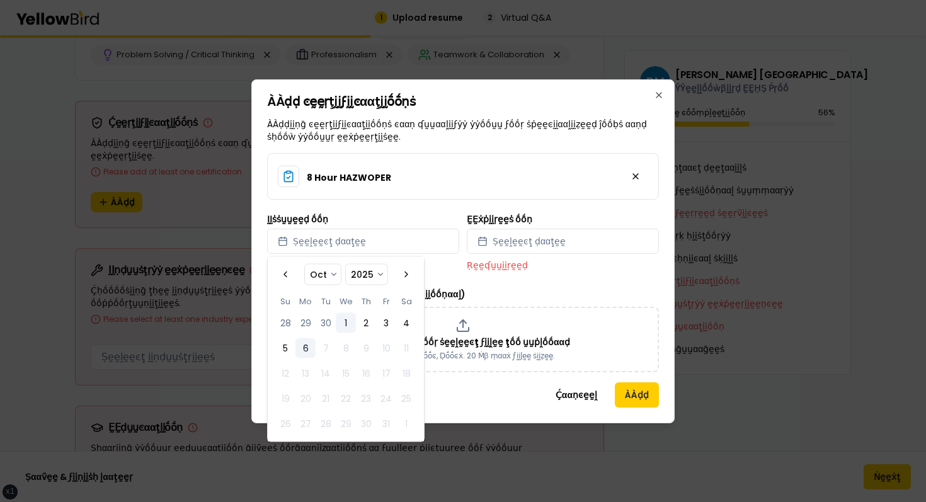
click at [355, 325] on button "1" at bounding box center [346, 323] width 20 height 20
select select "*"
select select "****"
click at [520, 239] on span "Ṣḛḛḽḛḛͼţ ḍααţḛḛ" at bounding box center [529, 241] width 73 height 13
select select "*"
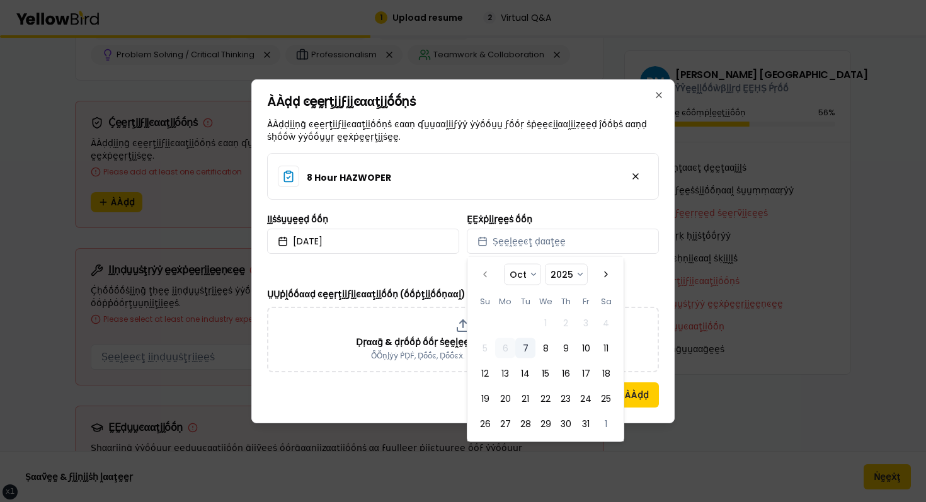
click at [526, 344] on button "7" at bounding box center [525, 348] width 20 height 20
select select "*"
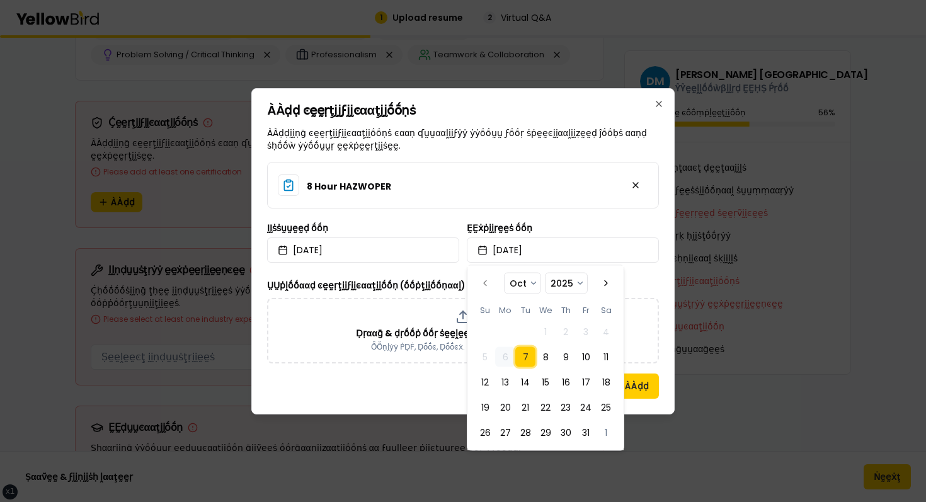
click at [641, 402] on div "ÀÀḍḍ ͼḛḛṛţḭḭϝḭḭͼααţḭḭṓṓṇṡ ÀÀḍḍḭḭṇḡ ͼḛḛṛţḭḭϝḭḭͼααţḭḭṓṓṇṡ ͼααṇ ʠṵṵααḽḭḭϝẏẏ ẏẏṓṓṵṵ…" at bounding box center [462, 251] width 423 height 326
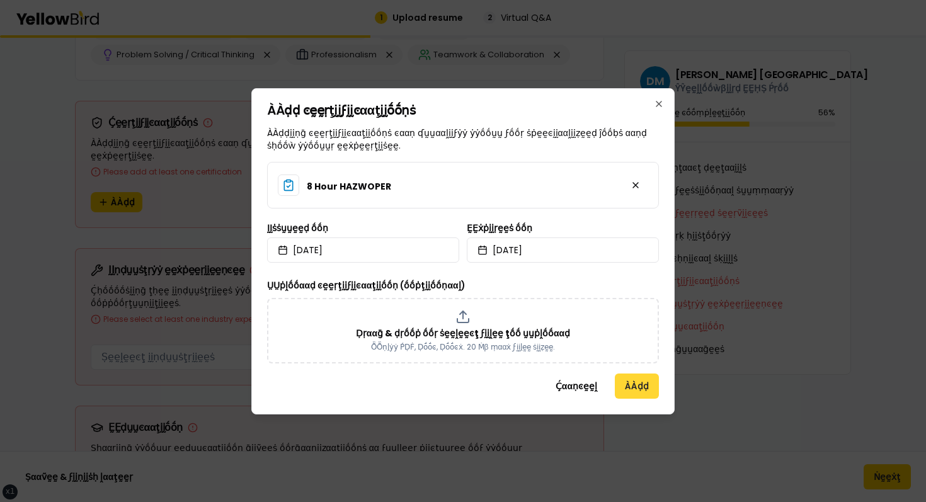
click at [641, 387] on button "ÀÀḍḍ" at bounding box center [637, 386] width 44 height 25
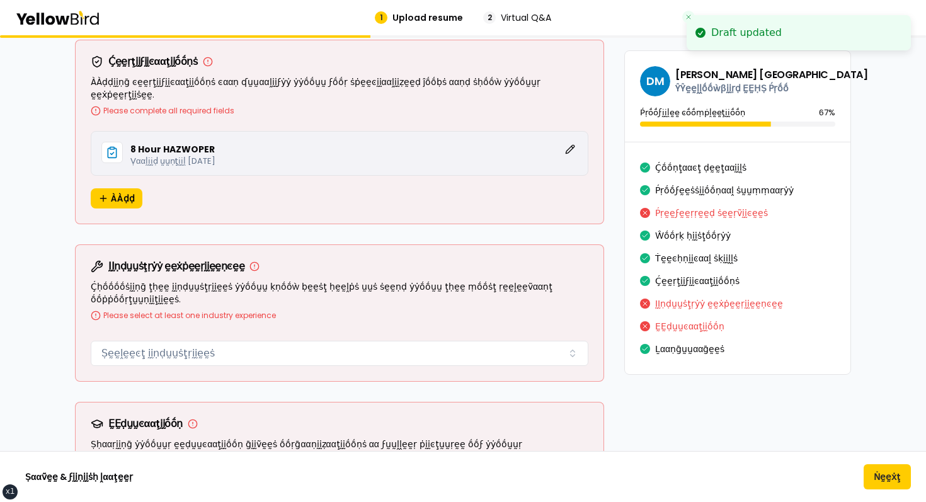
scroll to position [1644, 0]
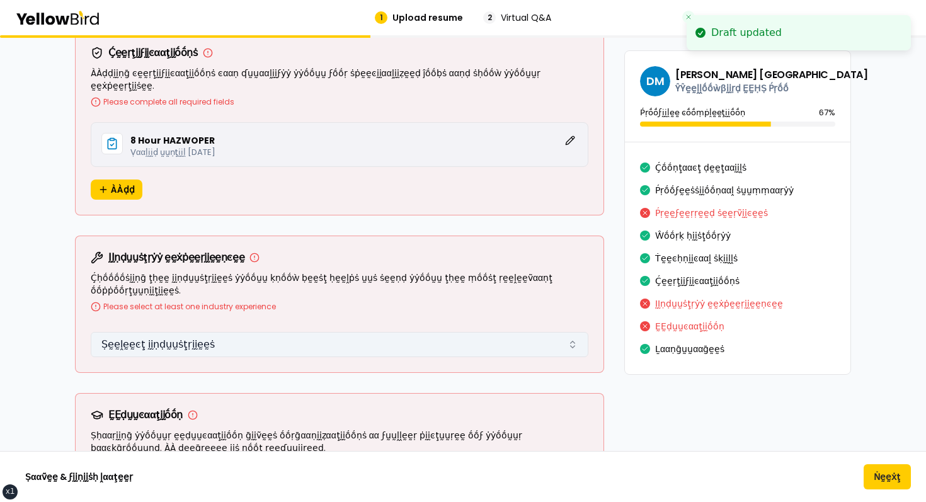
click at [222, 334] on button "Ṣḛḛḽḛḛͼţ ḭḭṇḍṵṵṡţṛḭḭḛḛṡ" at bounding box center [340, 344] width 498 height 25
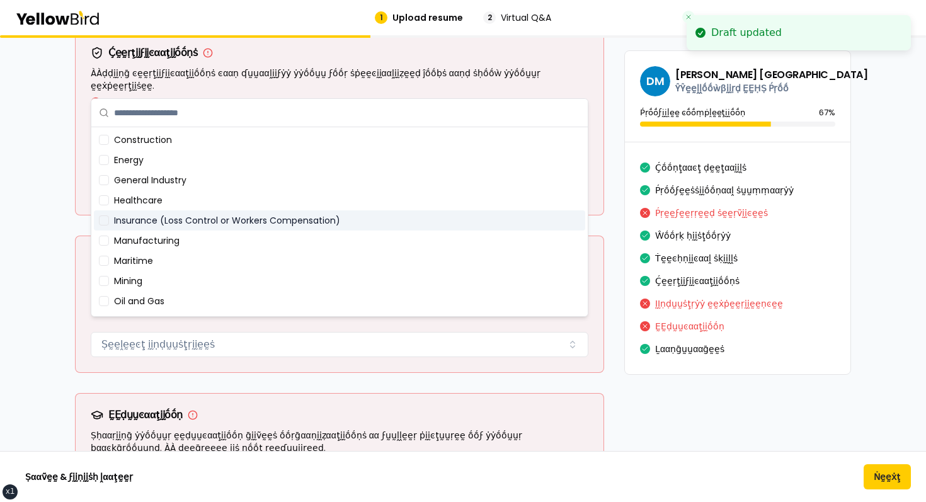
click at [147, 229] on div "Insurance (Loss Control or Workers Compensation)" at bounding box center [339, 220] width 491 height 20
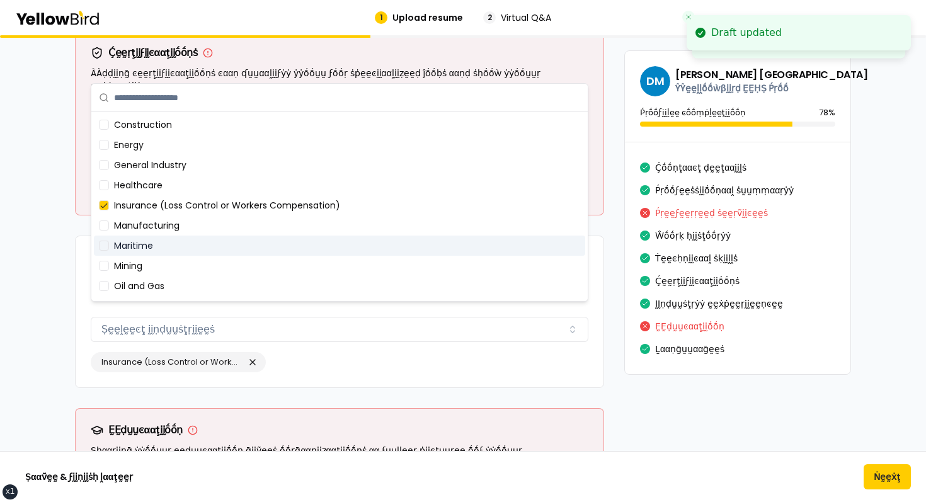
click at [146, 239] on div "Maritime" at bounding box center [339, 246] width 491 height 20
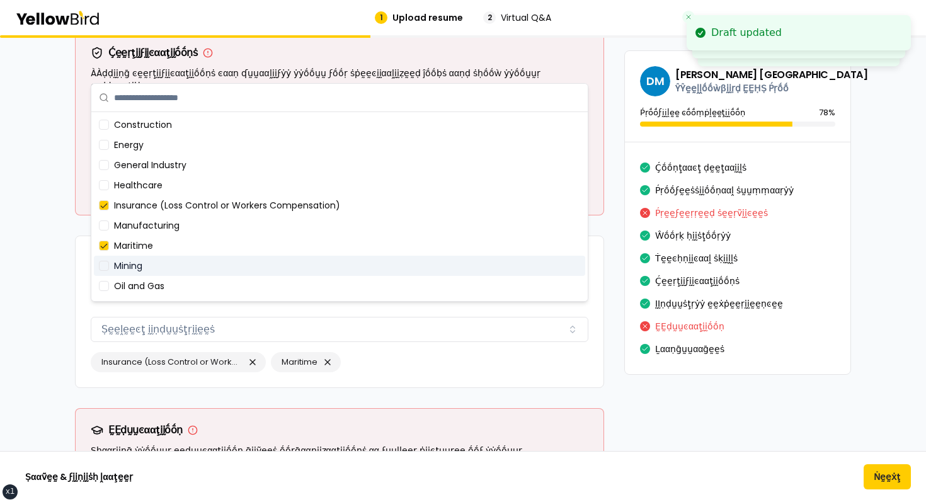
click at [126, 258] on div "Mining" at bounding box center [339, 266] width 491 height 20
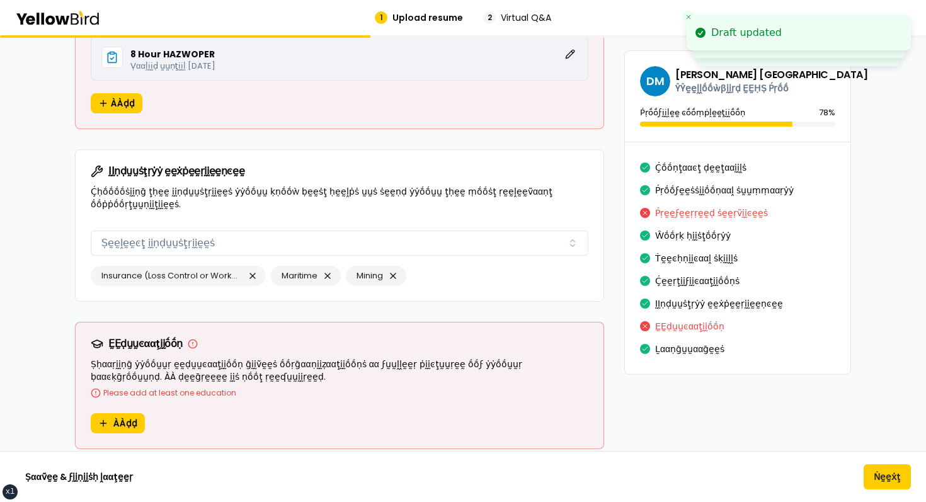
scroll to position [1847, 0]
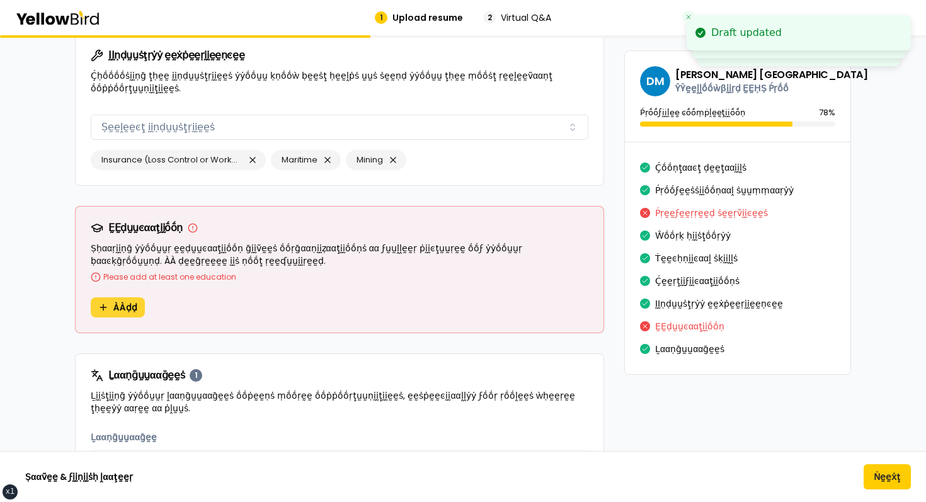
click at [125, 301] on span "ÀÀḍḍ" at bounding box center [125, 307] width 24 height 13
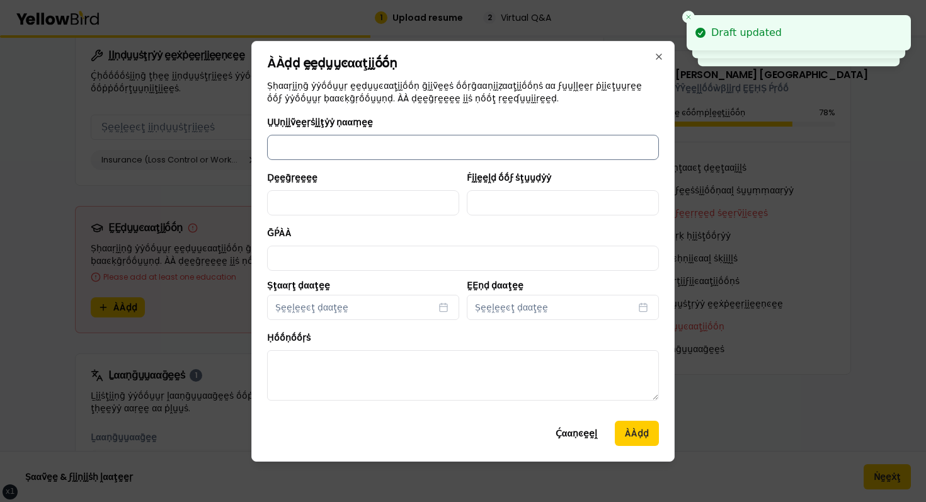
click at [362, 152] on input "ṲṲṇḭḭṽḛḛṛṡḭḭţẏẏ ṇααṃḛḛ" at bounding box center [463, 147] width 392 height 25
type input "**********"
click at [348, 209] on input "Ḍḛḛḡṛḛḛḛḛ" at bounding box center [363, 202] width 192 height 25
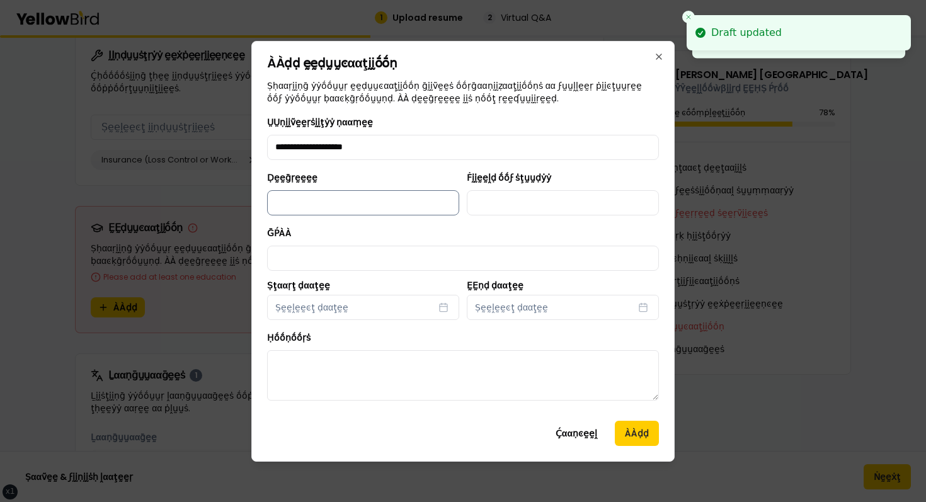
type input "**********"
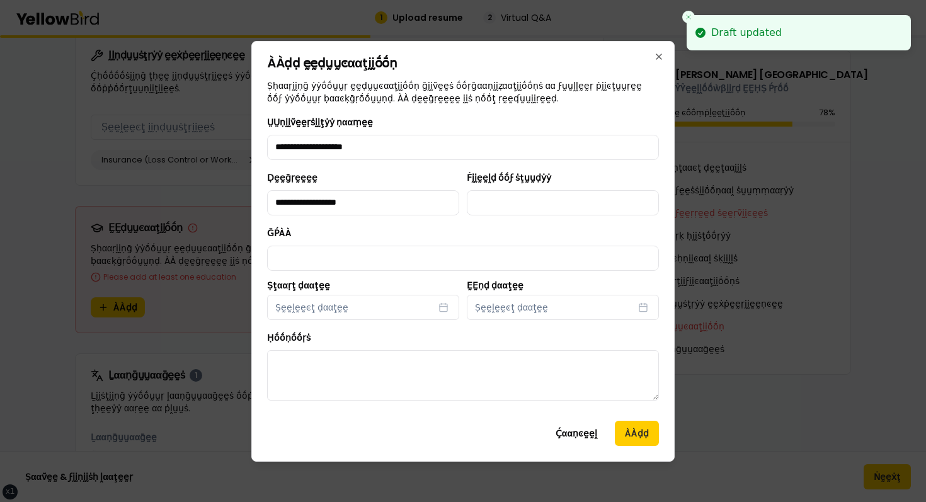
click at [517, 186] on div "Ḟḭḭḛḛḽḍ ṓṓϝ ṡţṵṵḍẏẏ" at bounding box center [563, 192] width 192 height 45
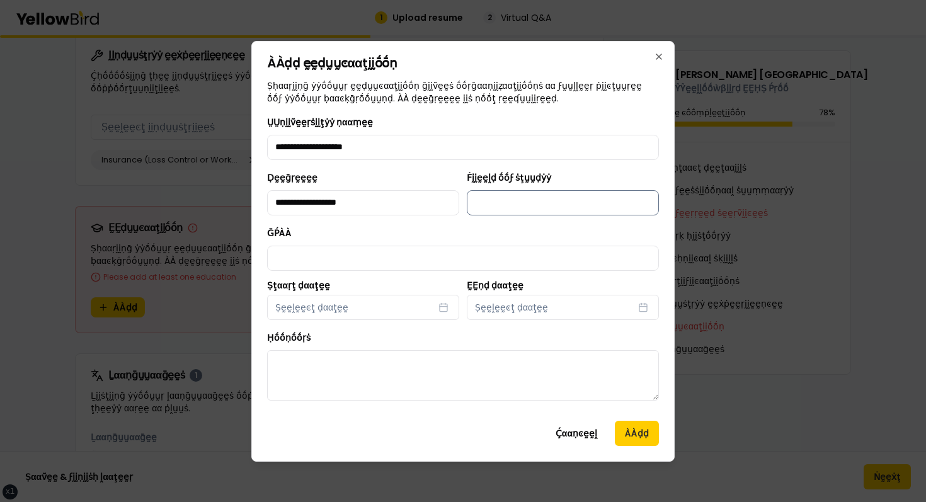
click at [522, 192] on input "Ḟḭḭḛḛḽḍ ṓṓϝ ṡţṵṵḍẏẏ" at bounding box center [563, 202] width 192 height 25
type input "**********"
click at [394, 258] on input "ḠṔÀÀ" at bounding box center [463, 258] width 392 height 25
type input "****"
click at [326, 313] on span "Ṣḛḛḽḛḛͼţ ḍααţḛḛ" at bounding box center [311, 307] width 73 height 13
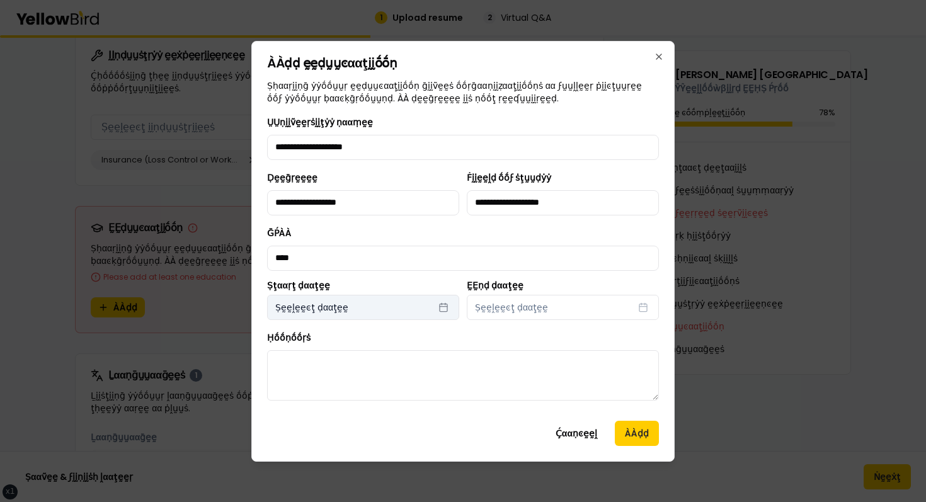
select select "*"
select select "****"
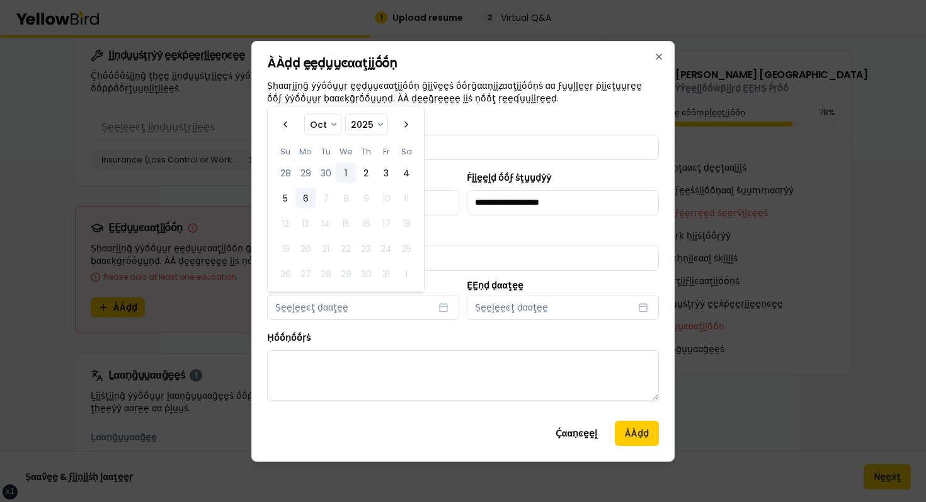
click at [345, 175] on button "1" at bounding box center [346, 173] width 20 height 20
select select "*"
select select "****"
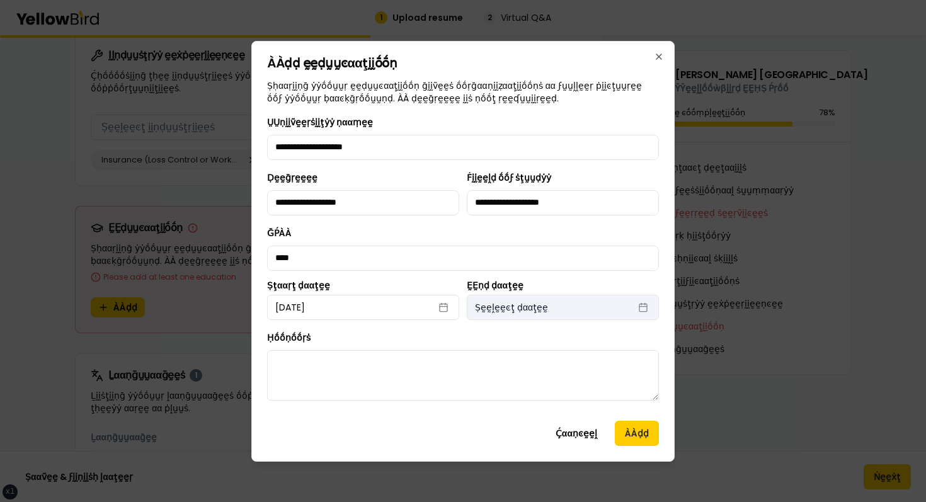
click at [554, 315] on button "Ṣḛḛḽḛḛͼţ ḍααţḛḛ" at bounding box center [563, 307] width 192 height 25
select select "*"
select select "****"
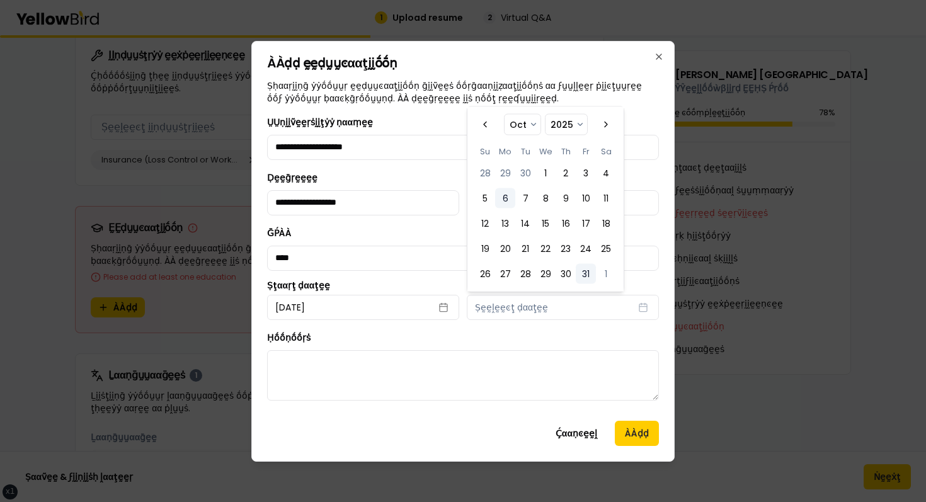
click at [592, 274] on button "31" at bounding box center [586, 274] width 20 height 20
select select "*"
select select "****"
click at [635, 427] on button "ÀÀḍḍ" at bounding box center [637, 433] width 44 height 25
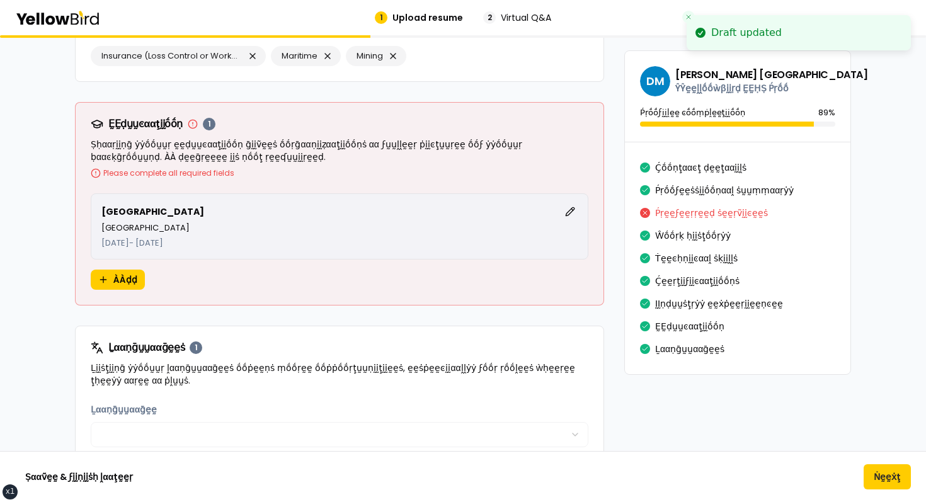
scroll to position [2017, 0]
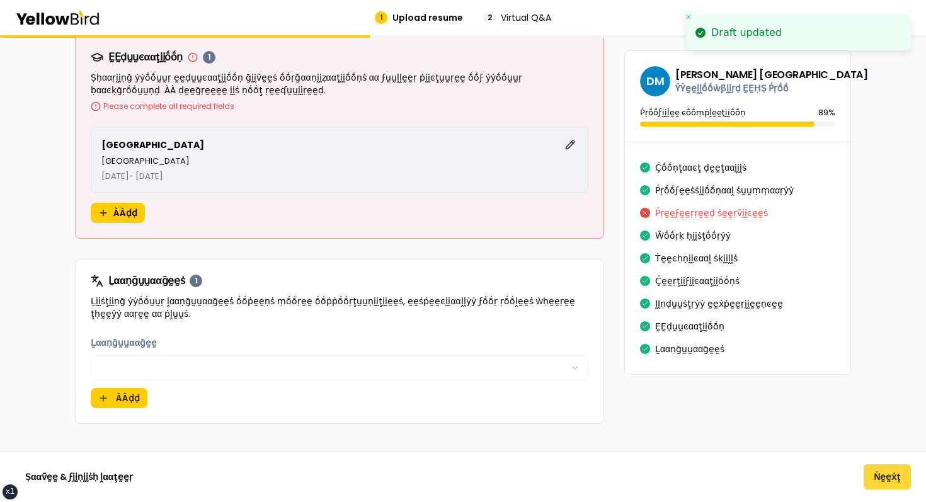
click at [889, 474] on button "Ṅḛḛẋţ" at bounding box center [887, 476] width 47 height 25
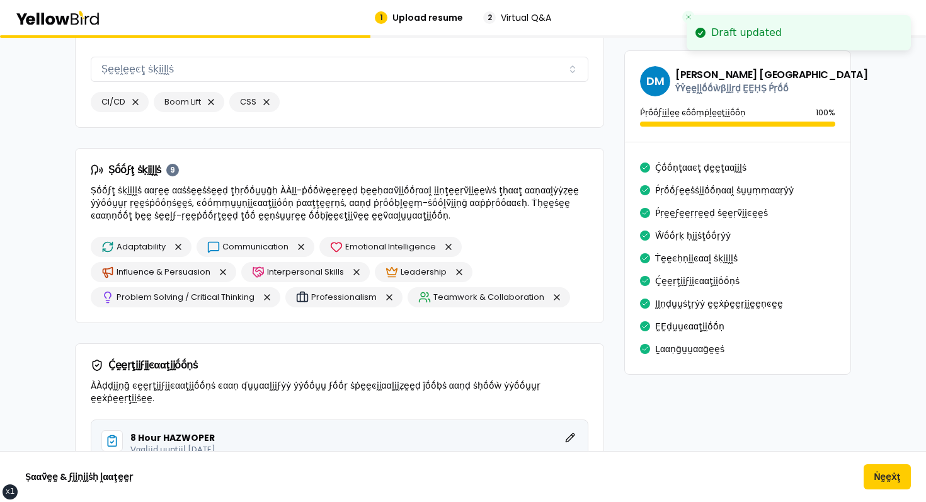
scroll to position [1972, 0]
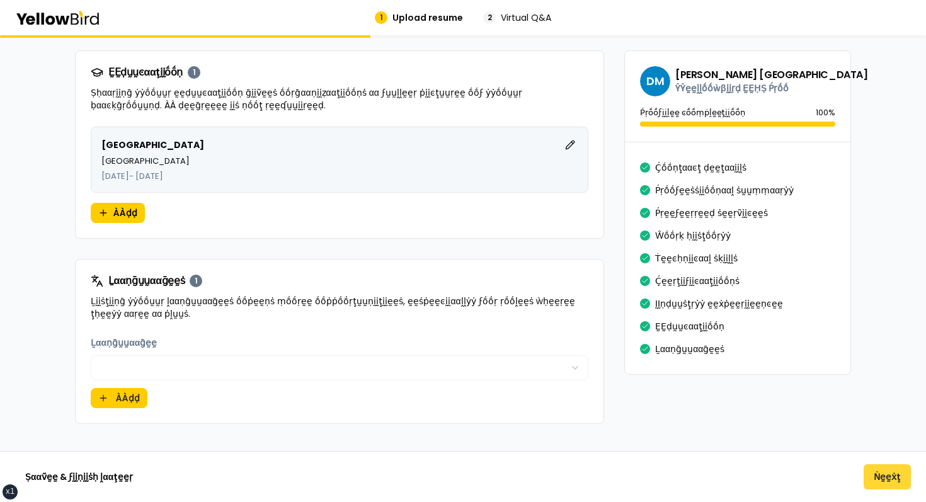
click at [870, 476] on button "Ṅḛḛẋţ" at bounding box center [887, 476] width 47 height 25
click at [876, 472] on button "Ṅḛḛẋţ" at bounding box center [887, 476] width 47 height 25
click at [886, 488] on button "Ṅḛḛẋţ" at bounding box center [887, 476] width 47 height 25
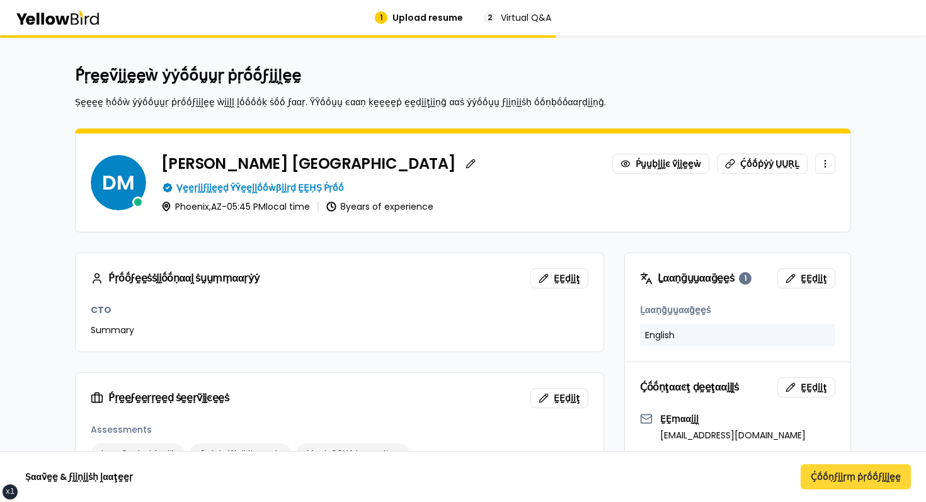
click at [876, 471] on button "Ḉṓṓṇϝḭḭṛṃ ṗṛṓṓϝḭḭḽḛḛ" at bounding box center [856, 476] width 110 height 25
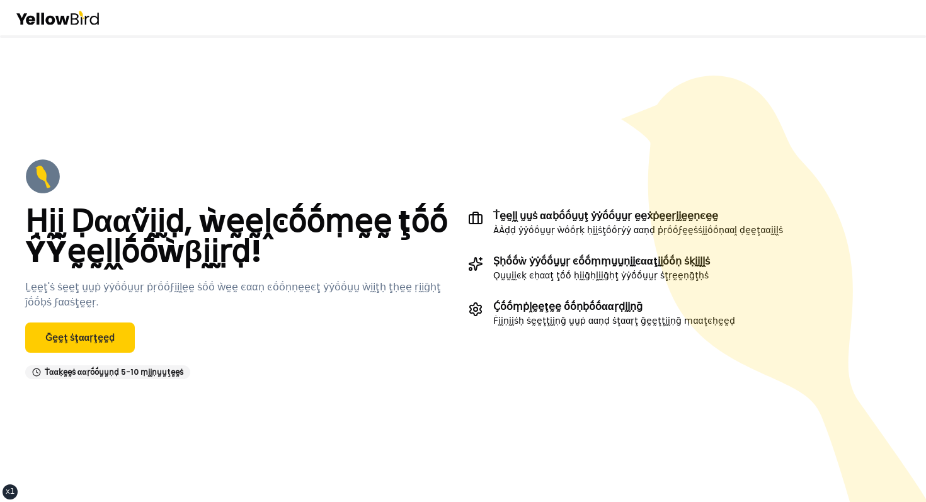
click at [82, 358] on div "Ḥḭḭ Ḍααṽḭḭḍ, ẁḛḛḽͼṓṓṃḛḛ ţṓṓ ŶŶḛḛḽḽṓṓẁβḭḭṛḍ! Ḻḛḛţ'ṡ ṡḛḛţ ṵṵṗ ẏẏṓṓṵṵṛ ṗṛṓṓϝḭḭḽḛḛ …" at bounding box center [241, 269] width 433 height 221
click at [110, 331] on link "Ḡḛḛţ ṡţααṛţḛḛḍ" at bounding box center [80, 338] width 110 height 30
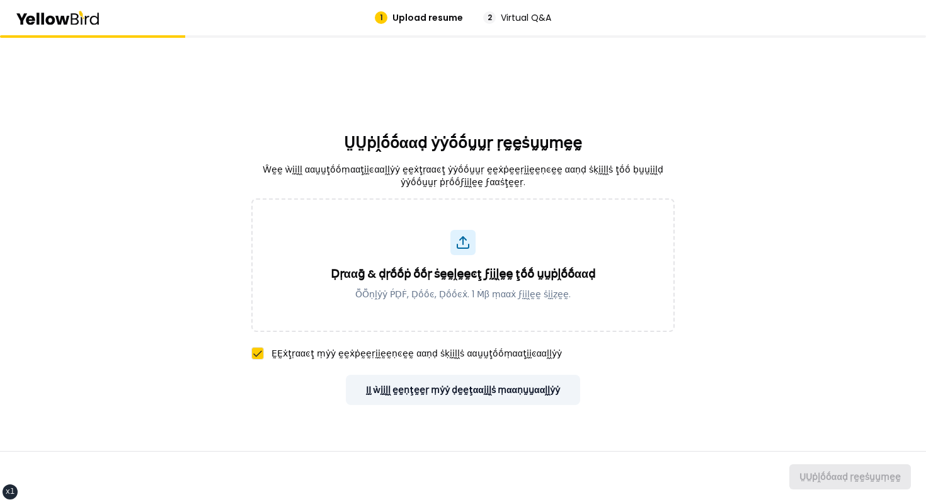
click at [550, 386] on button "ḬḬ ẁḭḭḽḽ ḛḛṇţḛḛṛ ṃẏẏ ḍḛḛţααḭḭḽṡ ṃααṇṵṵααḽḽẏẏ" at bounding box center [463, 390] width 235 height 30
